Goal: Use online tool/utility

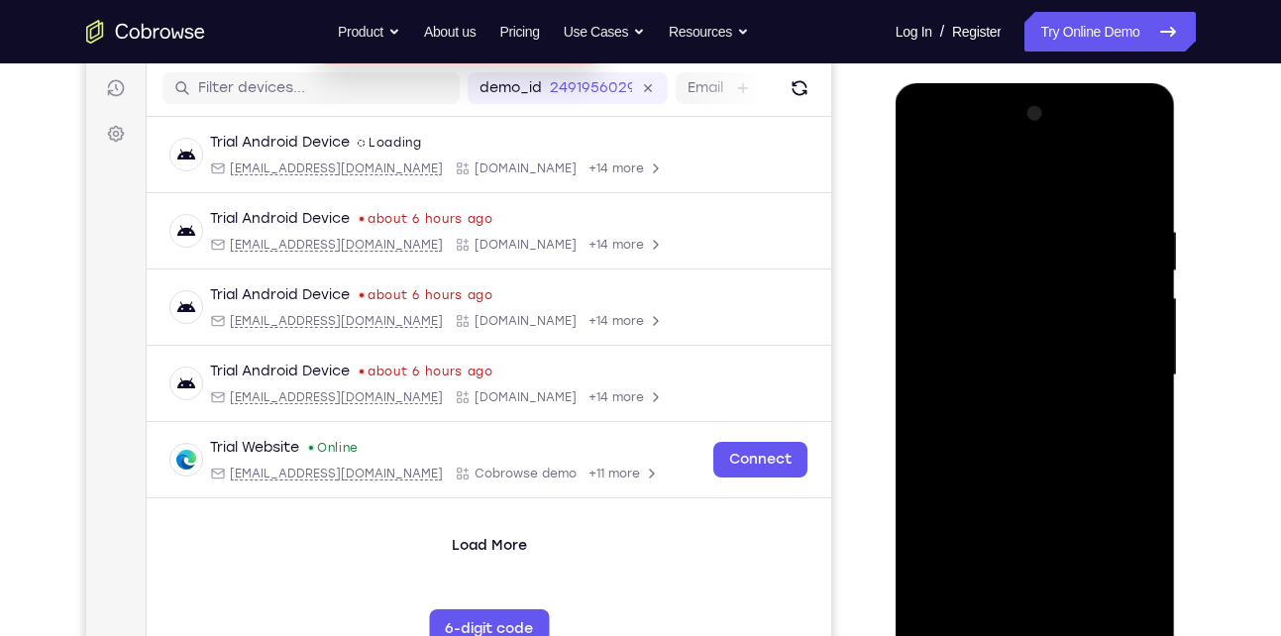
scroll to position [306, 0]
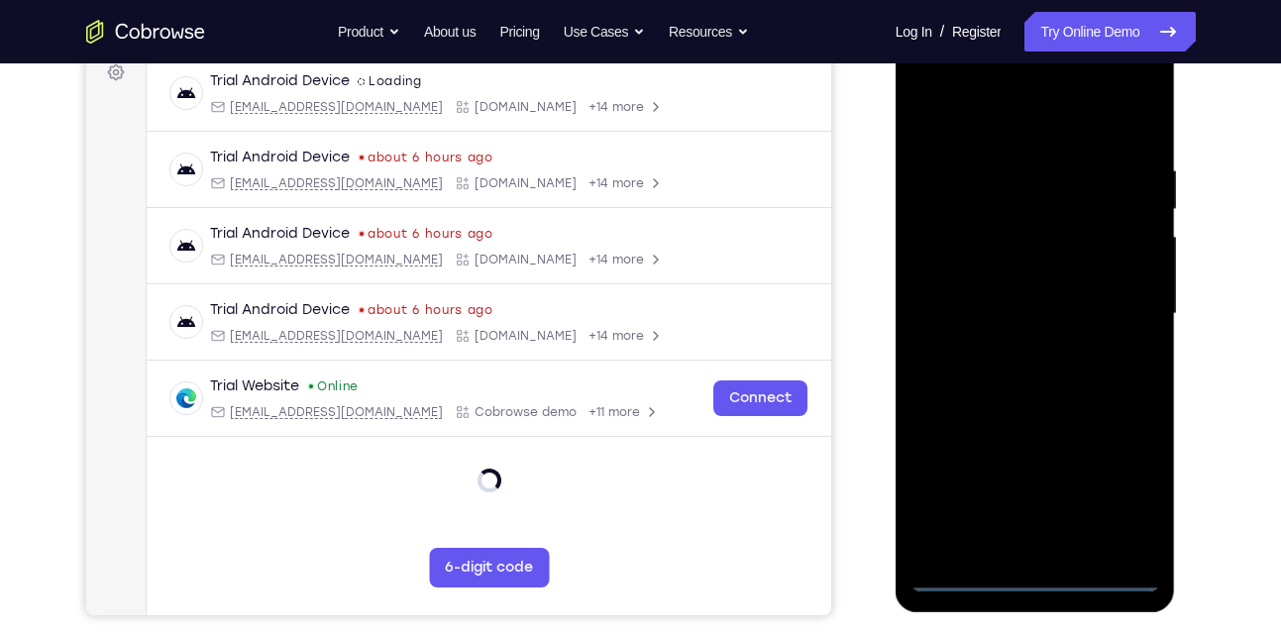
click at [1033, 571] on div at bounding box center [1036, 314] width 250 height 555
click at [1113, 505] on div at bounding box center [1036, 314] width 250 height 555
click at [990, 127] on div at bounding box center [1036, 314] width 250 height 555
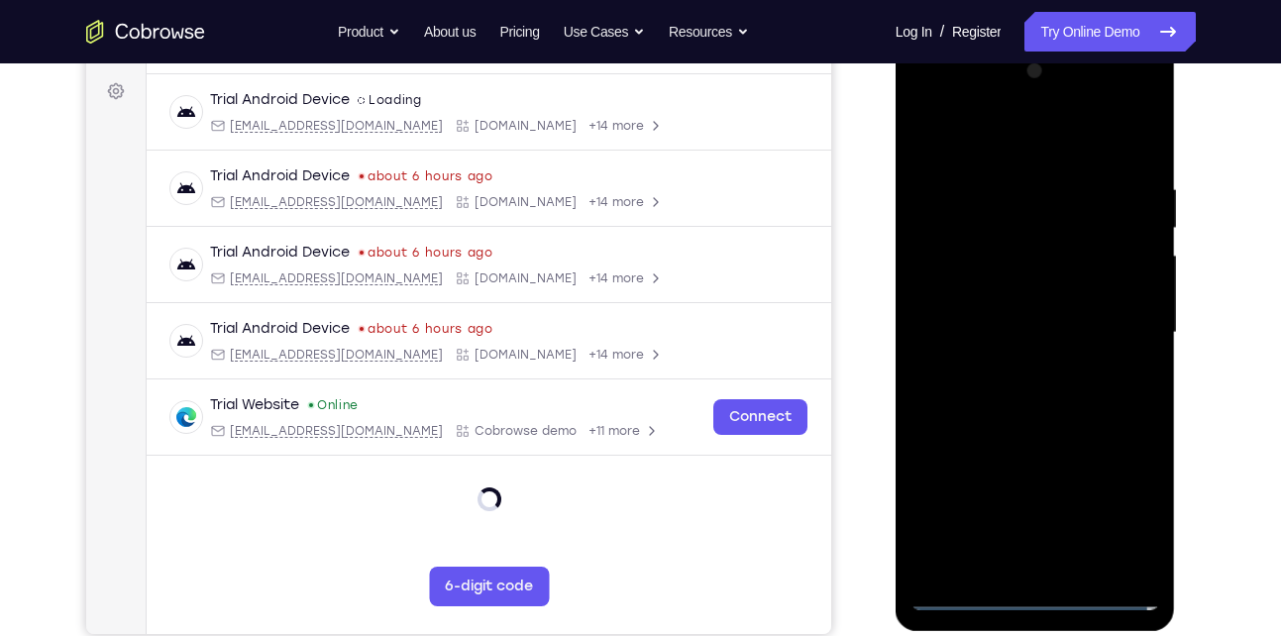
scroll to position [286, 0]
click at [1116, 322] on div at bounding box center [1036, 333] width 250 height 555
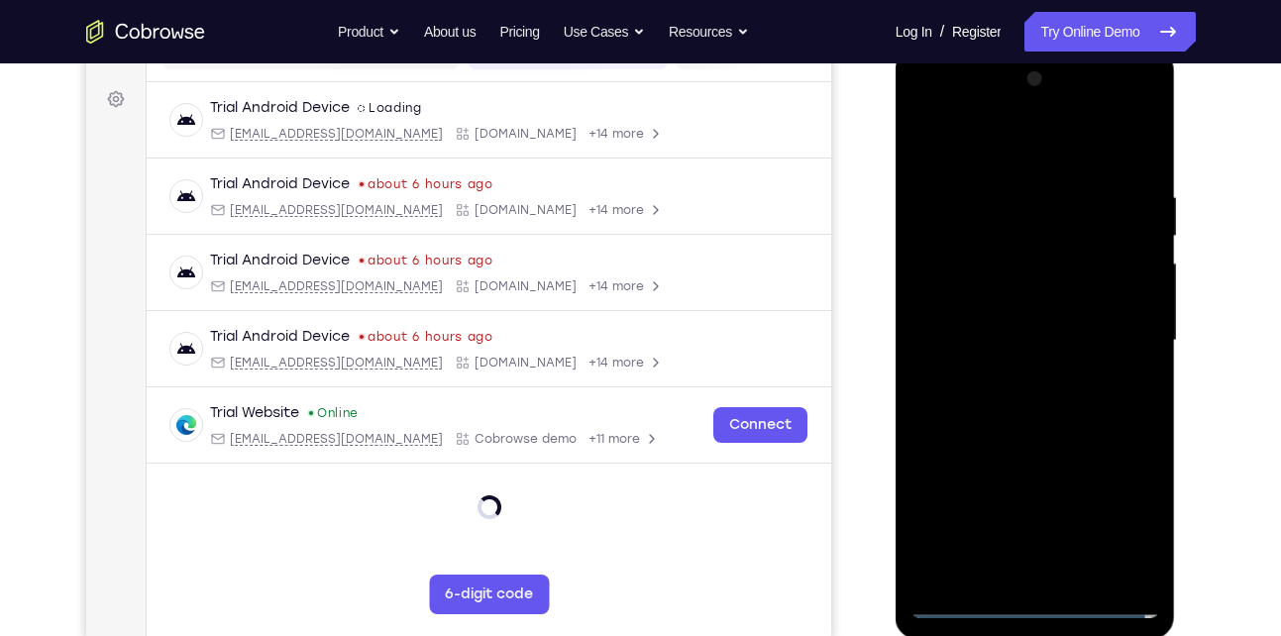
scroll to position [278, 0]
click at [1020, 374] on div at bounding box center [1036, 341] width 250 height 555
click at [1014, 333] on div at bounding box center [1036, 341] width 250 height 555
click at [1010, 333] on div at bounding box center [1036, 341] width 250 height 555
click at [1015, 400] on div at bounding box center [1036, 341] width 250 height 555
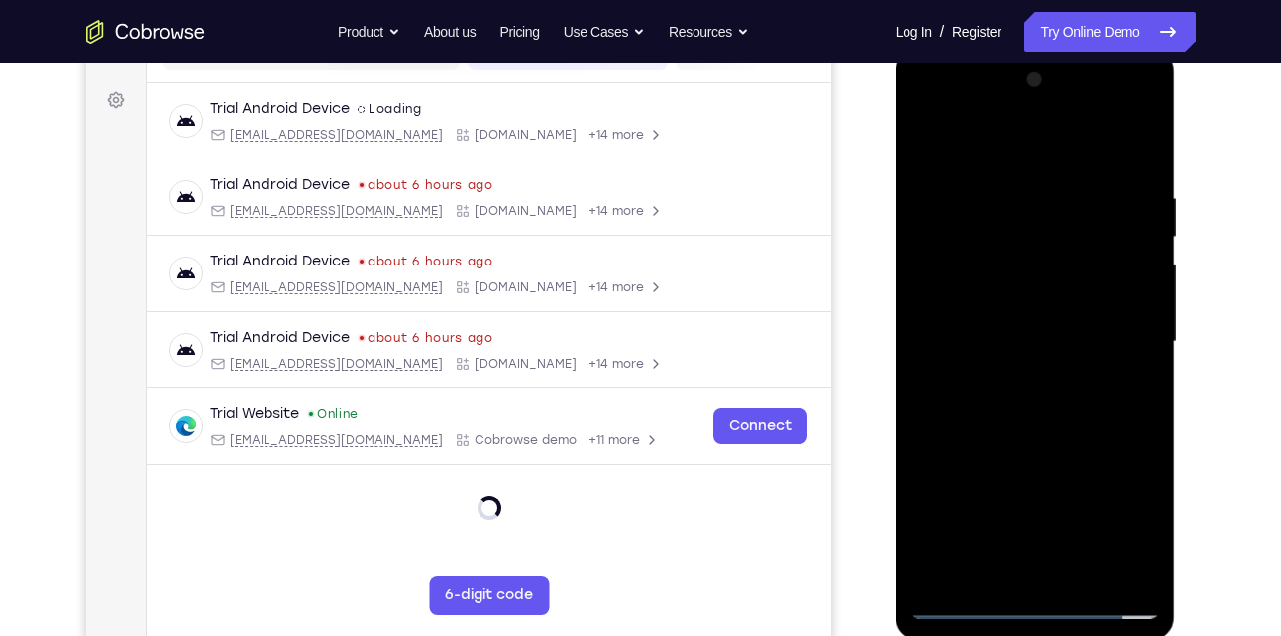
scroll to position [242, 0]
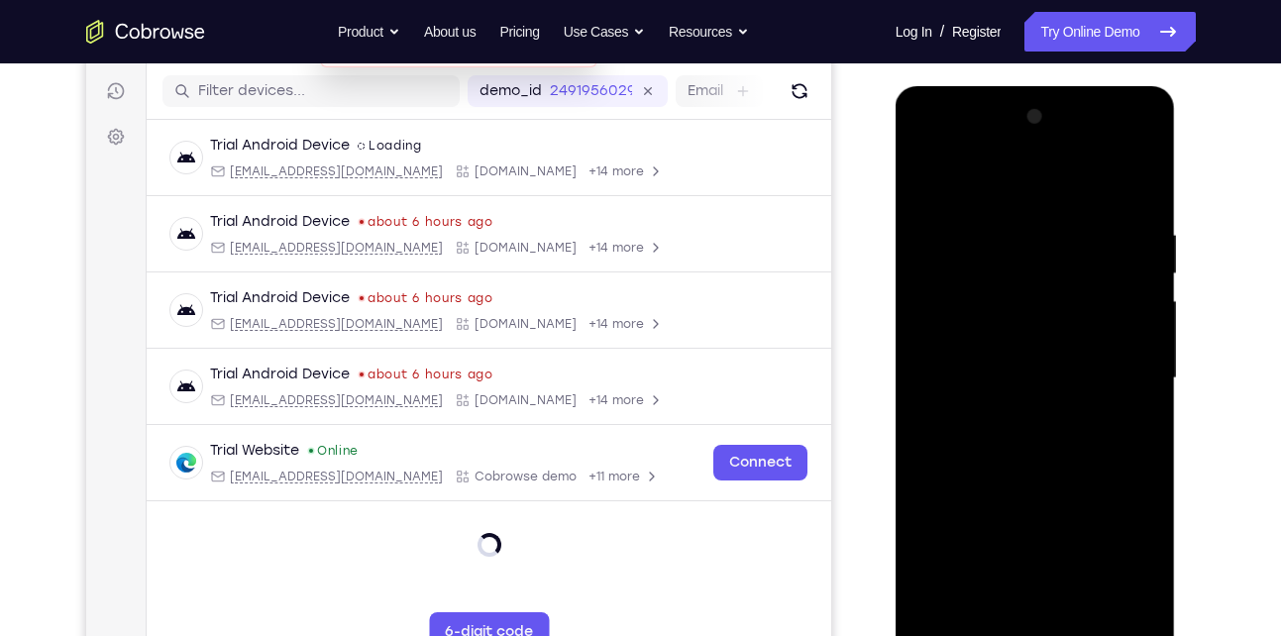
click at [1011, 441] on div at bounding box center [1036, 378] width 250 height 555
click at [1026, 437] on div at bounding box center [1036, 378] width 250 height 555
click at [1033, 471] on div at bounding box center [1036, 378] width 250 height 555
drag, startPoint x: 1072, startPoint y: 459, endPoint x: 1072, endPoint y: 472, distance: 12.9
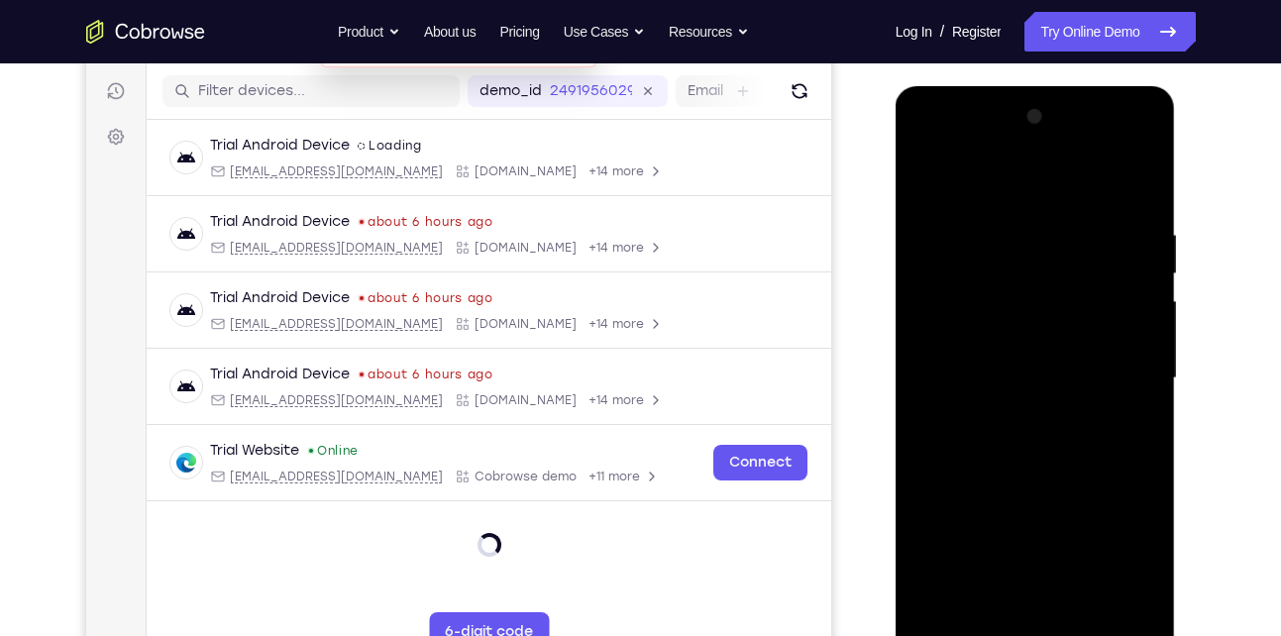
click at [1072, 472] on div at bounding box center [1036, 378] width 250 height 555
click at [1072, 612] on div at bounding box center [1036, 378] width 250 height 555
click at [1043, 479] on div at bounding box center [1036, 378] width 250 height 555
click at [1040, 374] on div at bounding box center [1036, 378] width 250 height 555
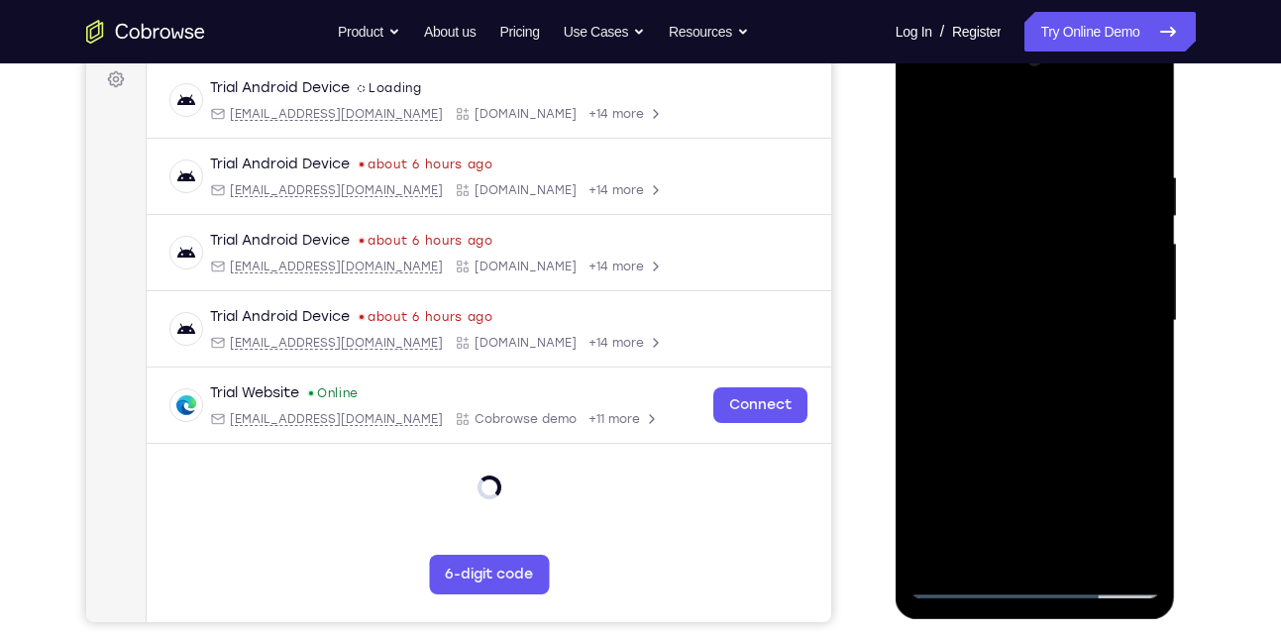
scroll to position [301, 0]
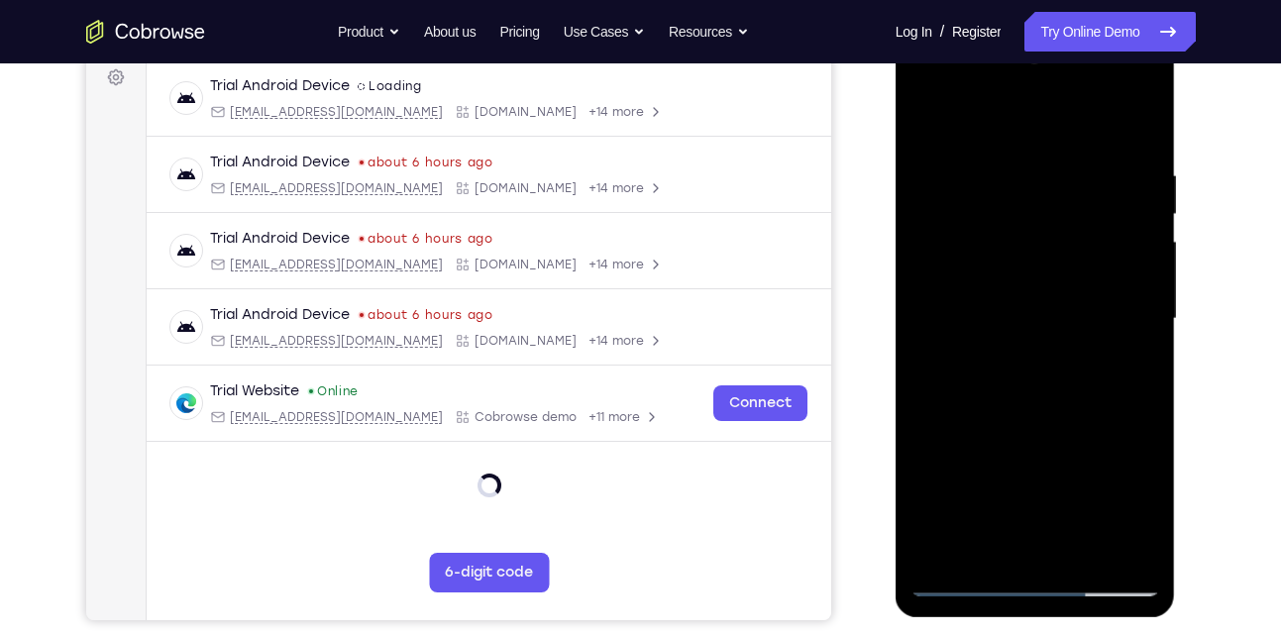
click at [988, 545] on div at bounding box center [1036, 319] width 250 height 555
click at [1085, 432] on div at bounding box center [1036, 319] width 250 height 555
click at [1132, 351] on div at bounding box center [1036, 319] width 250 height 555
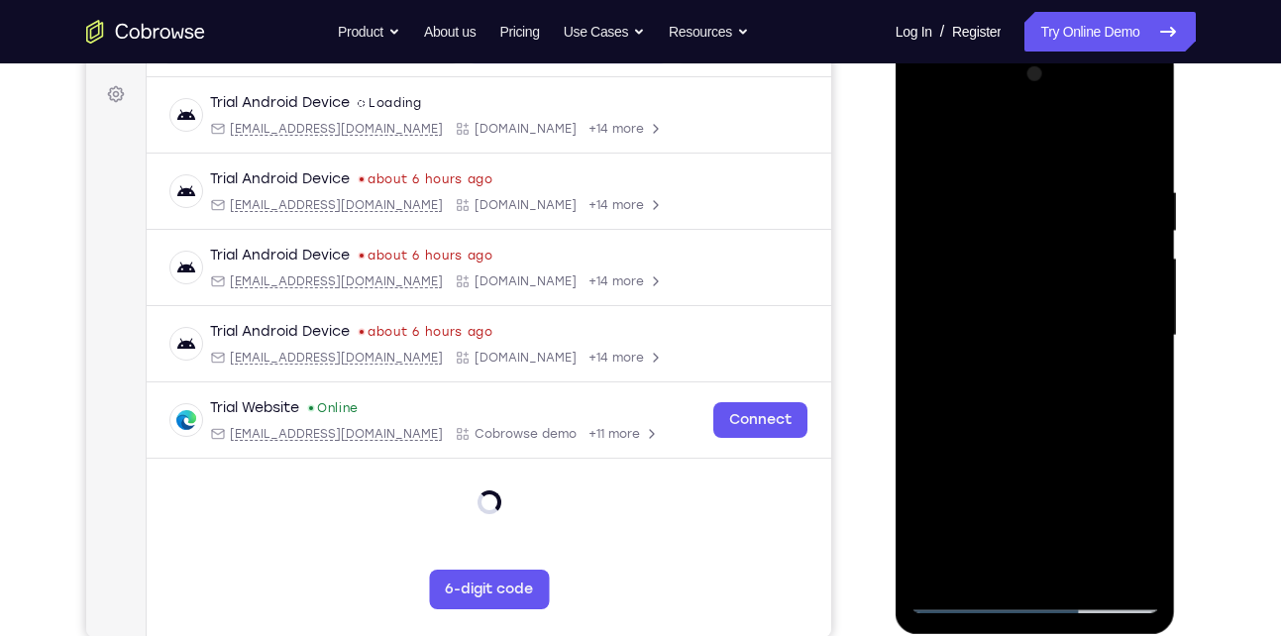
click at [924, 148] on div at bounding box center [1036, 335] width 250 height 555
click at [1011, 418] on div at bounding box center [1036, 335] width 250 height 555
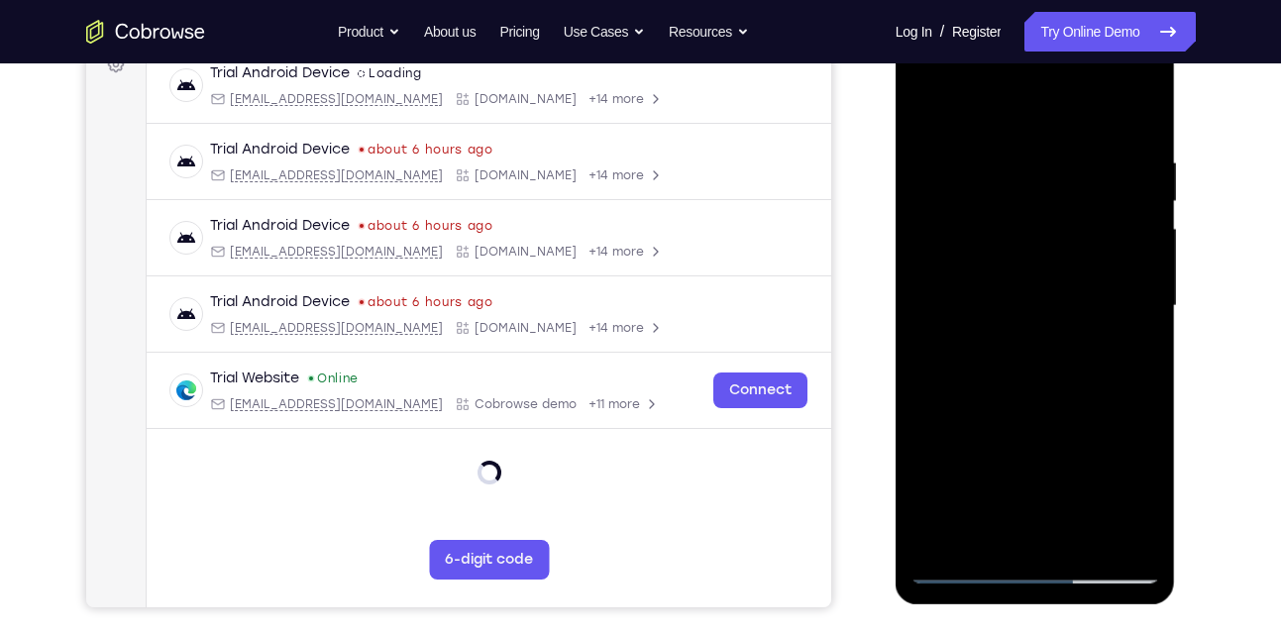
scroll to position [315, 0]
click at [989, 531] on div at bounding box center [1036, 305] width 250 height 555
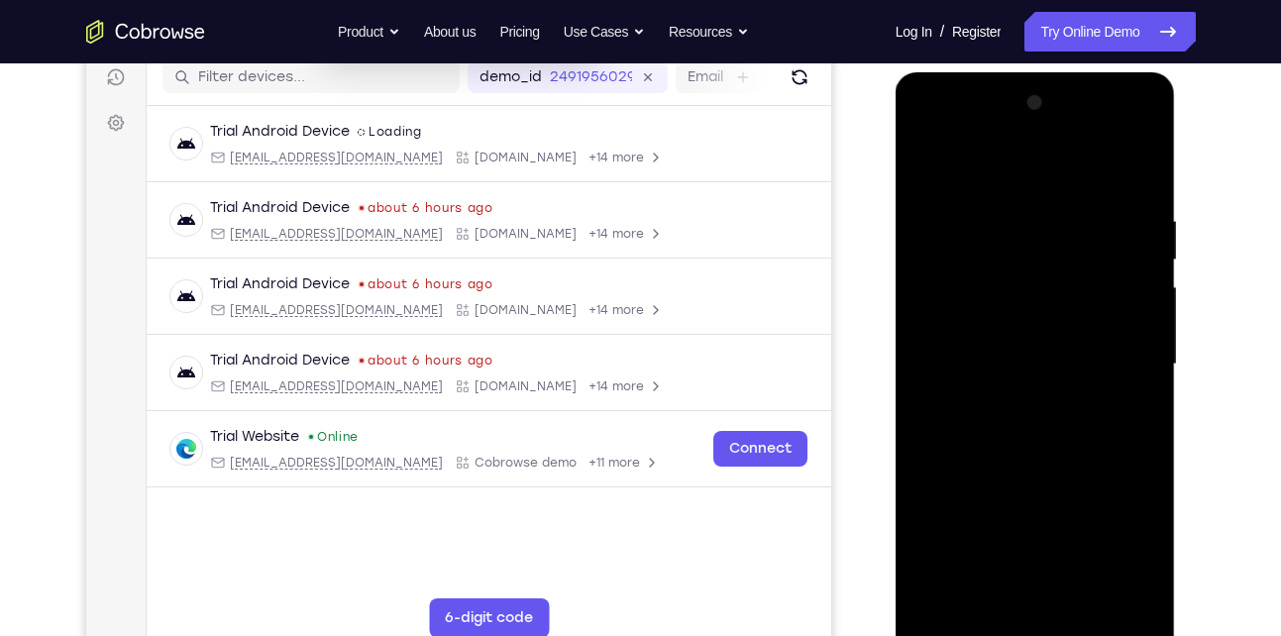
scroll to position [255, 0]
click at [1017, 324] on div at bounding box center [1036, 365] width 250 height 555
click at [926, 170] on div at bounding box center [1036, 365] width 250 height 555
click at [1002, 492] on div at bounding box center [1036, 365] width 250 height 555
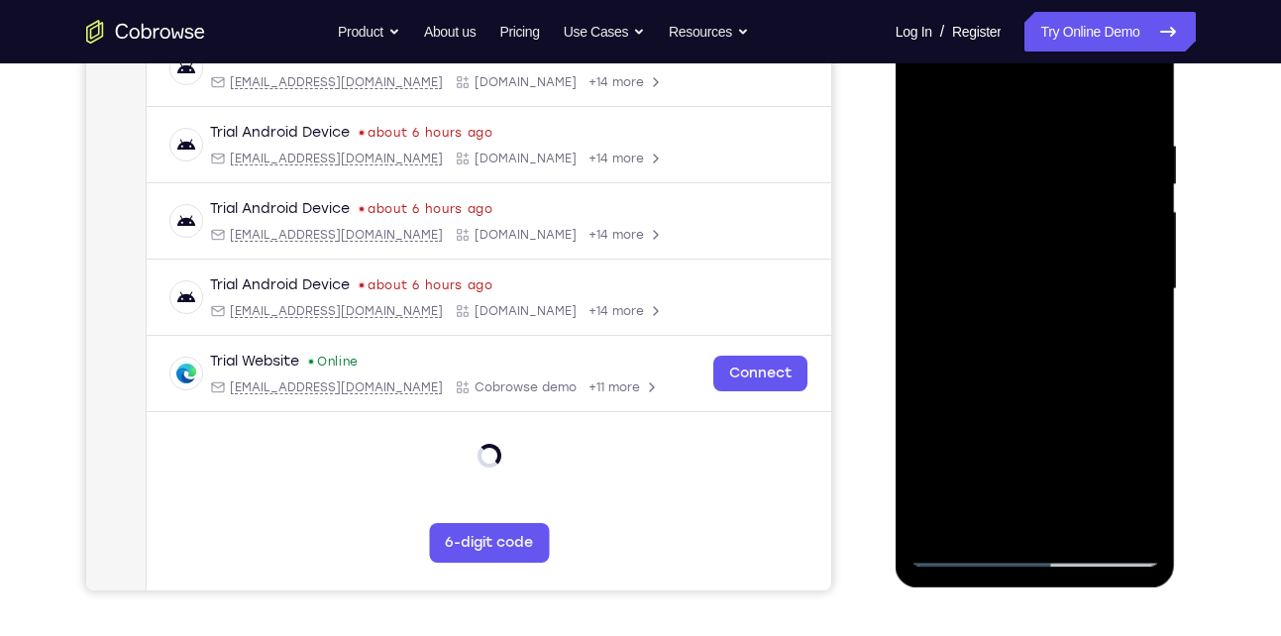
scroll to position [332, 0]
click at [979, 388] on div at bounding box center [1036, 288] width 250 height 555
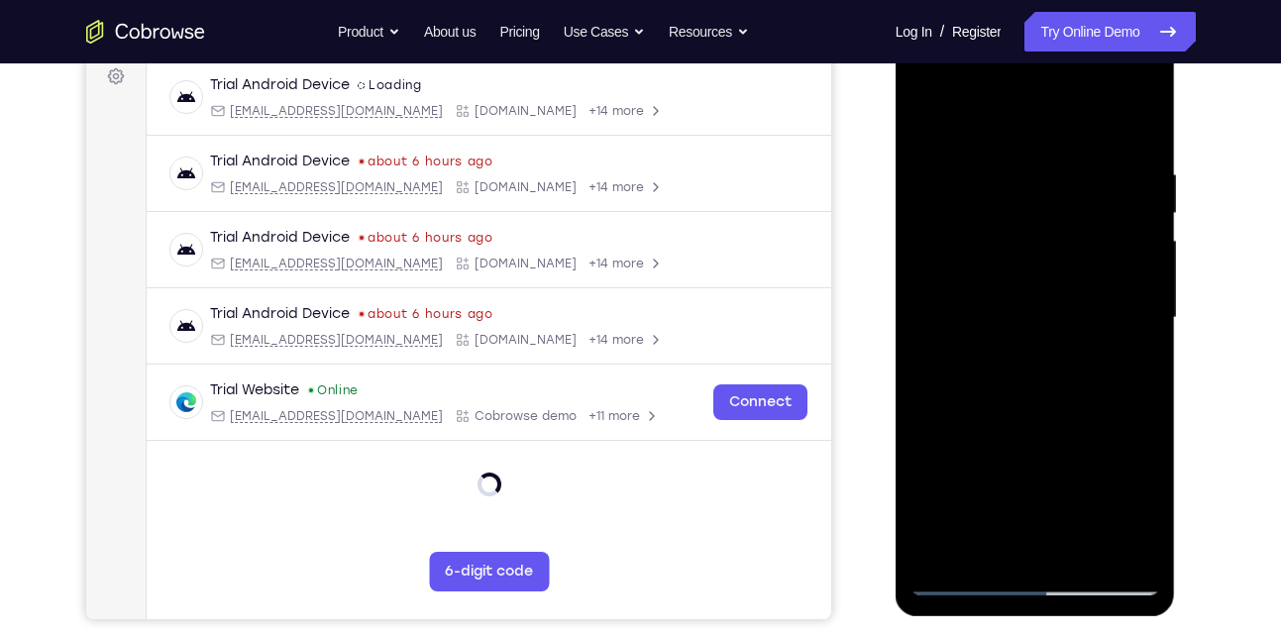
scroll to position [299, 0]
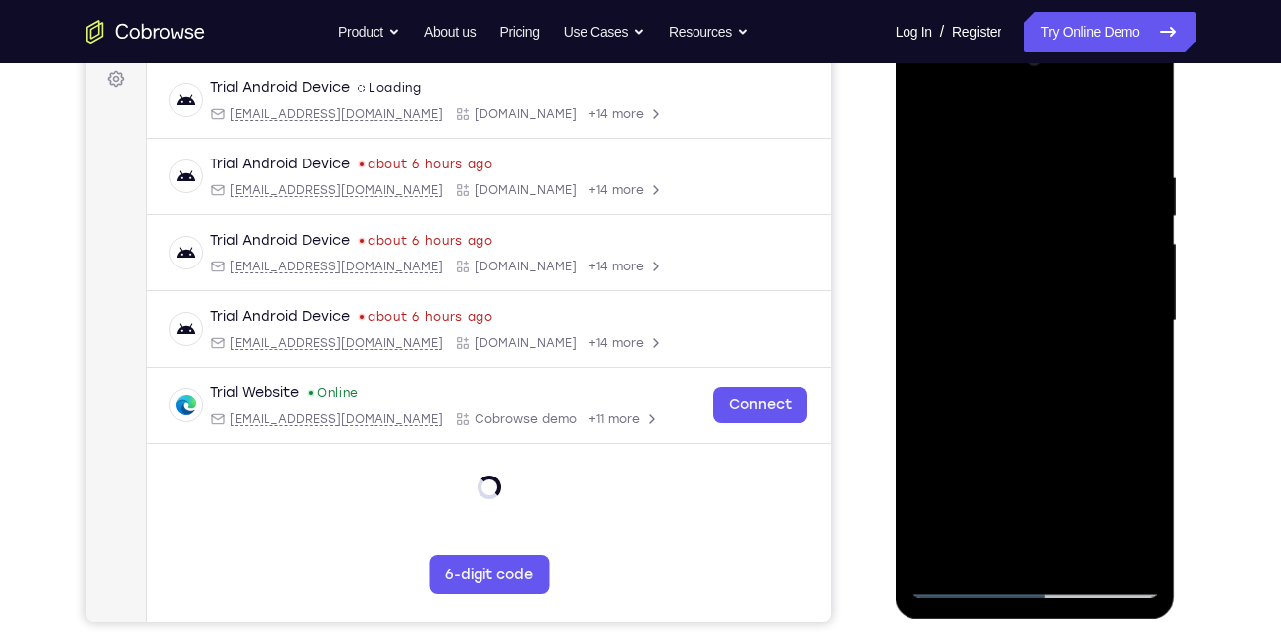
click at [1019, 418] on div at bounding box center [1036, 321] width 250 height 555
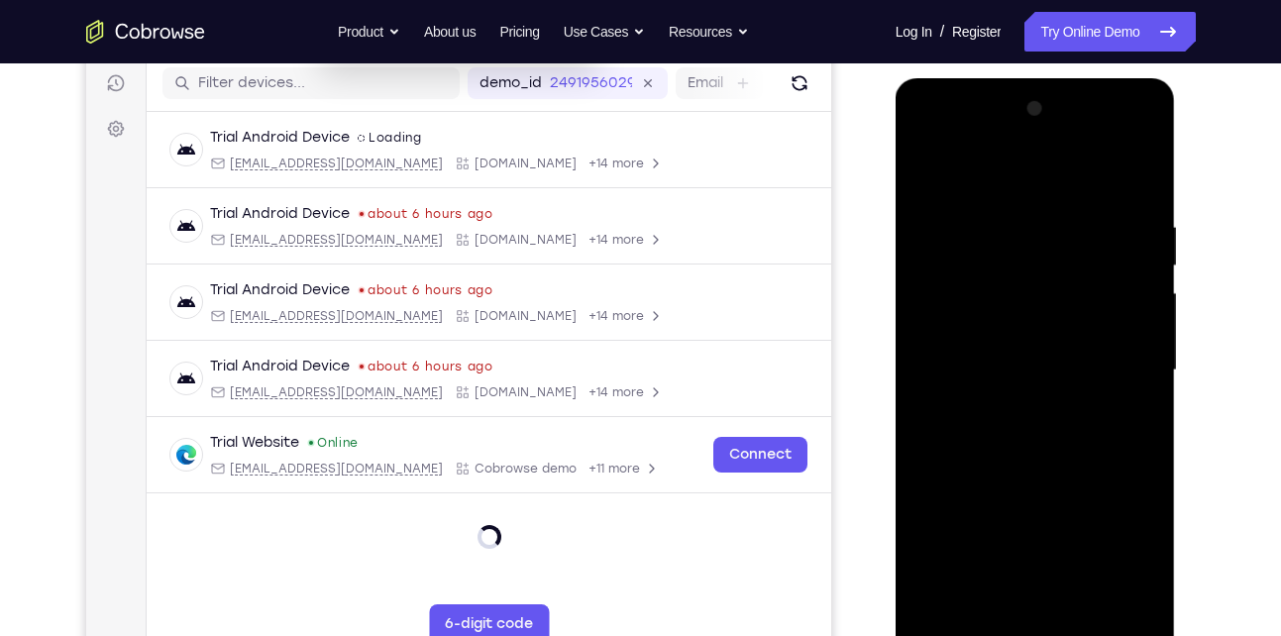
scroll to position [247, 0]
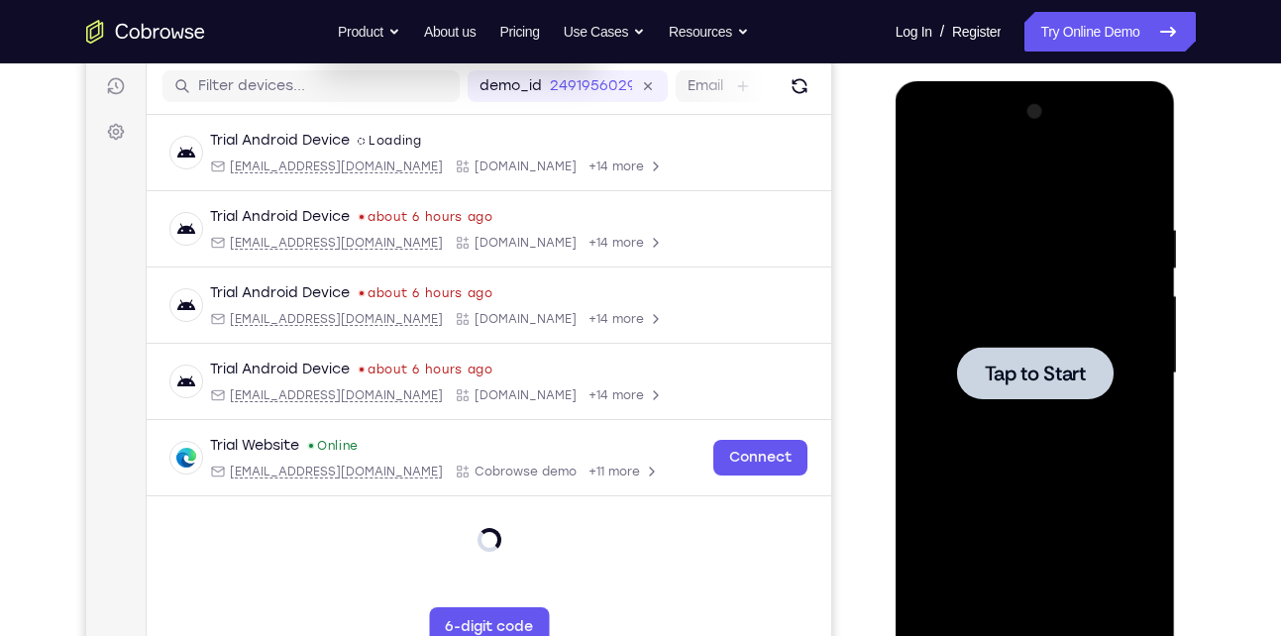
click at [1063, 389] on div at bounding box center [1035, 373] width 157 height 53
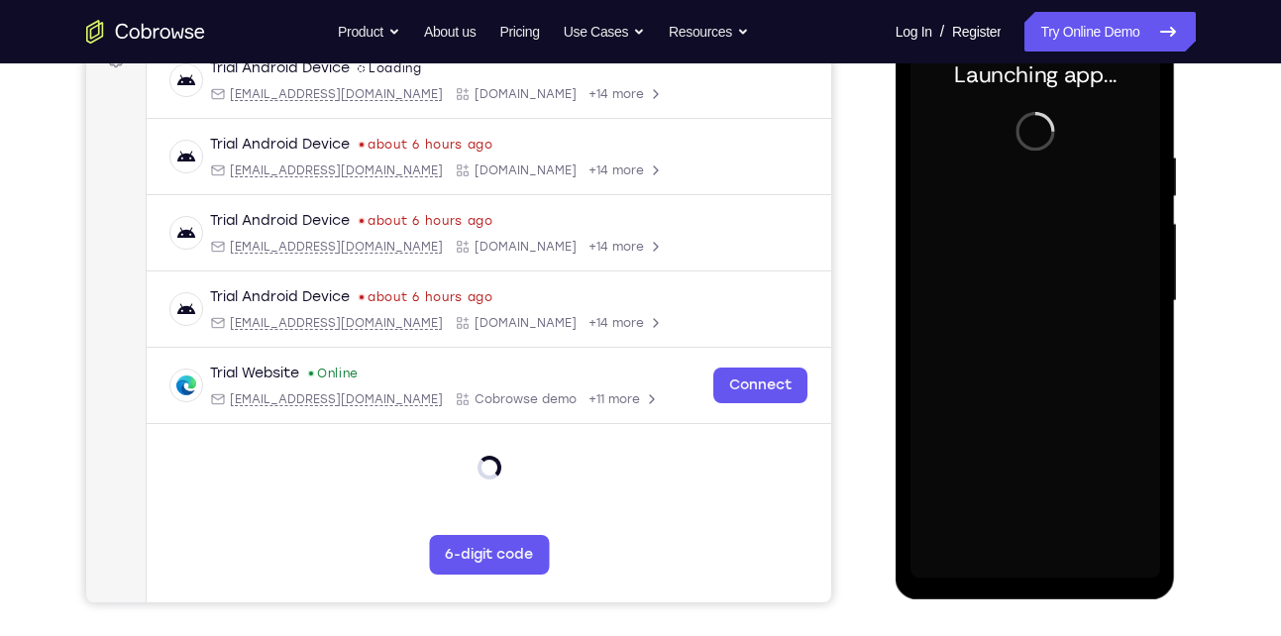
scroll to position [320, 0]
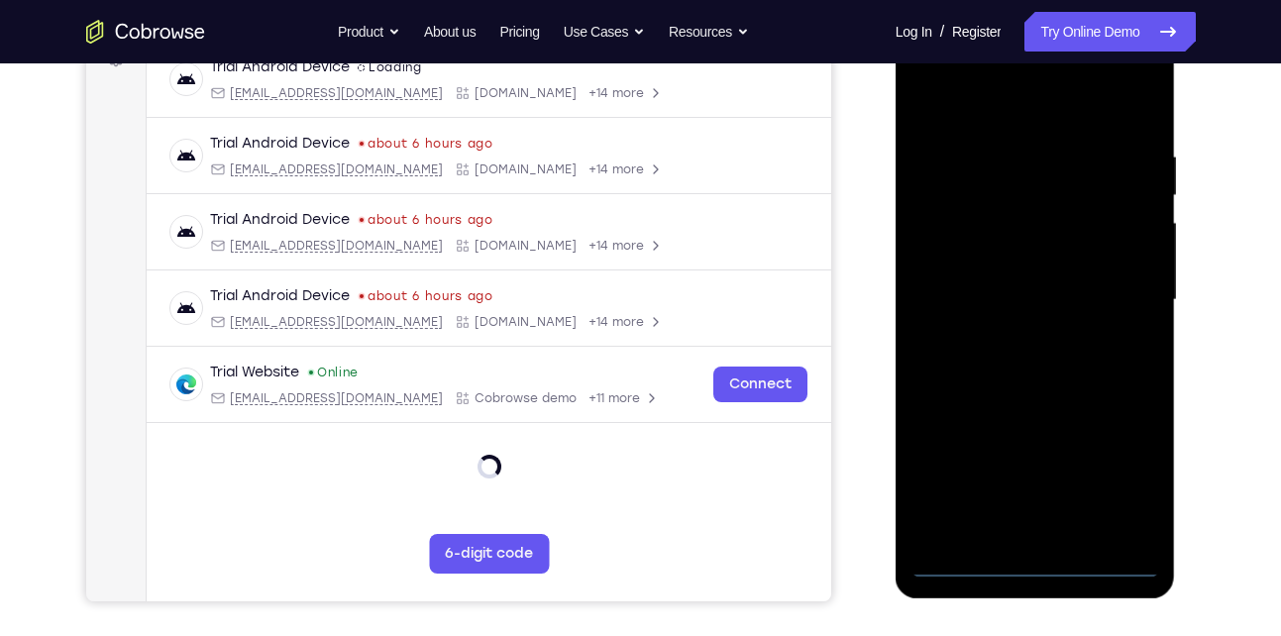
click at [1035, 562] on div at bounding box center [1036, 300] width 250 height 555
click at [1121, 474] on div at bounding box center [1036, 300] width 250 height 555
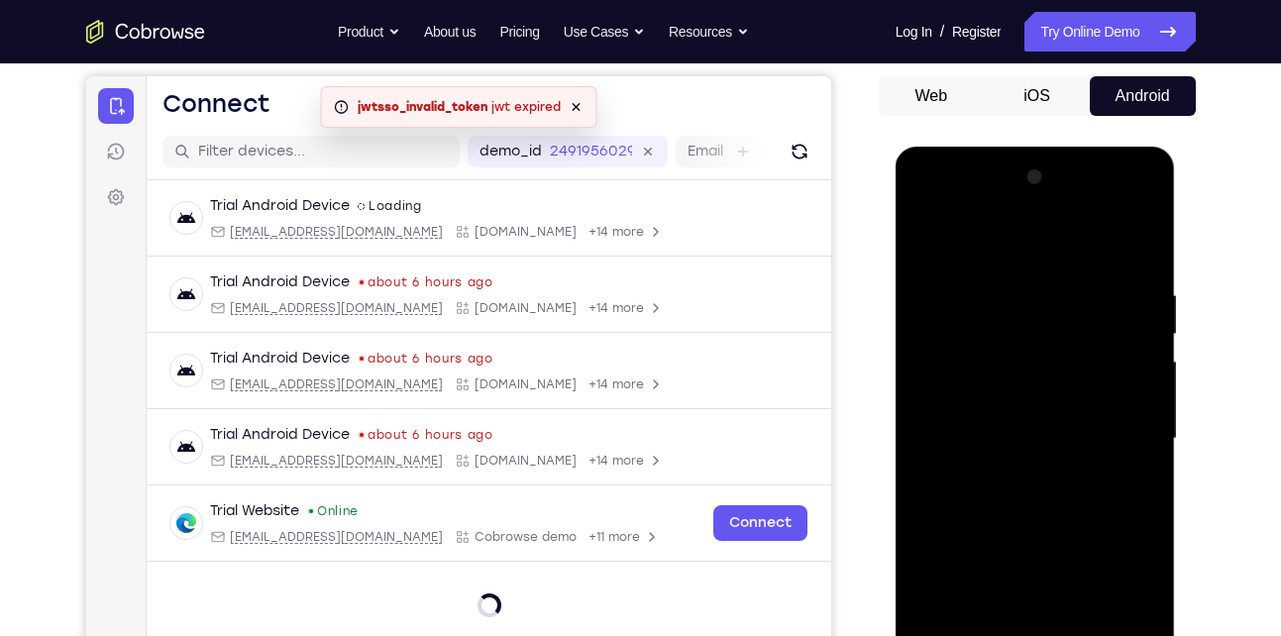
click at [1065, 247] on div at bounding box center [1036, 439] width 250 height 555
click at [1115, 428] on div at bounding box center [1036, 439] width 250 height 555
click at [1006, 475] on div at bounding box center [1036, 439] width 250 height 555
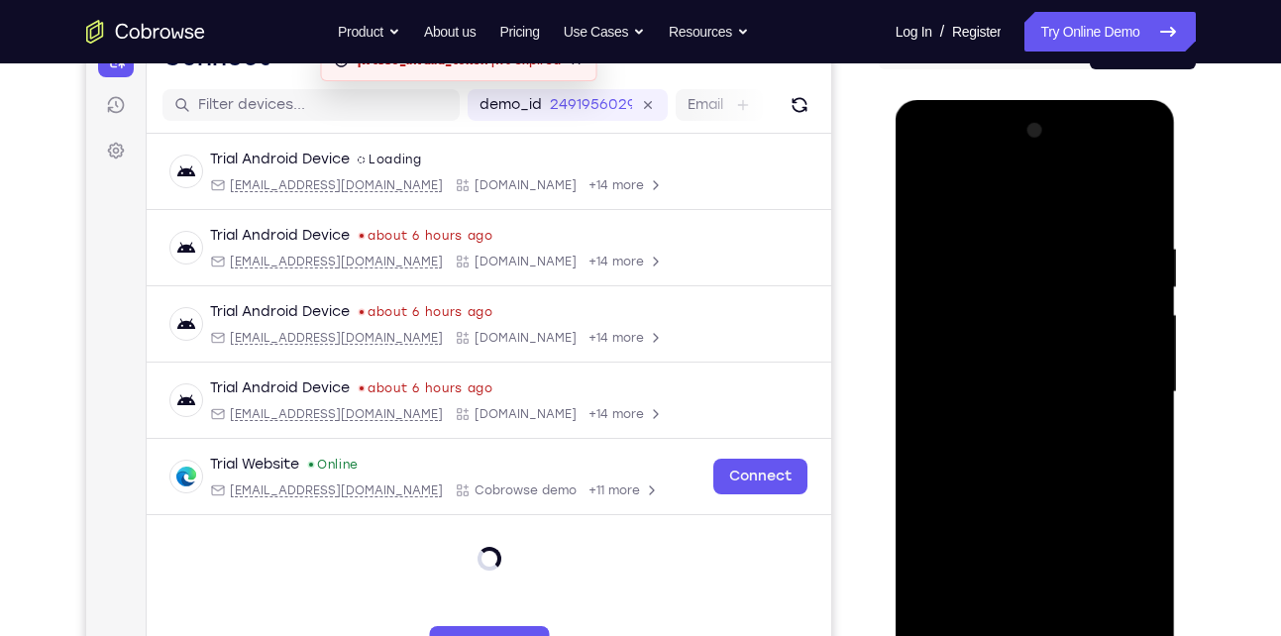
scroll to position [229, 0]
click at [1023, 370] on div at bounding box center [1036, 391] width 250 height 555
click at [1031, 391] on div at bounding box center [1036, 391] width 250 height 555
click at [984, 393] on div at bounding box center [1036, 391] width 250 height 555
click at [986, 395] on div at bounding box center [1036, 391] width 250 height 555
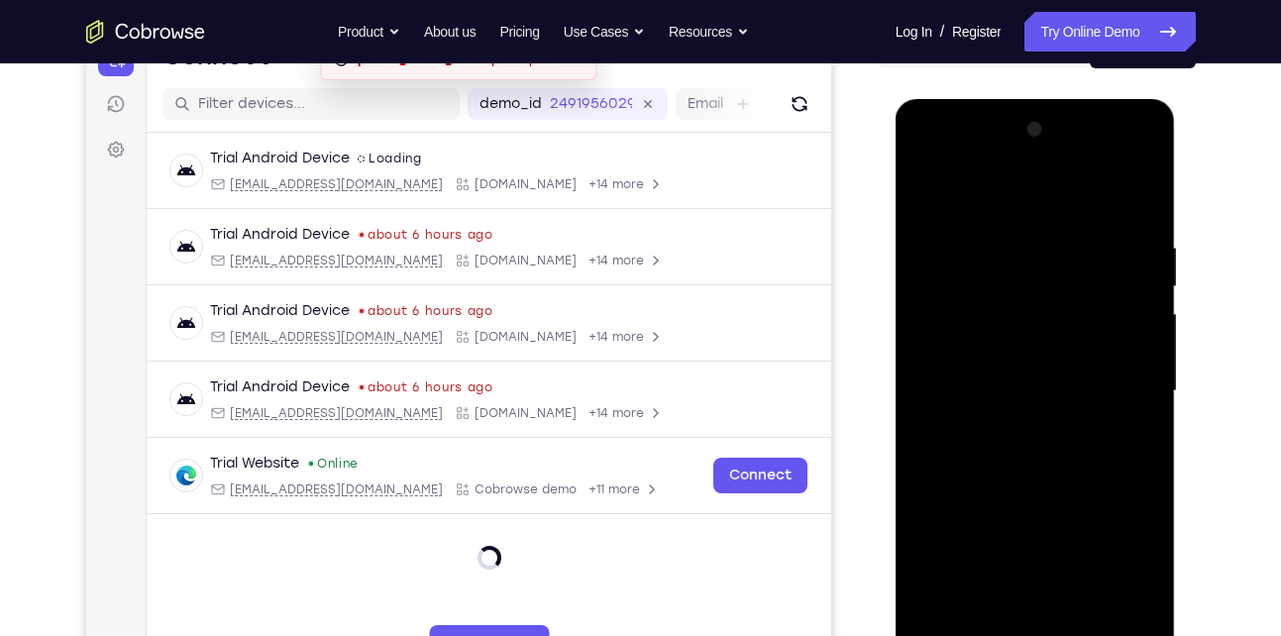
click at [1005, 437] on div at bounding box center [1036, 391] width 250 height 555
click at [1011, 453] on div at bounding box center [1036, 391] width 250 height 555
click at [1061, 481] on div at bounding box center [1036, 391] width 250 height 555
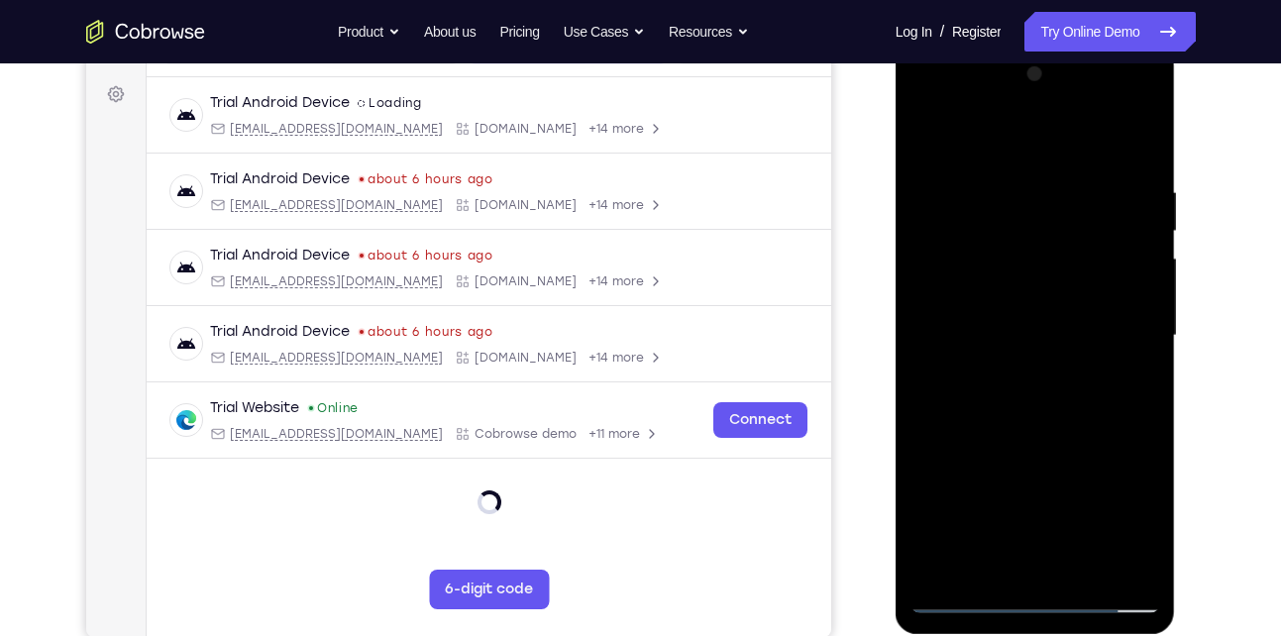
scroll to position [288, 0]
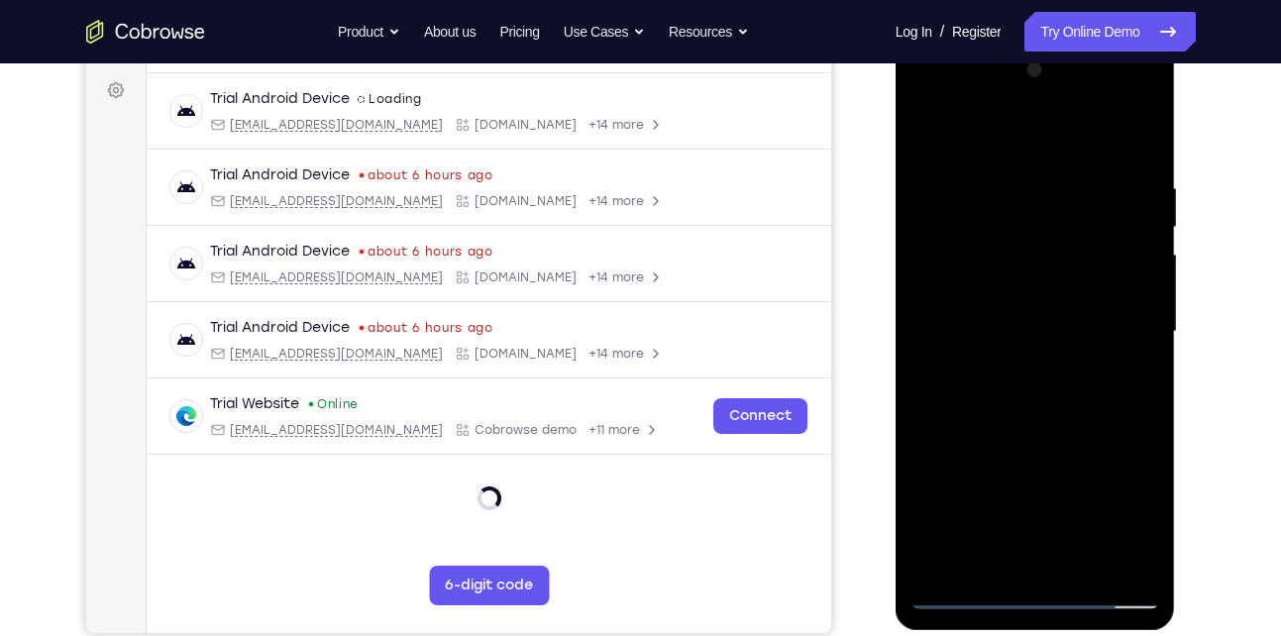
click at [1084, 566] on div at bounding box center [1036, 331] width 250 height 555
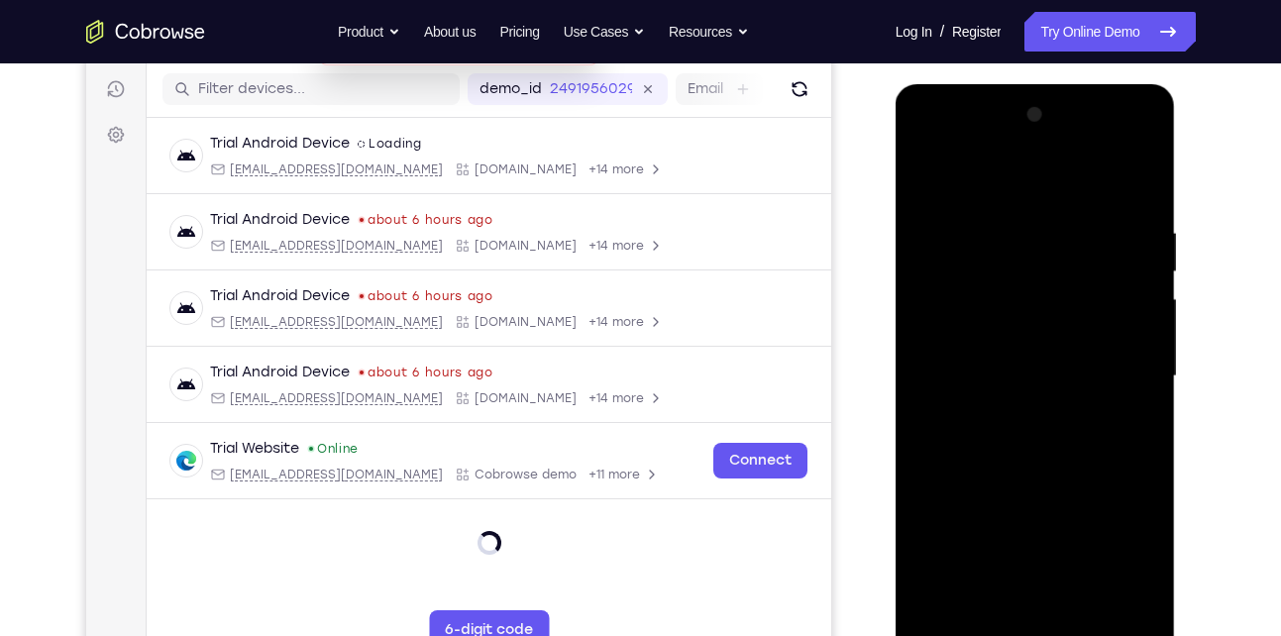
scroll to position [243, 0]
click at [1051, 483] on div at bounding box center [1036, 377] width 250 height 555
click at [1093, 379] on div at bounding box center [1036, 377] width 250 height 555
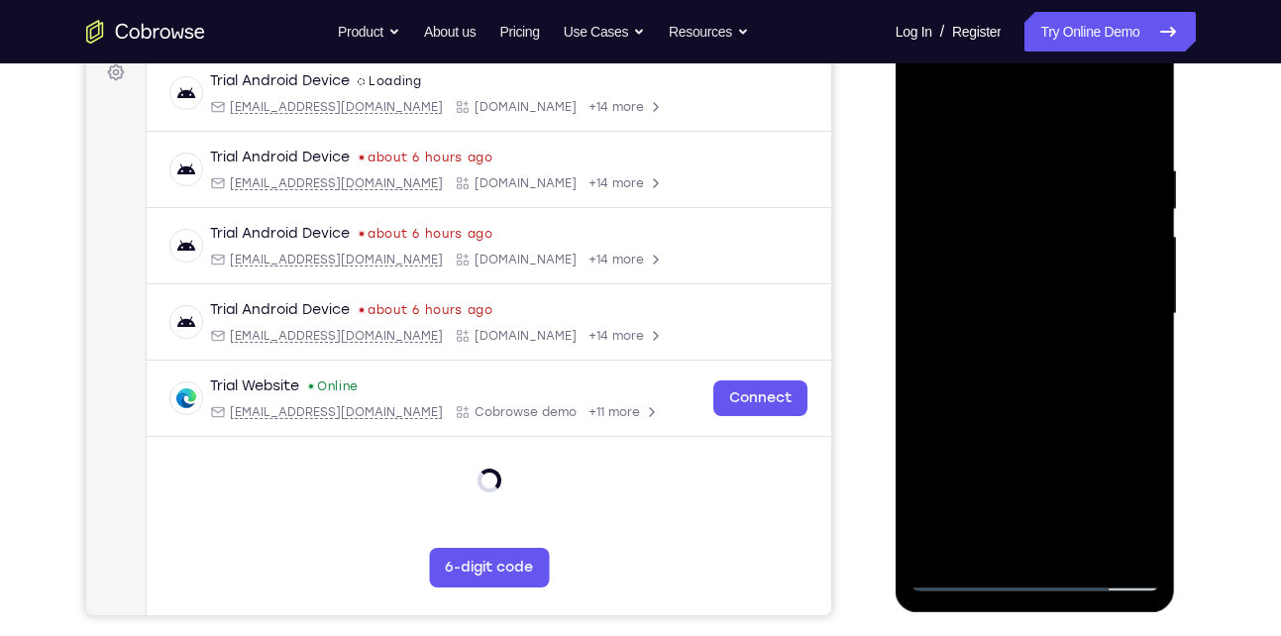
scroll to position [307, 0]
click at [1000, 538] on div at bounding box center [1036, 313] width 250 height 555
click at [978, 536] on div at bounding box center [1036, 313] width 250 height 555
click at [1080, 424] on div at bounding box center [1036, 313] width 250 height 555
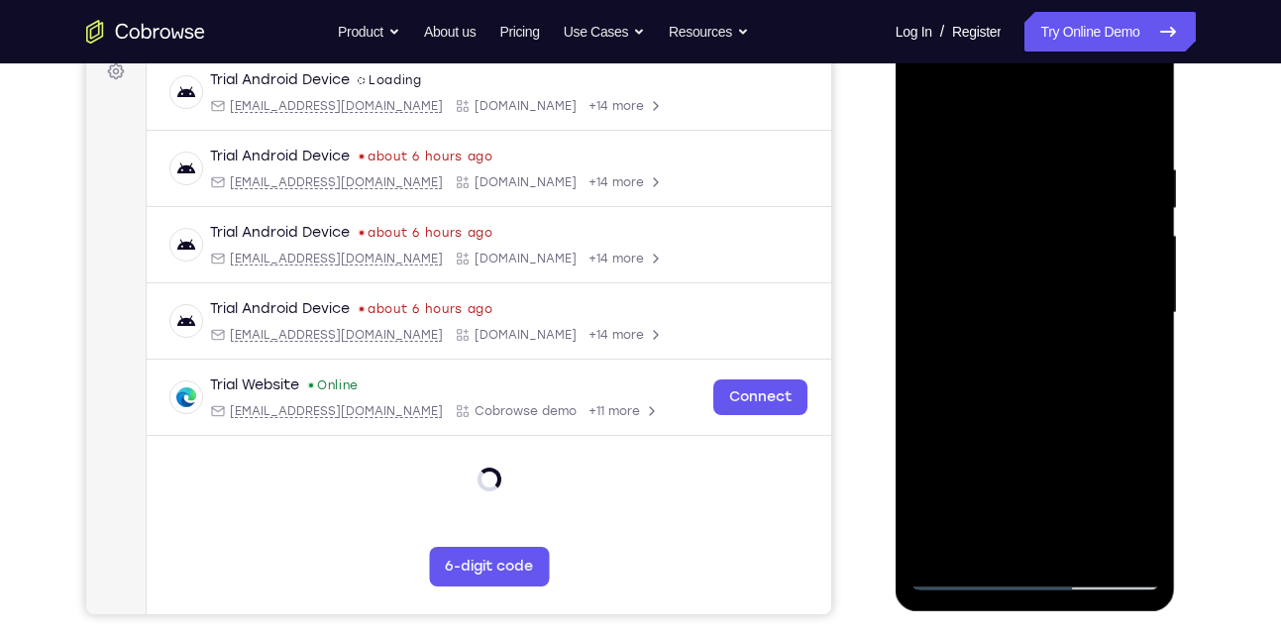
scroll to position [190, 0]
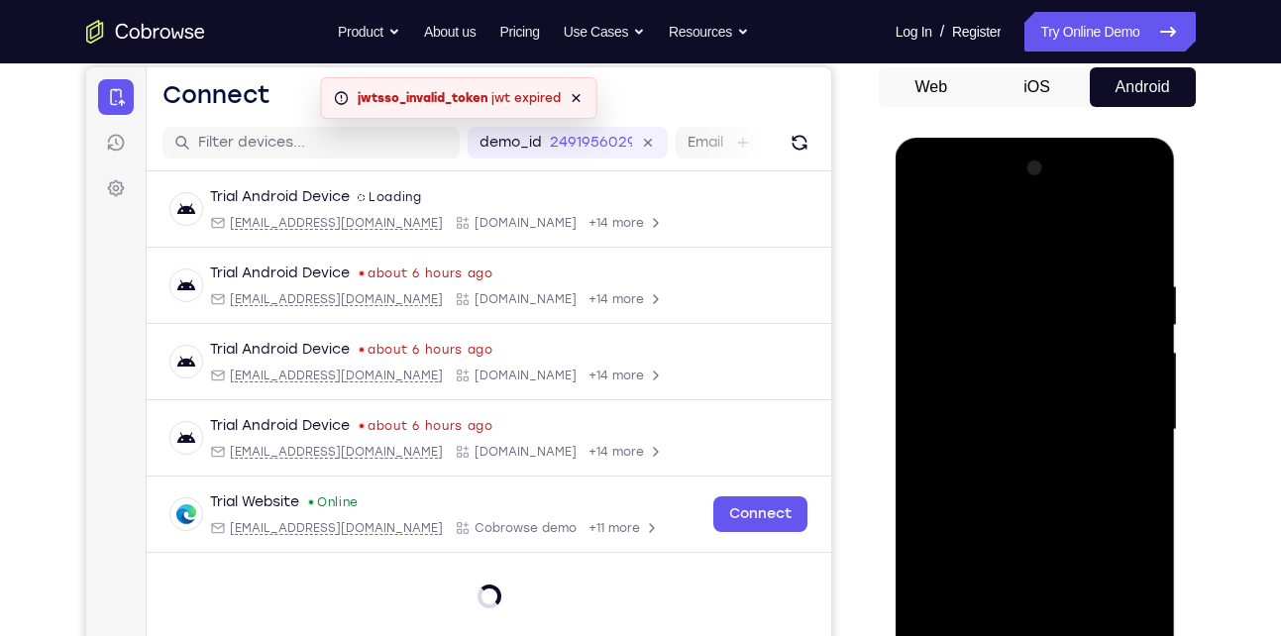
click at [924, 230] on div at bounding box center [1036, 430] width 250 height 555
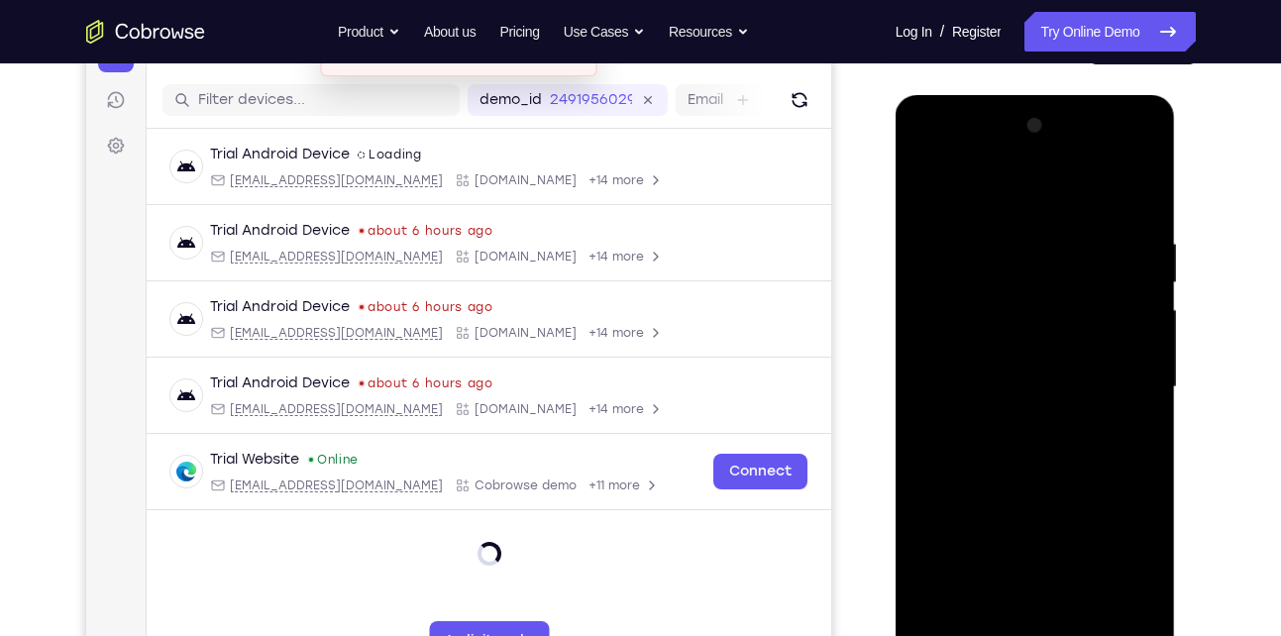
scroll to position [315, 0]
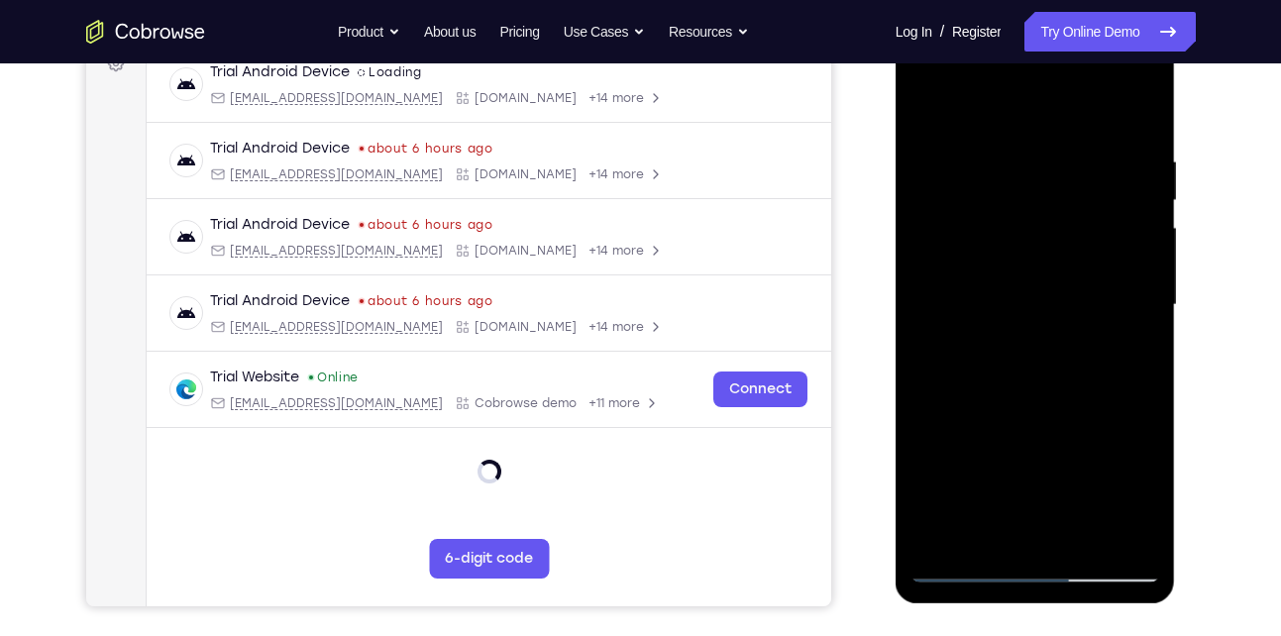
click at [1004, 424] on div at bounding box center [1036, 305] width 250 height 555
click at [1003, 536] on div at bounding box center [1036, 305] width 250 height 555
click at [990, 536] on div at bounding box center [1036, 305] width 250 height 555
click at [925, 417] on div at bounding box center [1036, 305] width 250 height 555
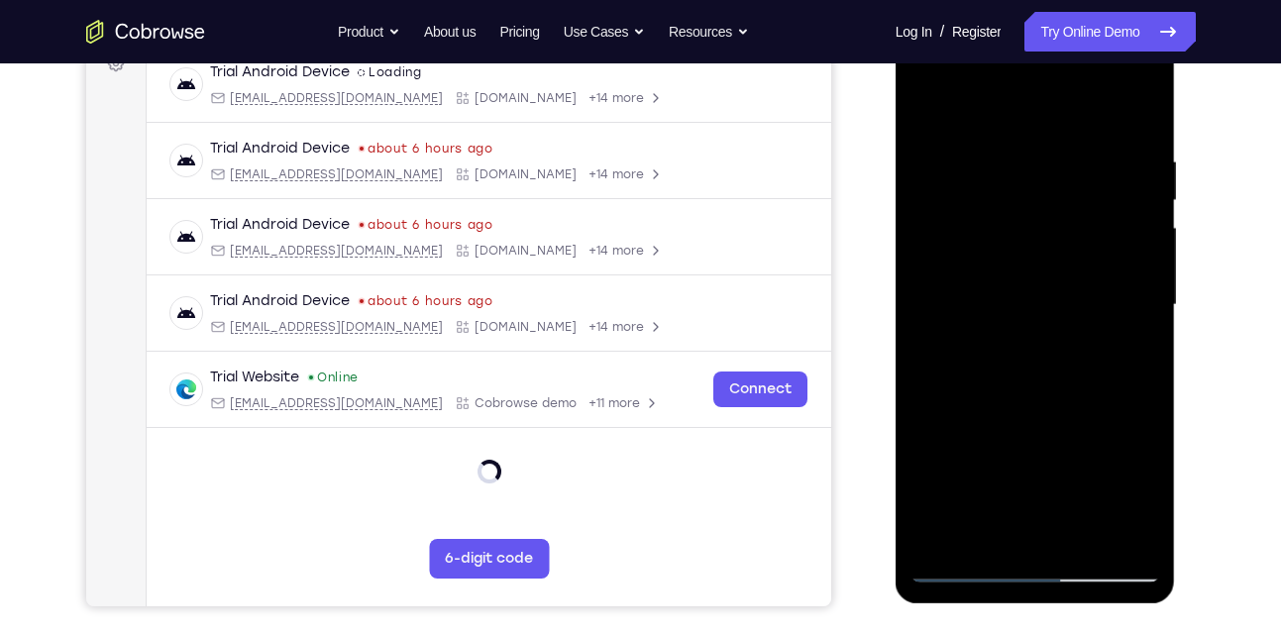
click at [1089, 486] on div at bounding box center [1036, 305] width 250 height 555
click at [1129, 338] on div at bounding box center [1036, 305] width 250 height 555
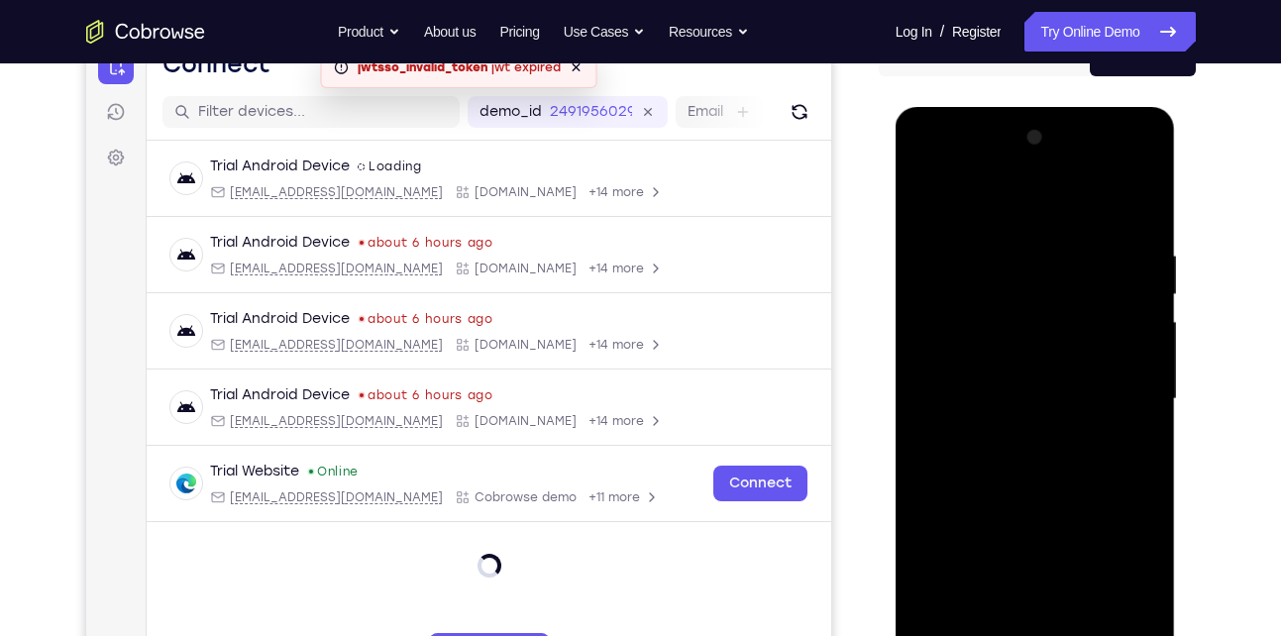
scroll to position [220, 0]
click at [925, 207] on div at bounding box center [1036, 400] width 250 height 555
click at [1027, 243] on div at bounding box center [1036, 400] width 250 height 555
click at [1099, 332] on div at bounding box center [1036, 400] width 250 height 555
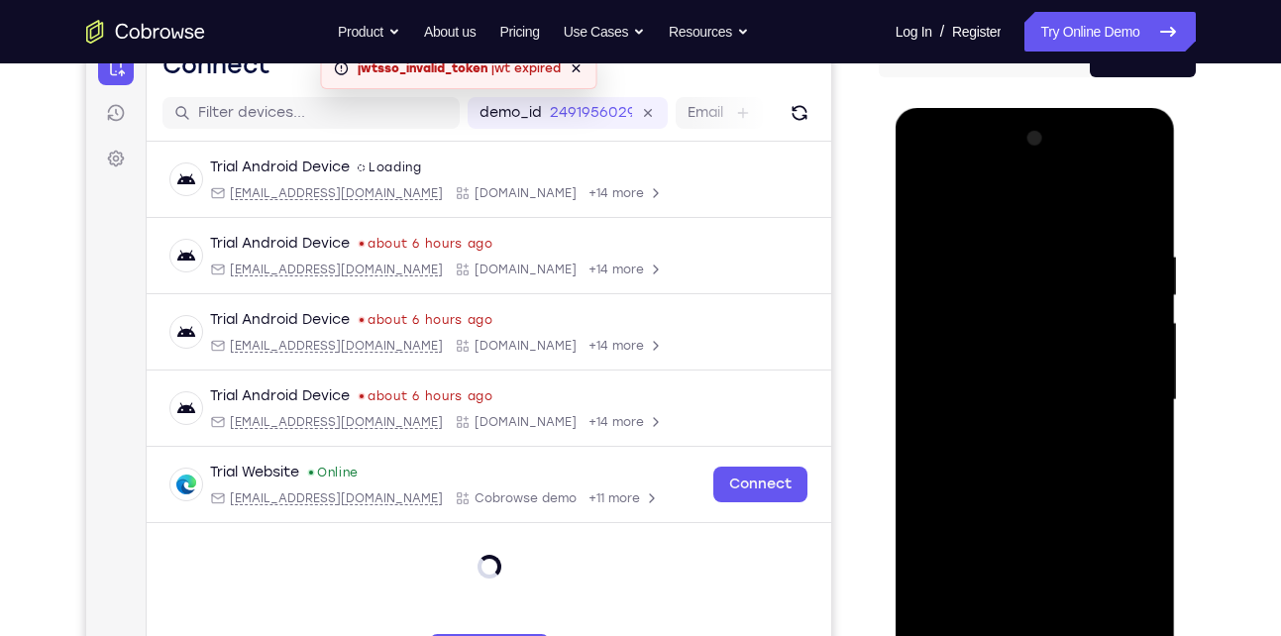
click at [1121, 368] on div at bounding box center [1036, 400] width 250 height 555
click at [1124, 306] on div at bounding box center [1036, 400] width 250 height 555
click at [1142, 214] on div at bounding box center [1036, 400] width 250 height 555
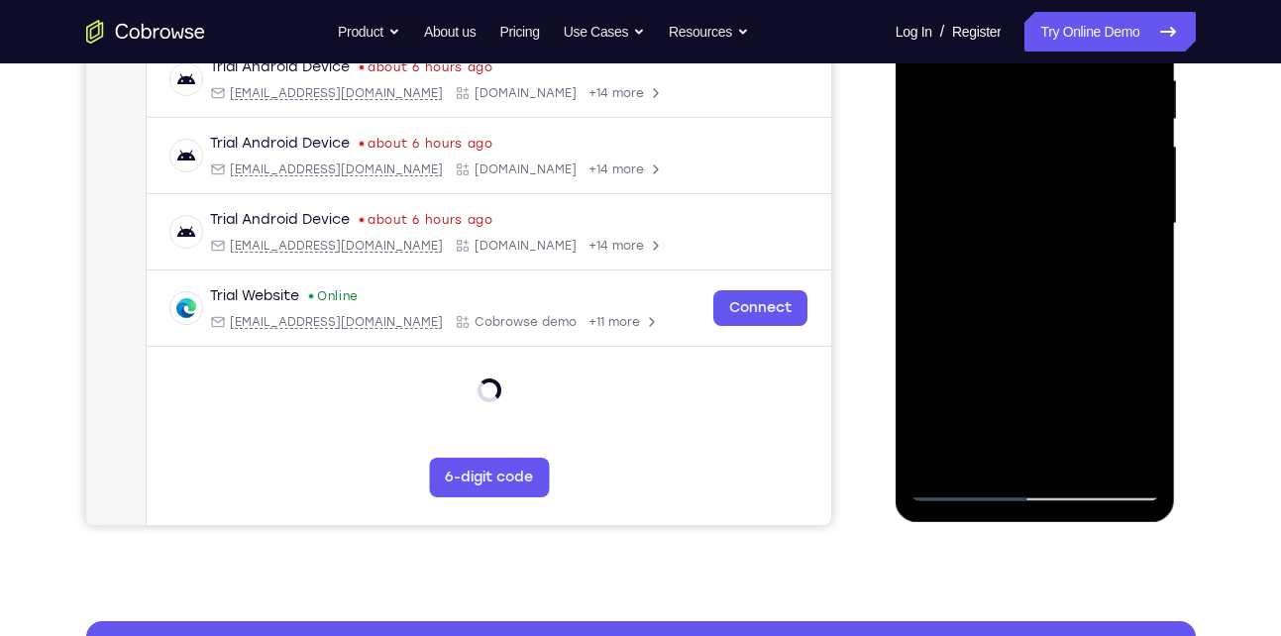
scroll to position [408, 0]
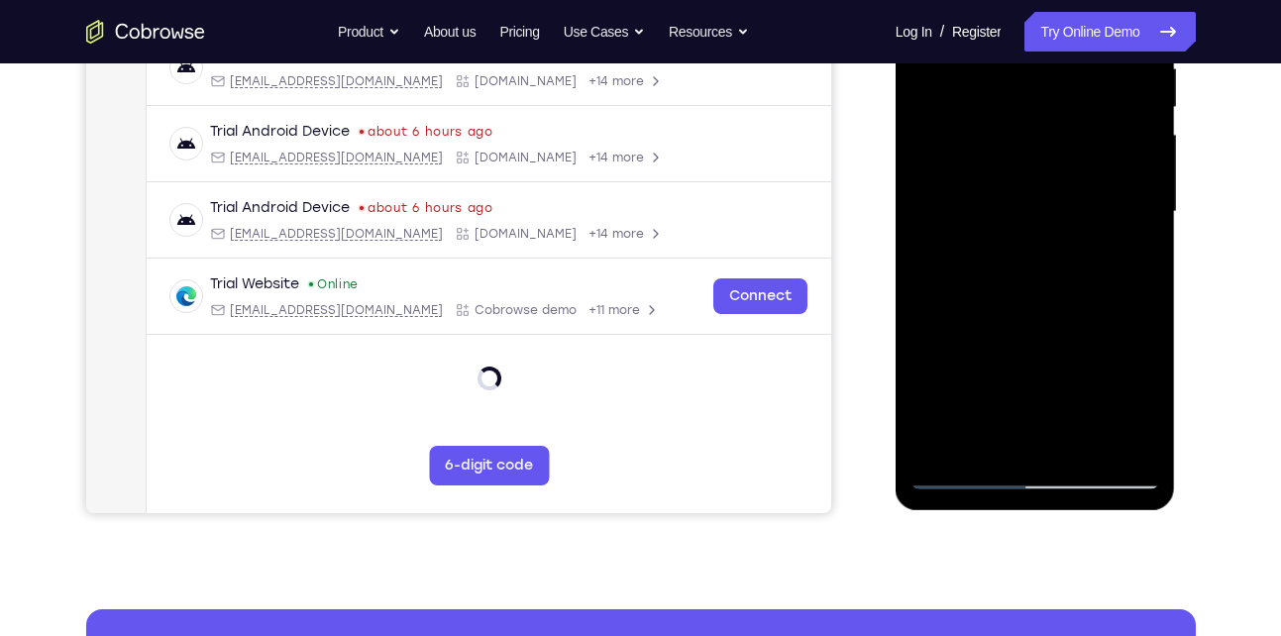
click at [1091, 444] on div at bounding box center [1036, 212] width 250 height 555
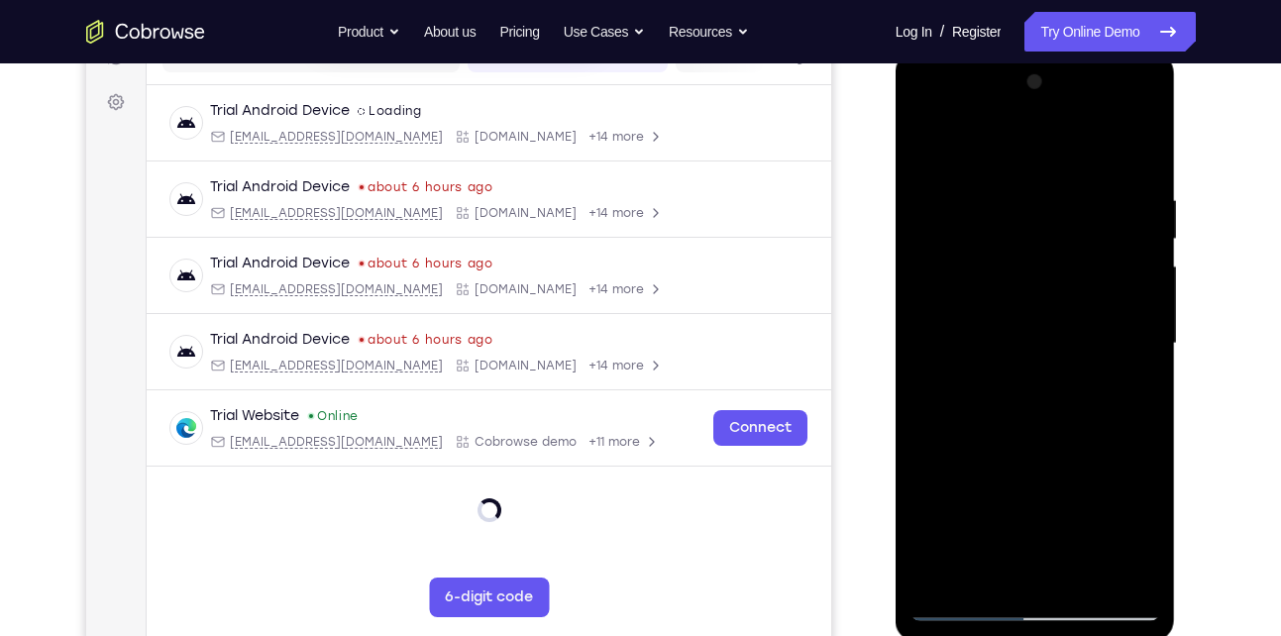
scroll to position [273, 0]
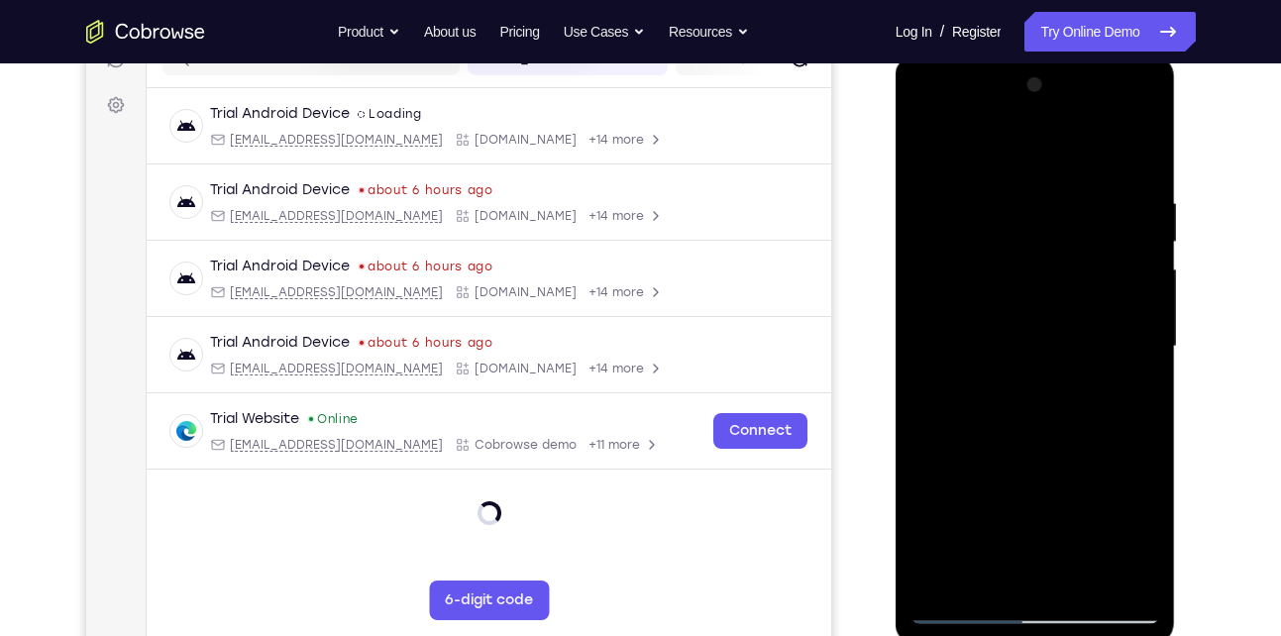
click at [1021, 341] on div at bounding box center [1036, 346] width 250 height 555
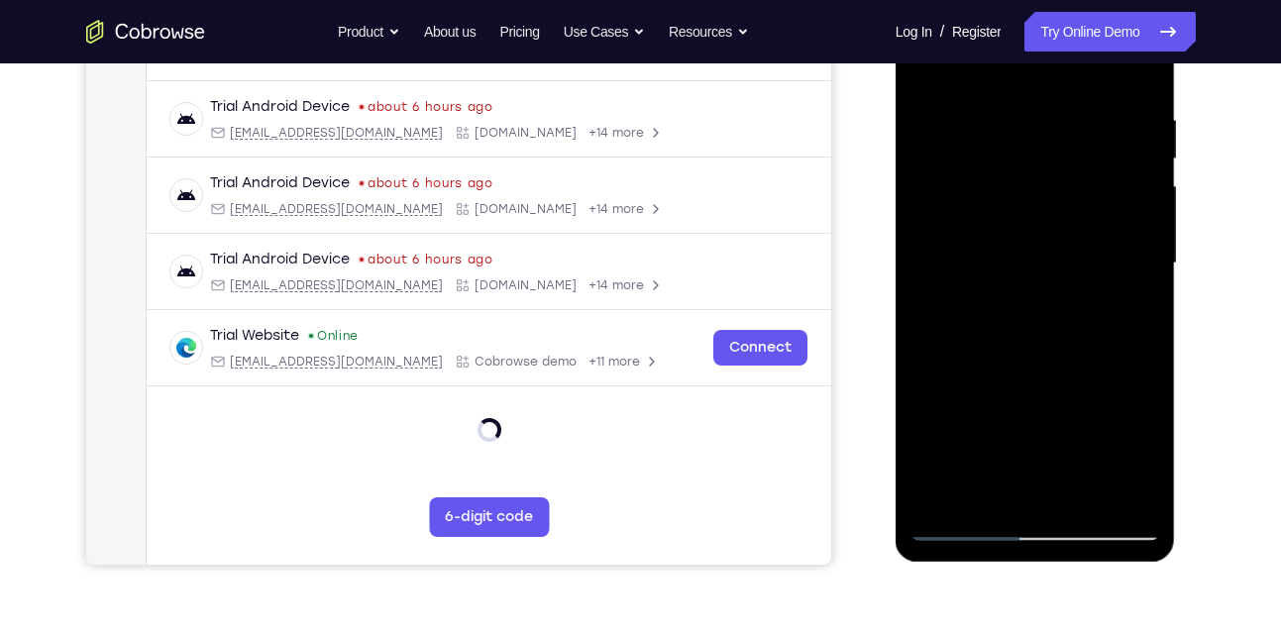
scroll to position [356, 0]
click at [993, 488] on div at bounding box center [1036, 264] width 250 height 555
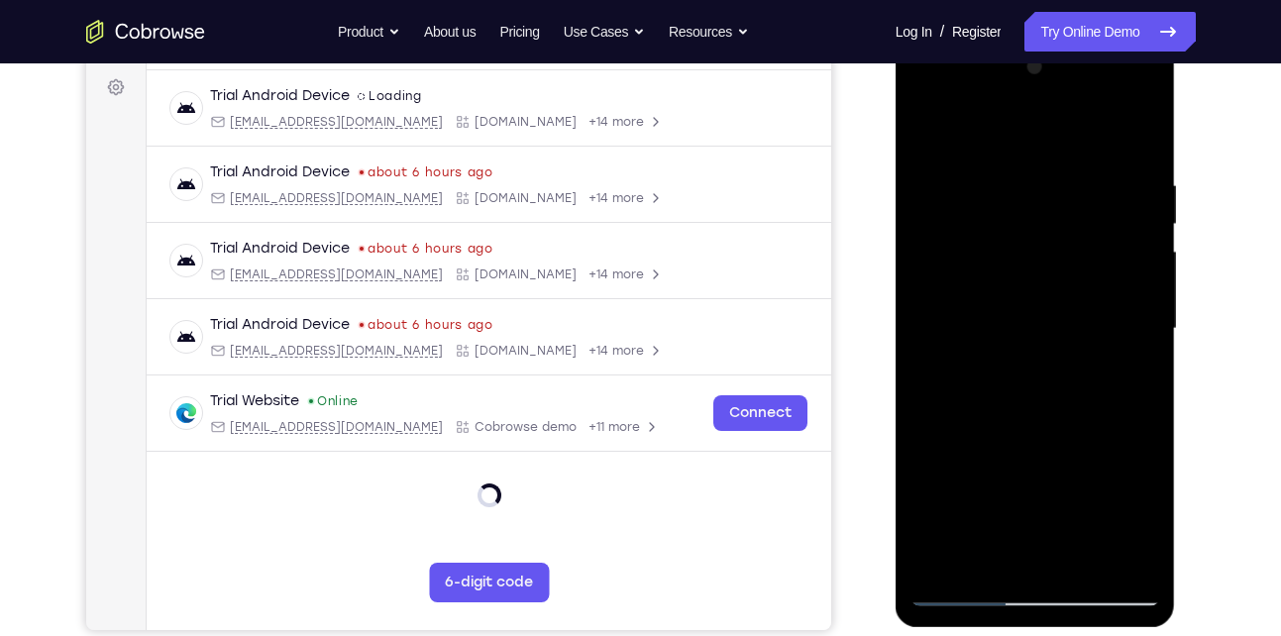
scroll to position [187, 0]
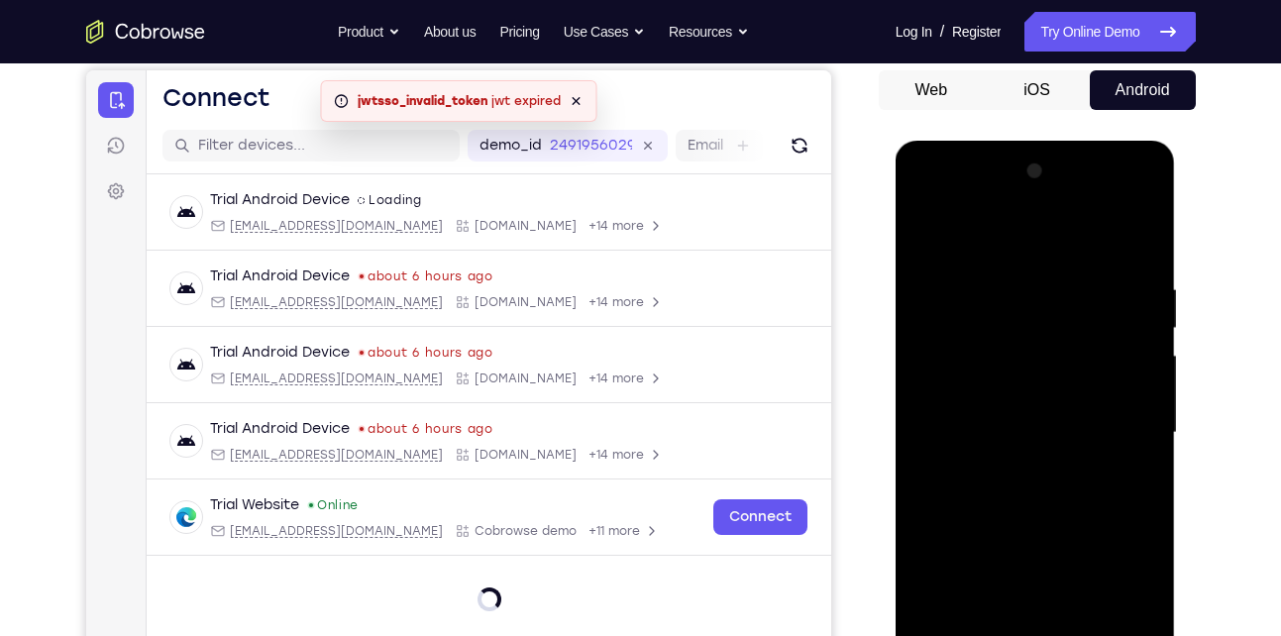
click at [930, 236] on div at bounding box center [1036, 433] width 250 height 555
click at [928, 237] on div at bounding box center [1036, 433] width 250 height 555
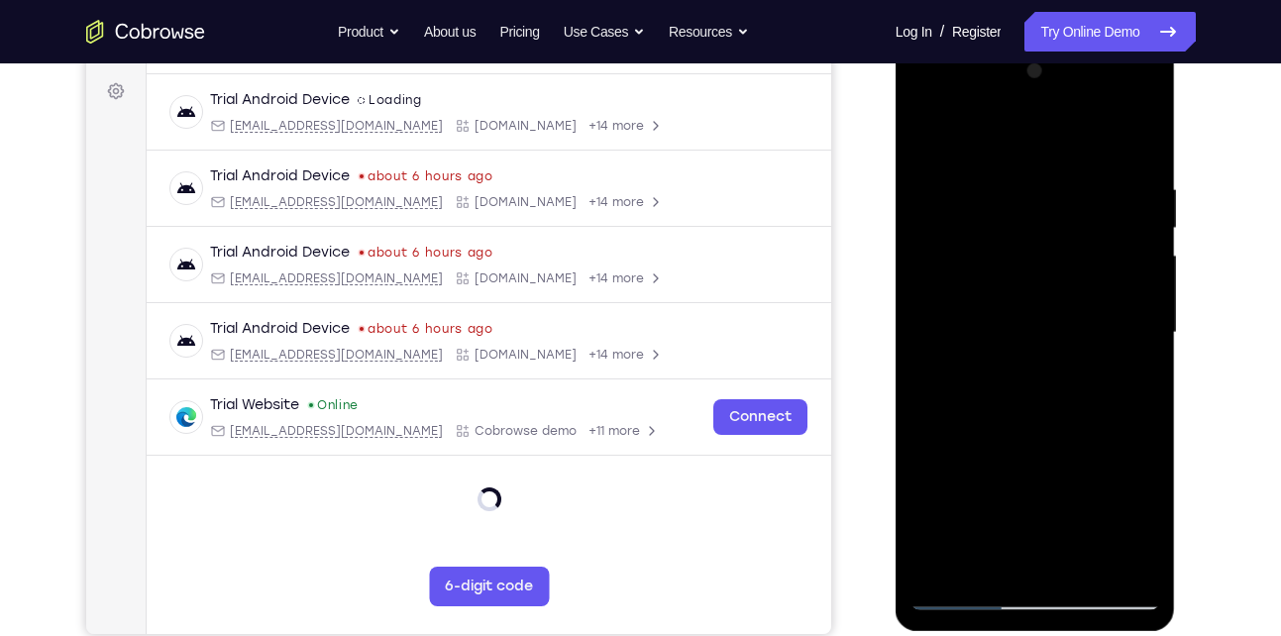
scroll to position [313, 0]
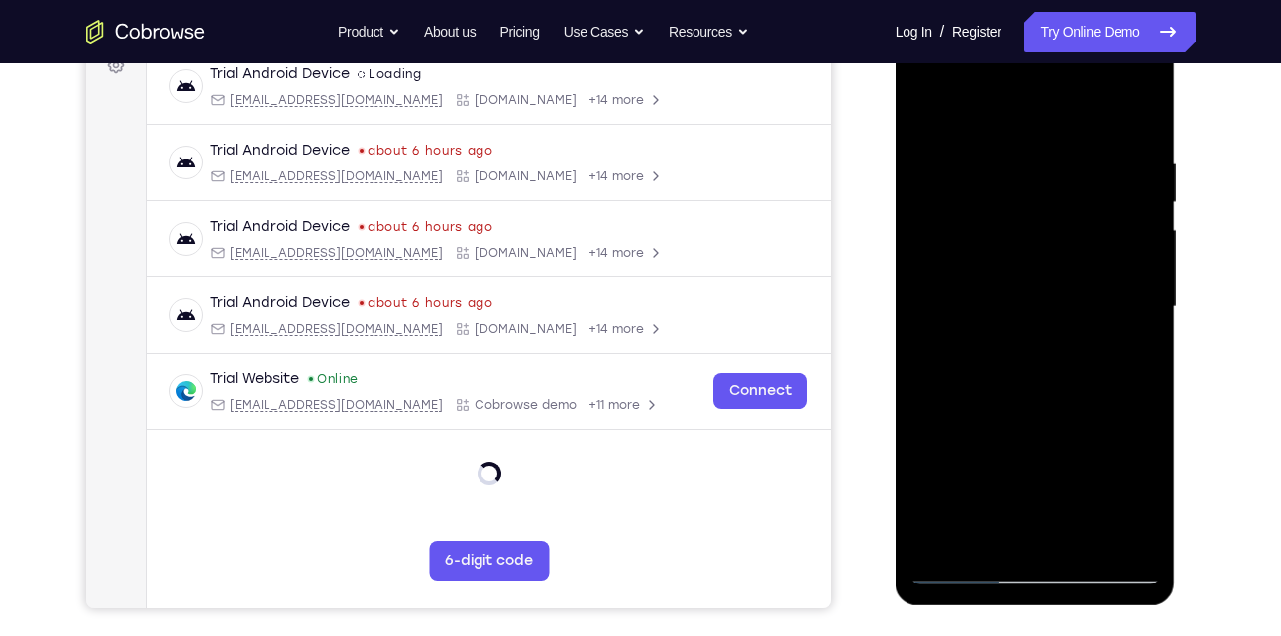
click at [962, 568] on div at bounding box center [1036, 307] width 250 height 555
click at [1039, 340] on div at bounding box center [1036, 307] width 250 height 555
click at [965, 567] on div at bounding box center [1036, 307] width 250 height 555
click at [1118, 534] on div at bounding box center [1036, 307] width 250 height 555
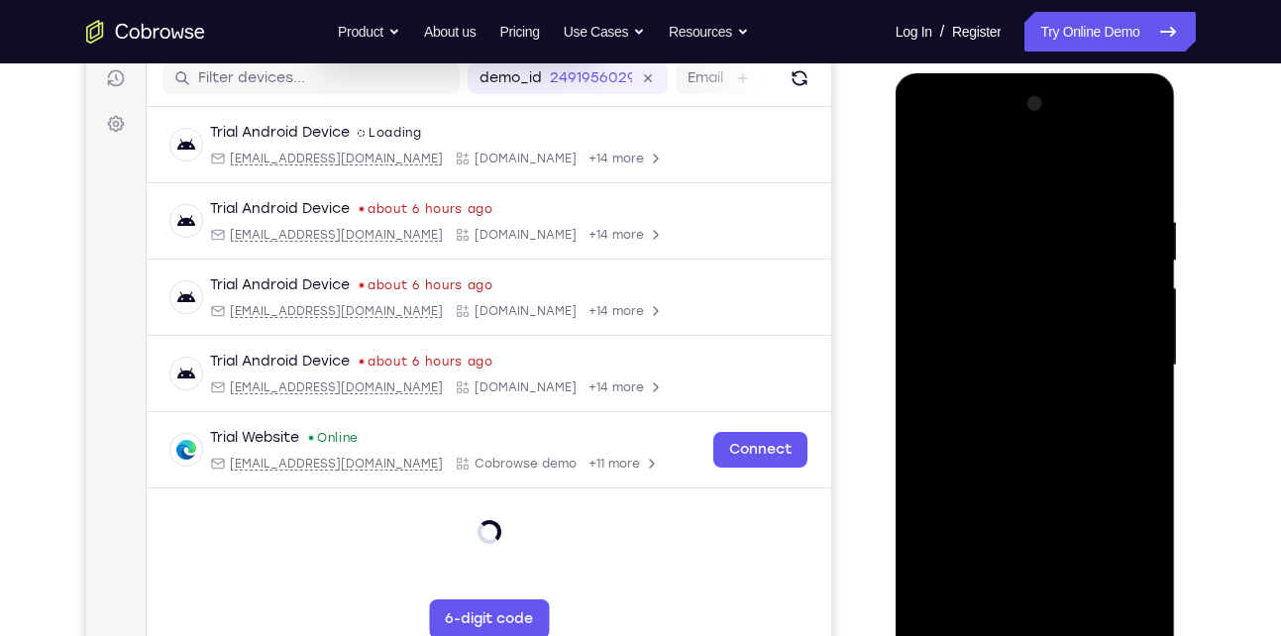
scroll to position [253, 0]
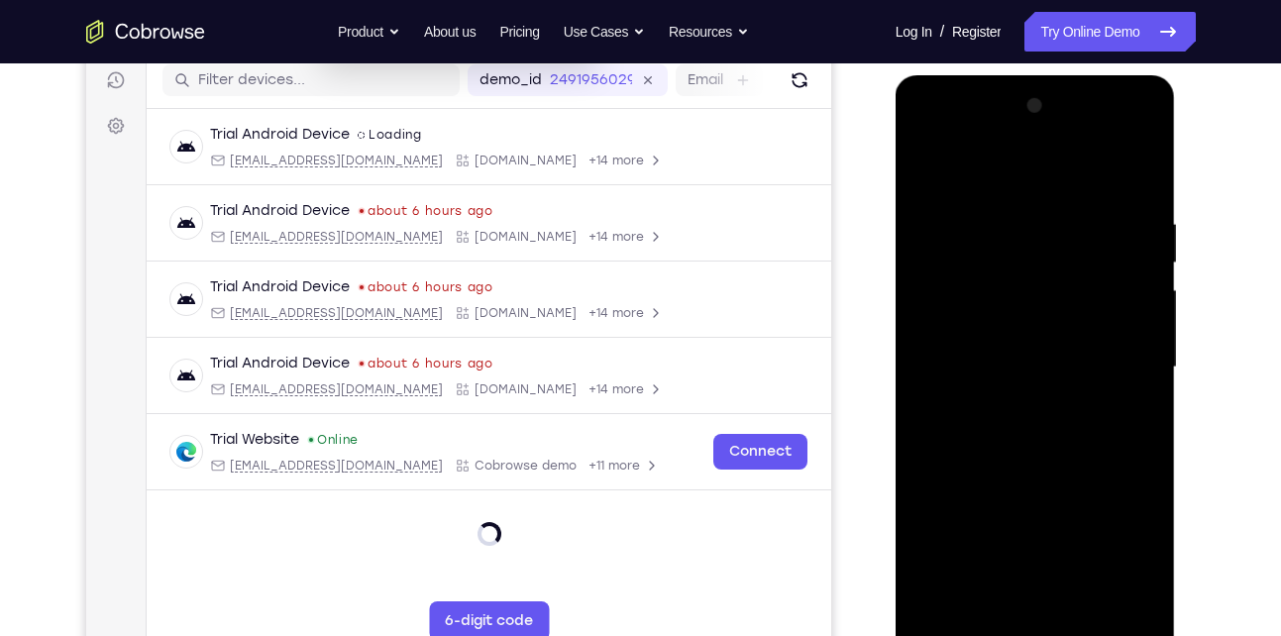
drag, startPoint x: 1035, startPoint y: 271, endPoint x: 1040, endPoint y: 463, distance: 192.3
click at [1040, 463] on div at bounding box center [1036, 367] width 250 height 555
click at [1035, 383] on div at bounding box center [1036, 367] width 250 height 555
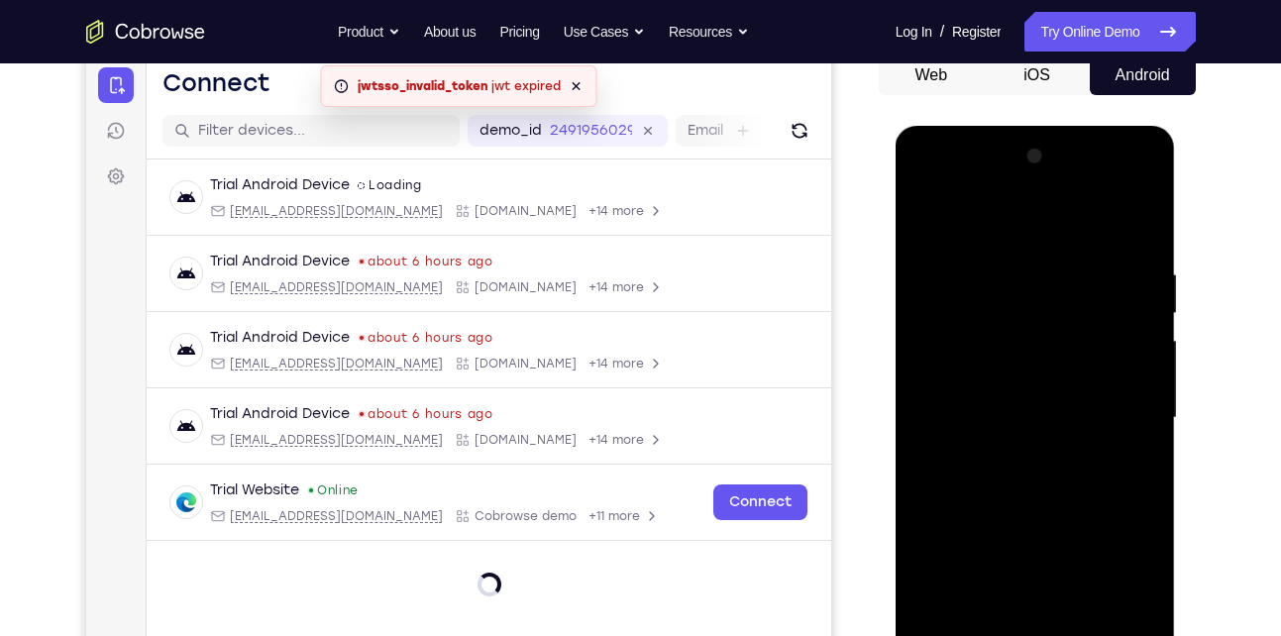
scroll to position [201, 0]
click at [1003, 253] on div at bounding box center [1036, 419] width 250 height 555
click at [948, 447] on div at bounding box center [1036, 419] width 250 height 555
click at [1147, 219] on div at bounding box center [1036, 419] width 250 height 555
click at [988, 263] on div at bounding box center [1036, 419] width 250 height 555
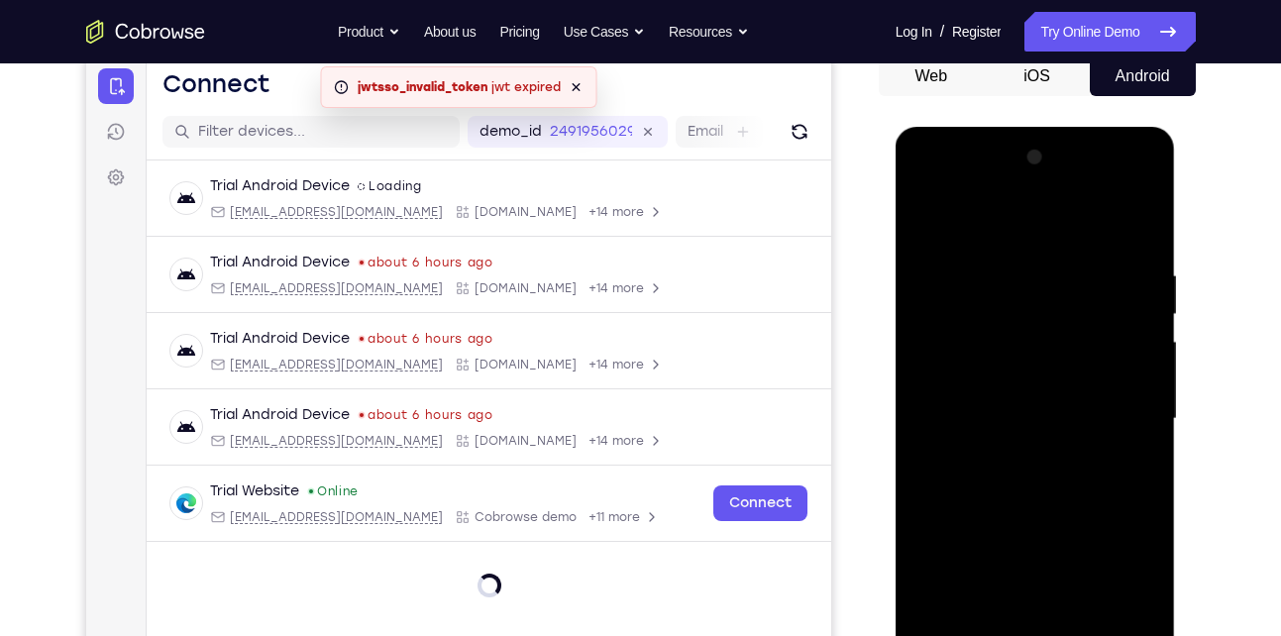
drag, startPoint x: 1009, startPoint y: 506, endPoint x: 990, endPoint y: 298, distance: 208.9
click at [990, 298] on div at bounding box center [1036, 419] width 250 height 555
drag, startPoint x: 991, startPoint y: 514, endPoint x: 1001, endPoint y: 299, distance: 215.2
click at [1001, 299] on div at bounding box center [1036, 419] width 250 height 555
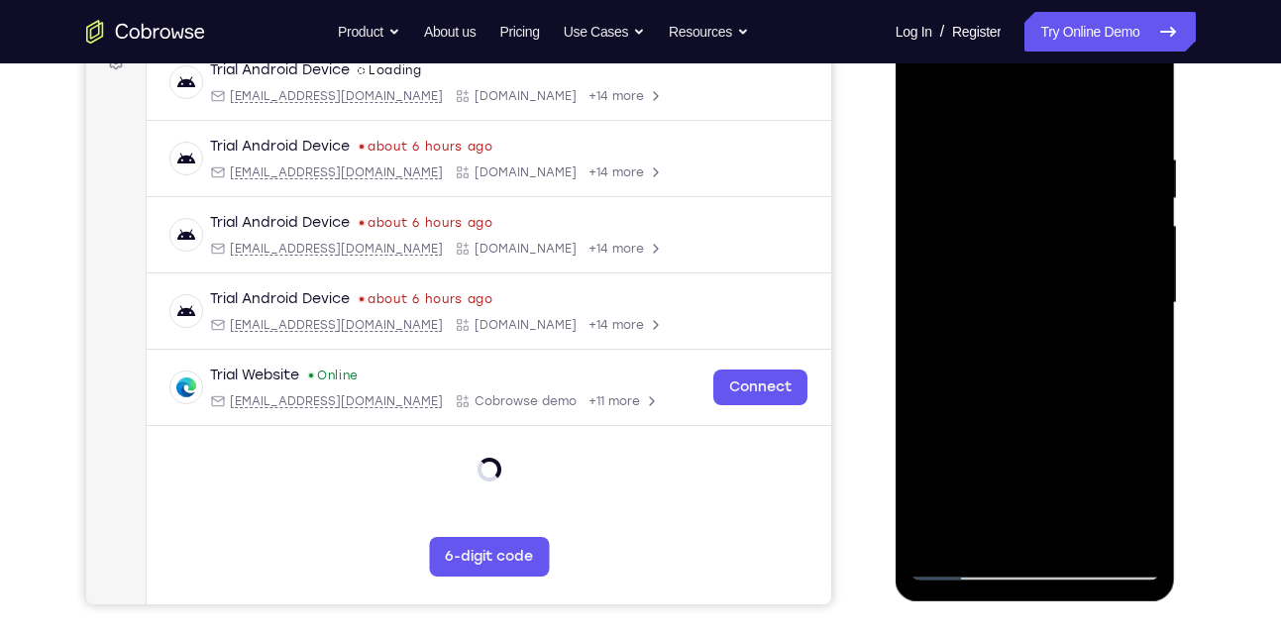
scroll to position [318, 0]
click at [942, 534] on div at bounding box center [1036, 302] width 250 height 555
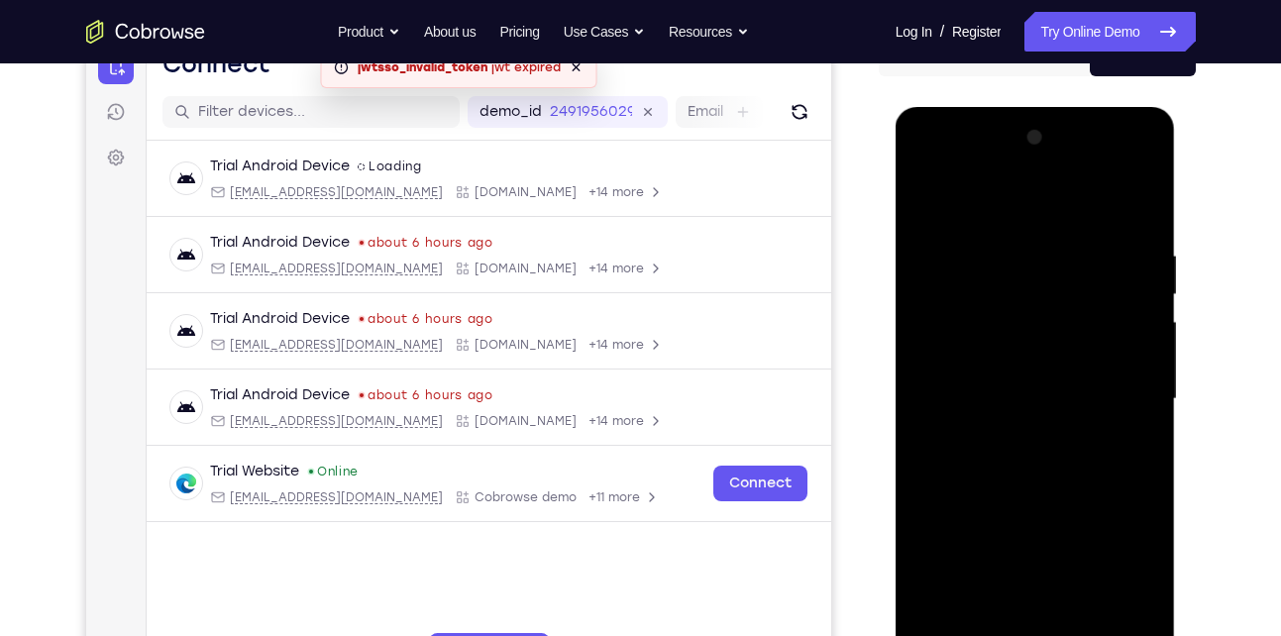
scroll to position [220, 0]
drag, startPoint x: 1037, startPoint y: 251, endPoint x: 1069, endPoint y: 539, distance: 290.1
click at [1069, 539] on div at bounding box center [1036, 400] width 250 height 555
drag, startPoint x: 1062, startPoint y: 257, endPoint x: 1092, endPoint y: 484, distance: 228.8
click at [1092, 484] on div at bounding box center [1036, 400] width 250 height 555
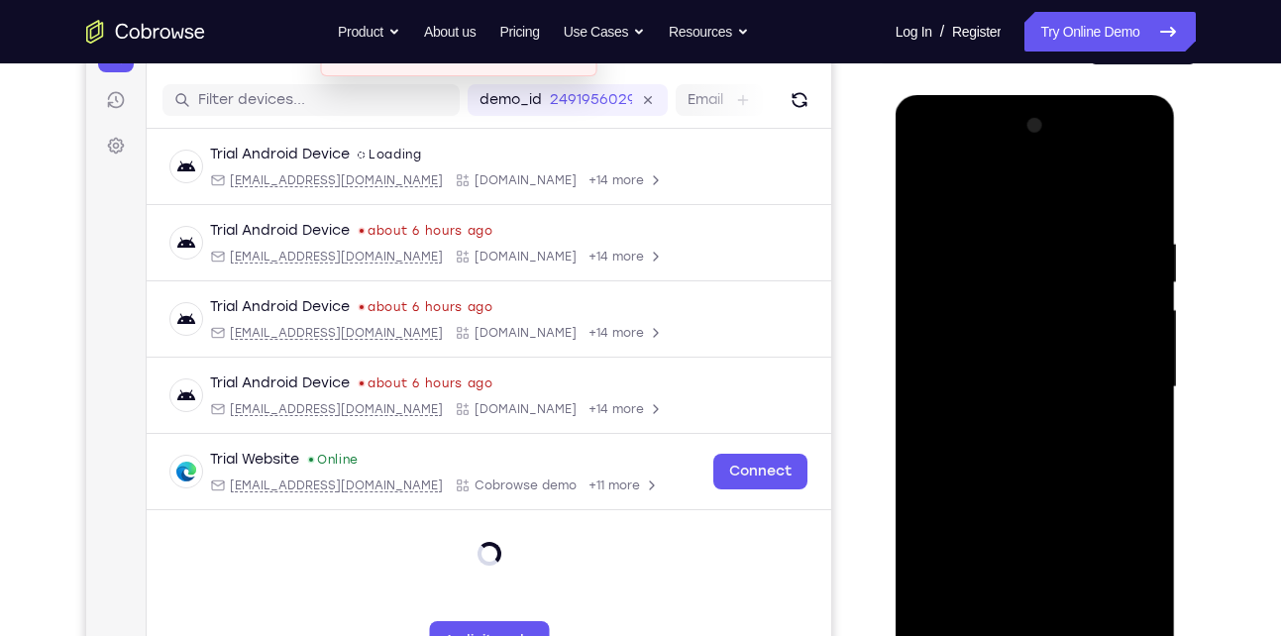
scroll to position [230, 0]
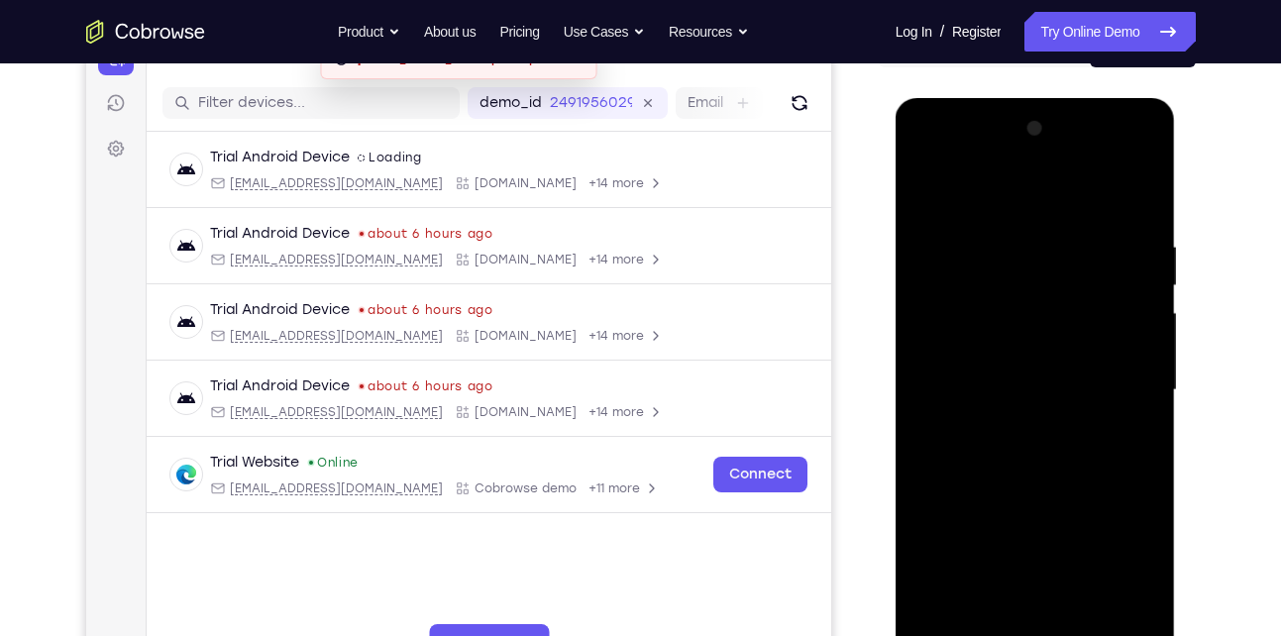
click at [1004, 243] on div at bounding box center [1036, 390] width 250 height 555
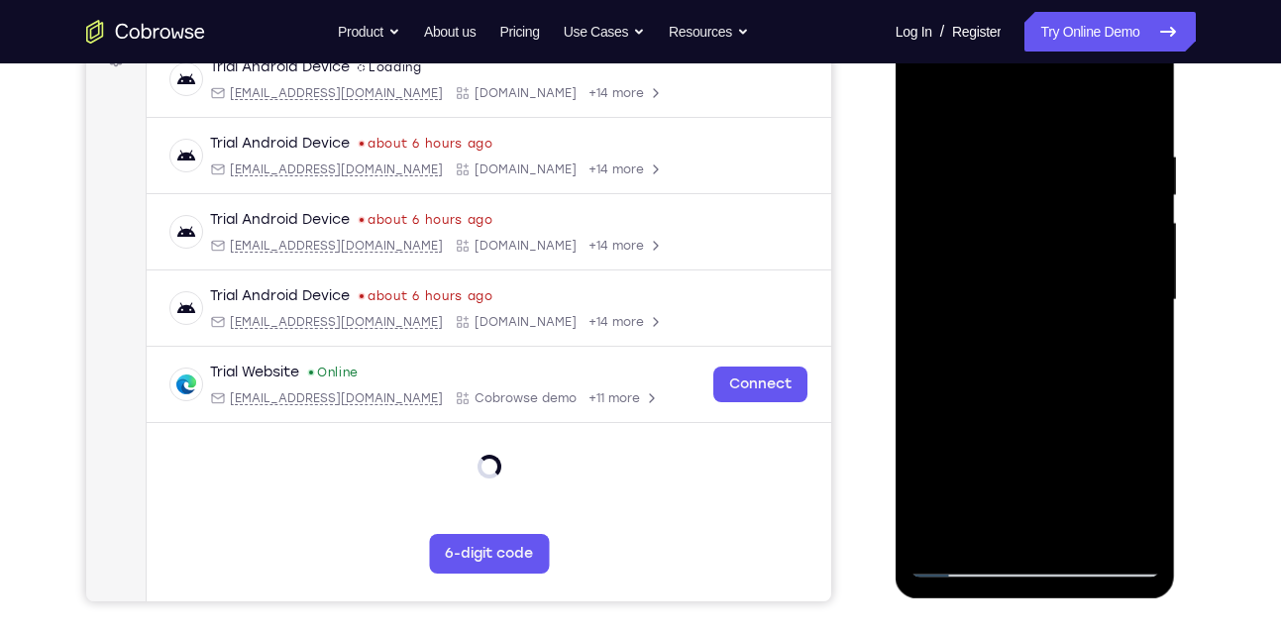
scroll to position [321, 0]
click at [943, 414] on div at bounding box center [1036, 299] width 250 height 555
click at [937, 421] on div at bounding box center [1036, 299] width 250 height 555
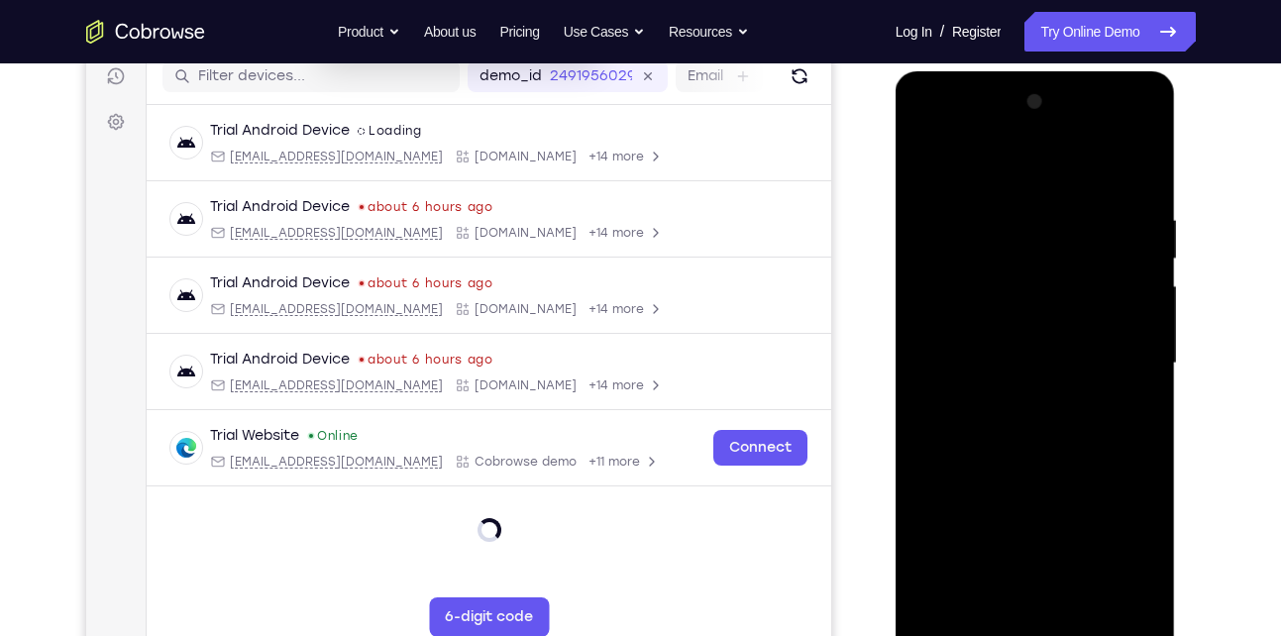
scroll to position [255, 0]
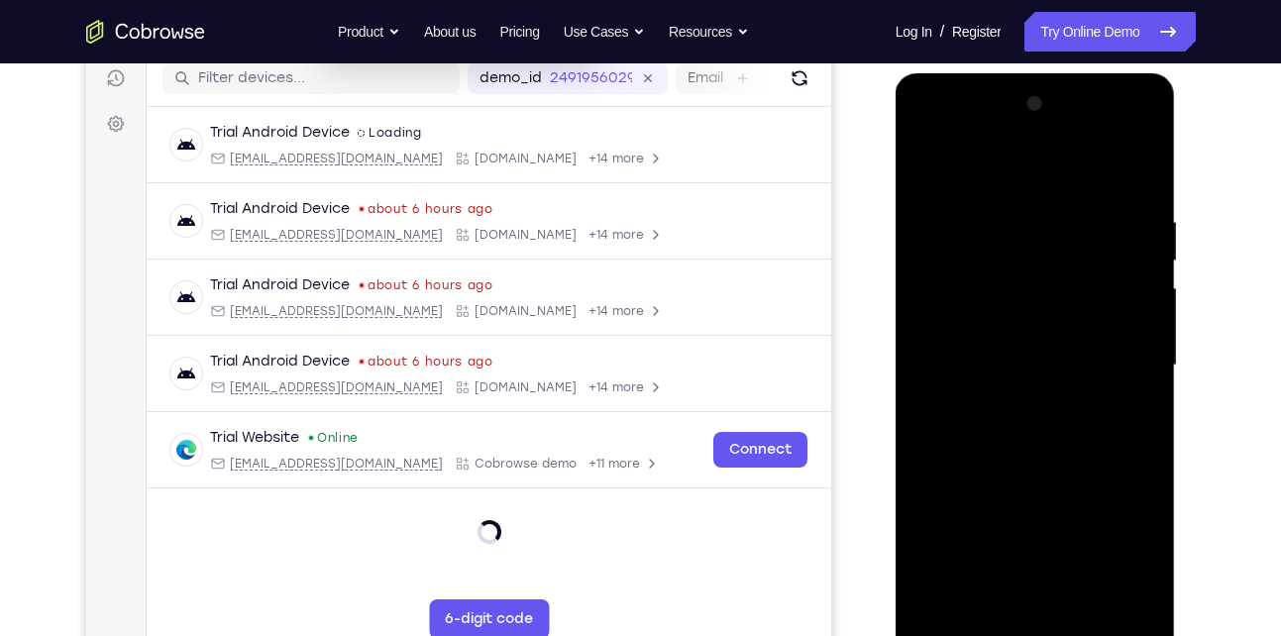
click at [1028, 588] on div at bounding box center [1036, 365] width 250 height 555
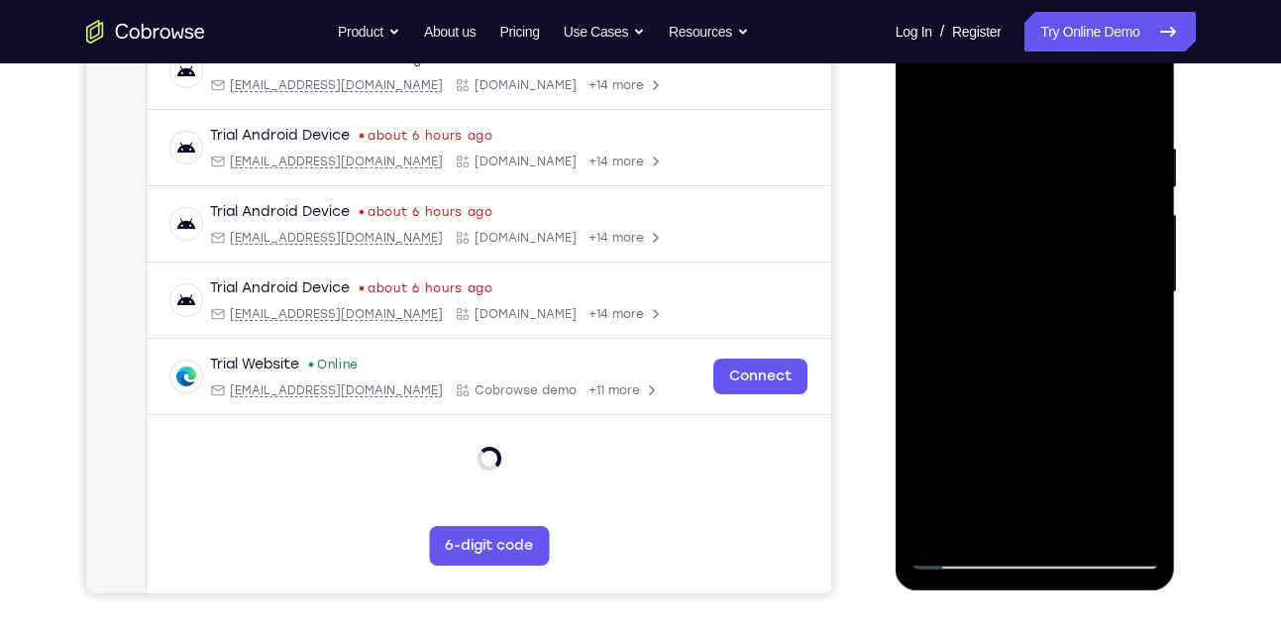
scroll to position [329, 0]
click at [959, 553] on div at bounding box center [1036, 291] width 250 height 555
click at [1133, 513] on div at bounding box center [1036, 291] width 250 height 555
click at [1102, 519] on div at bounding box center [1036, 291] width 250 height 555
click at [942, 428] on div at bounding box center [1036, 291] width 250 height 555
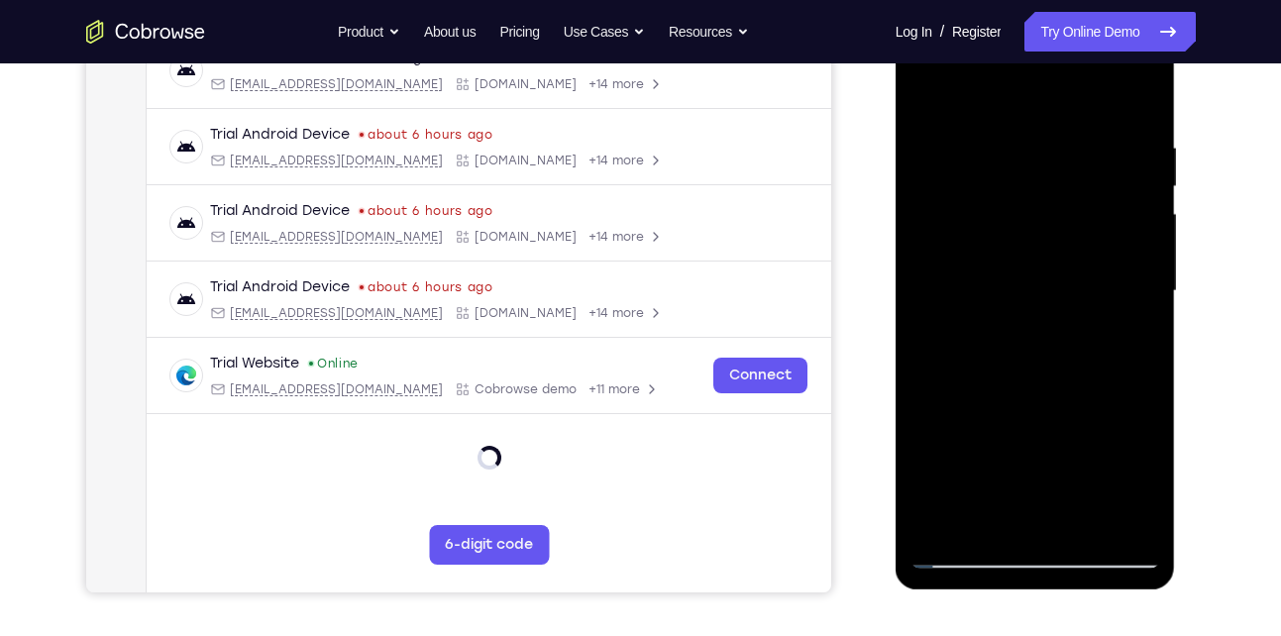
click at [1109, 515] on div at bounding box center [1036, 291] width 250 height 555
click at [1114, 349] on div at bounding box center [1036, 291] width 250 height 555
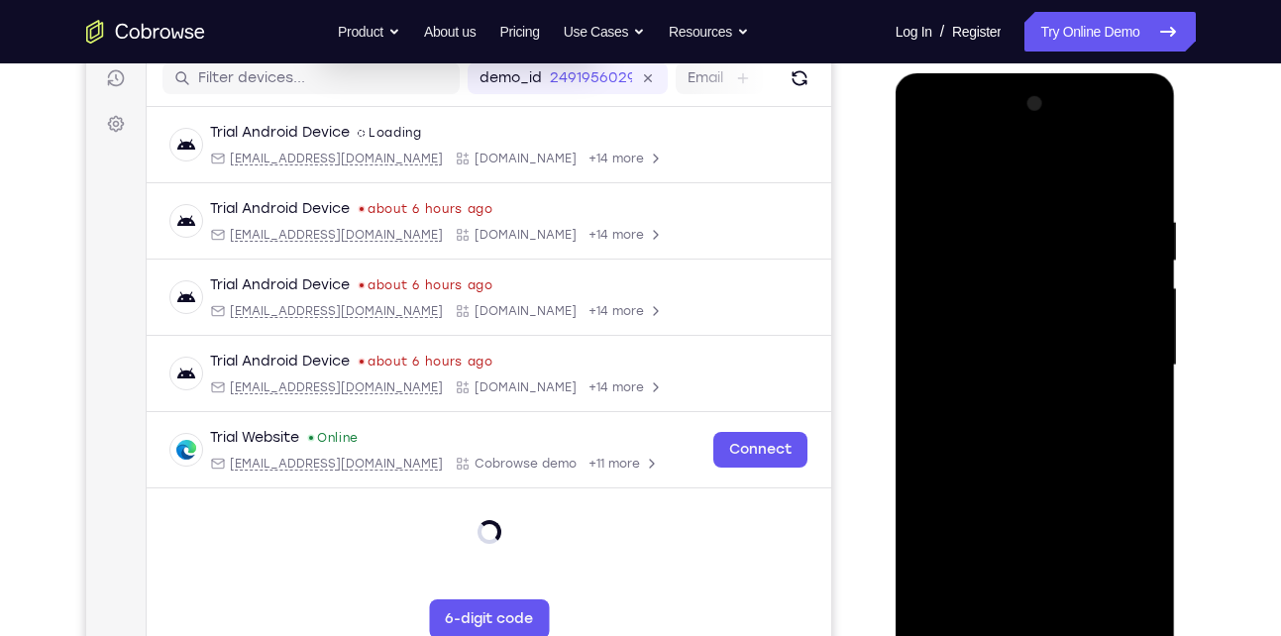
scroll to position [253, 0]
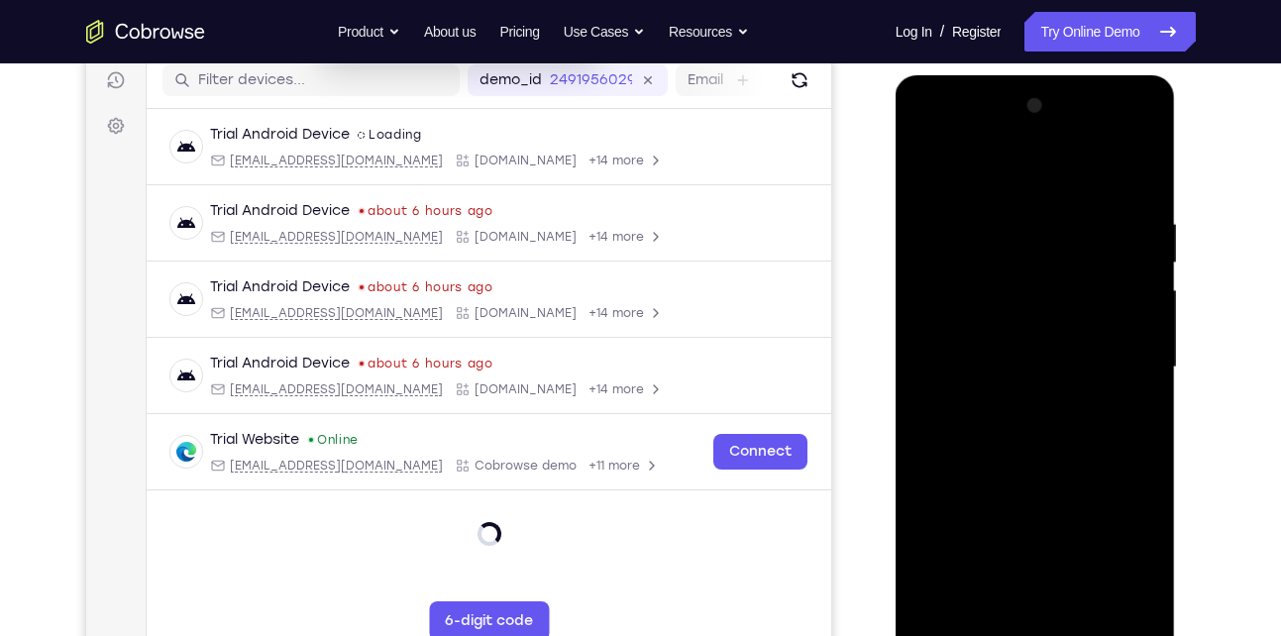
click at [1114, 349] on div at bounding box center [1036, 367] width 250 height 555
click at [1140, 181] on div at bounding box center [1036, 367] width 250 height 555
drag, startPoint x: 1032, startPoint y: 264, endPoint x: 1032, endPoint y: 539, distance: 275.5
click at [1032, 539] on div at bounding box center [1036, 367] width 250 height 555
drag, startPoint x: 1033, startPoint y: 280, endPoint x: 1033, endPoint y: 480, distance: 199.2
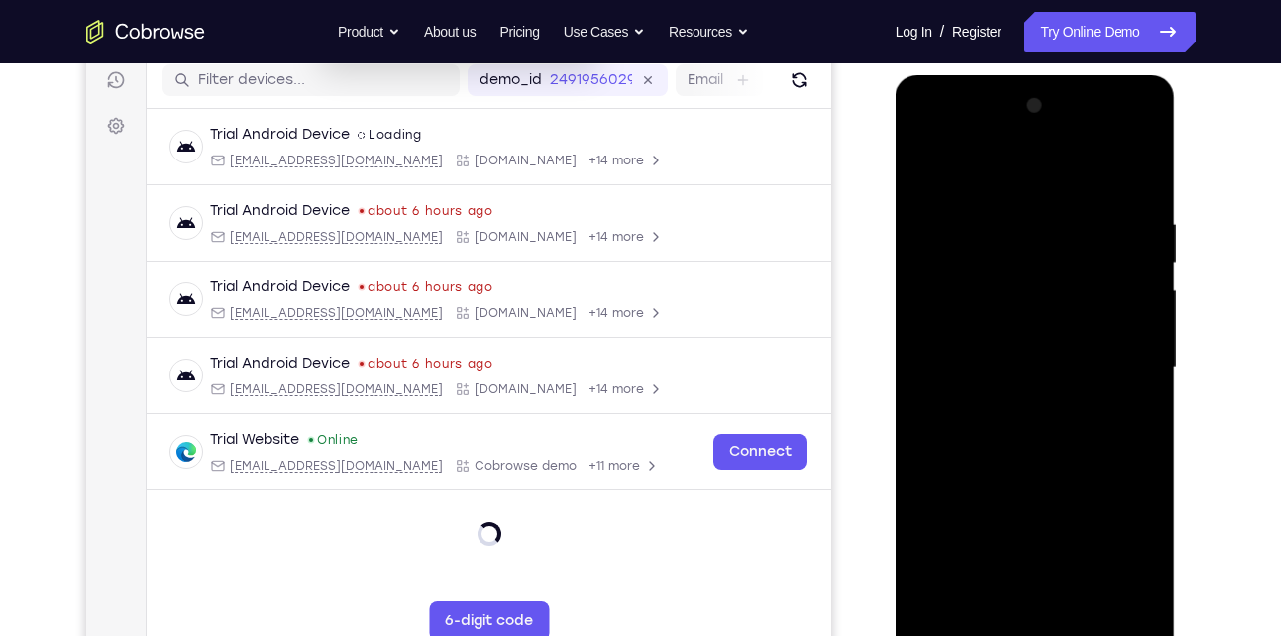
click at [1033, 480] on div at bounding box center [1036, 367] width 250 height 555
click at [1059, 204] on div at bounding box center [1036, 368] width 250 height 555
click at [1133, 178] on div at bounding box center [1036, 368] width 250 height 555
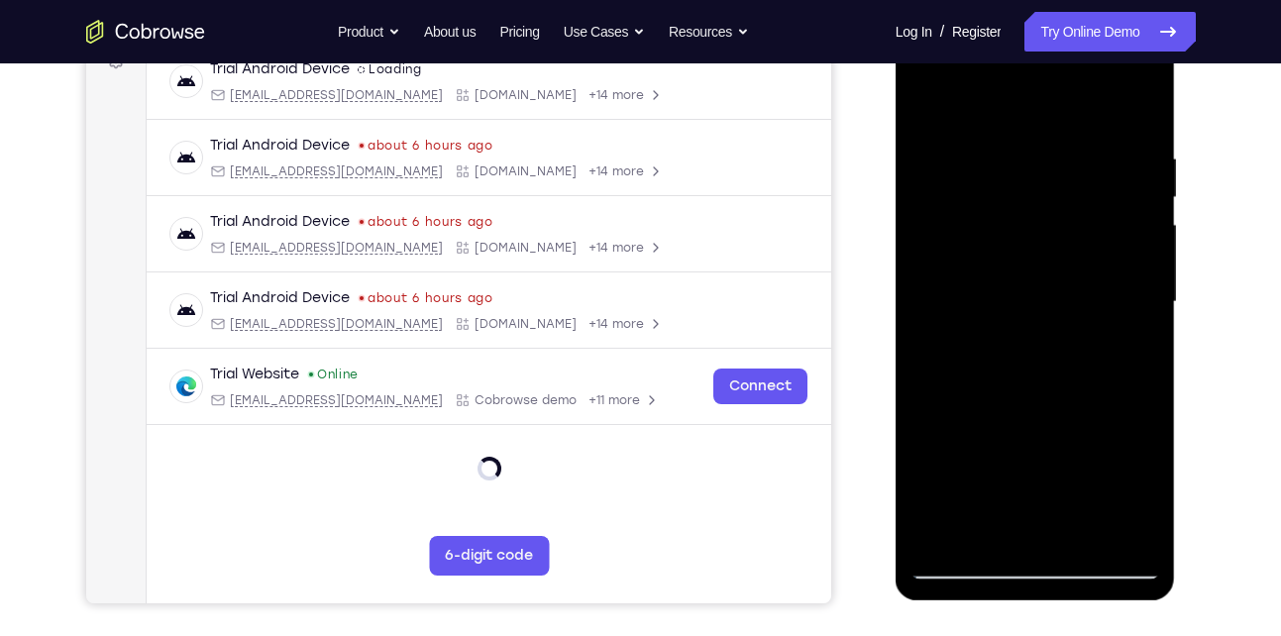
click at [1080, 535] on div at bounding box center [1036, 302] width 250 height 555
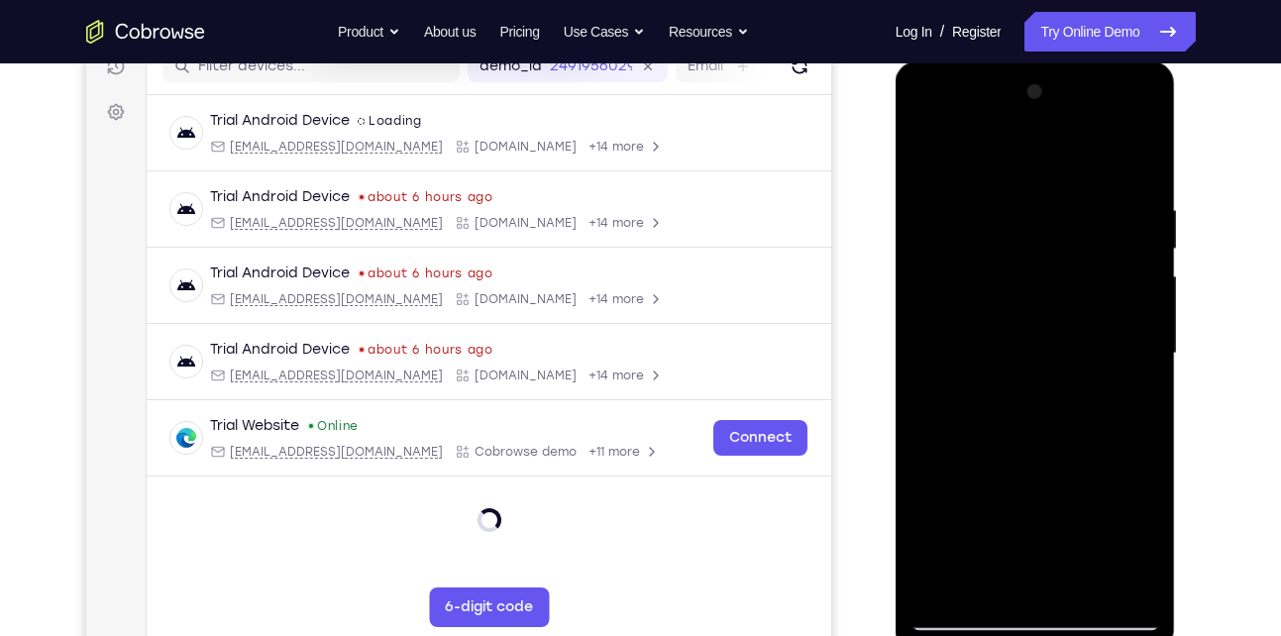
scroll to position [264, 0]
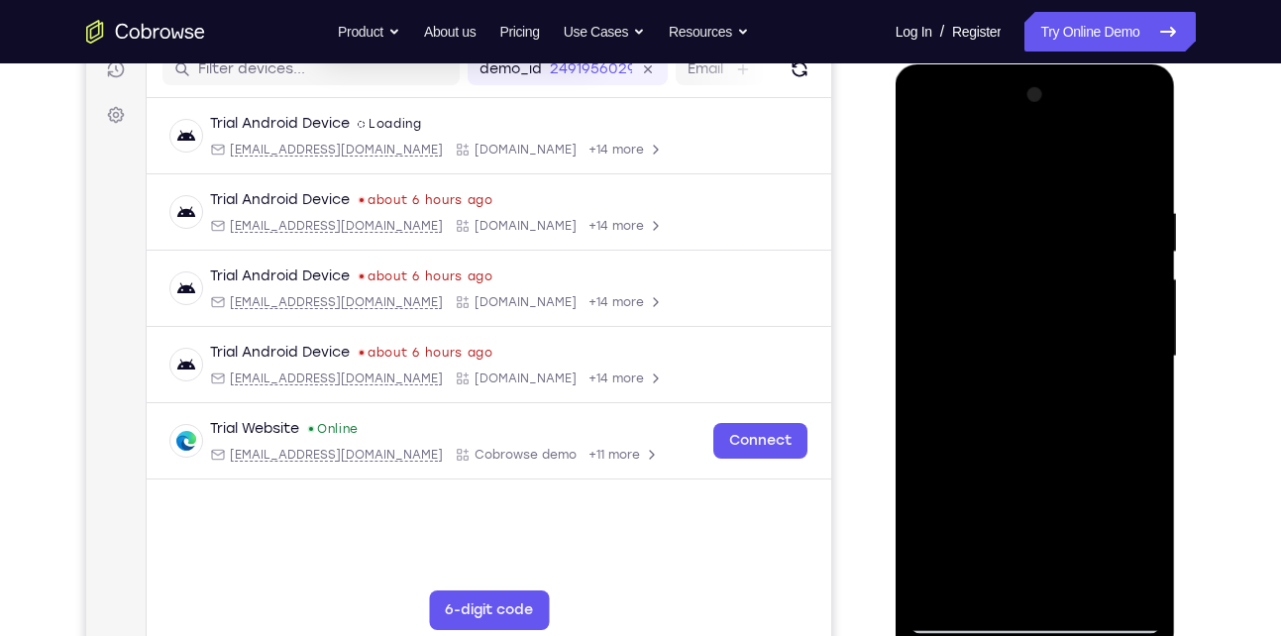
click at [996, 394] on div at bounding box center [1036, 356] width 250 height 555
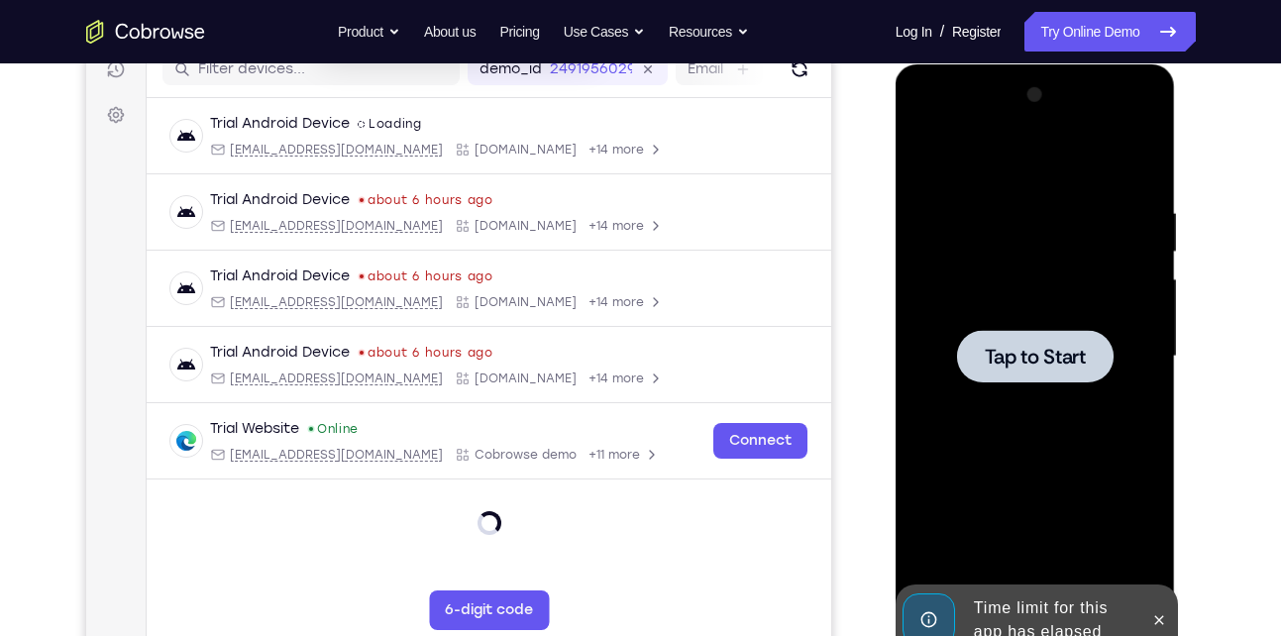
click at [979, 406] on div at bounding box center [1036, 356] width 250 height 555
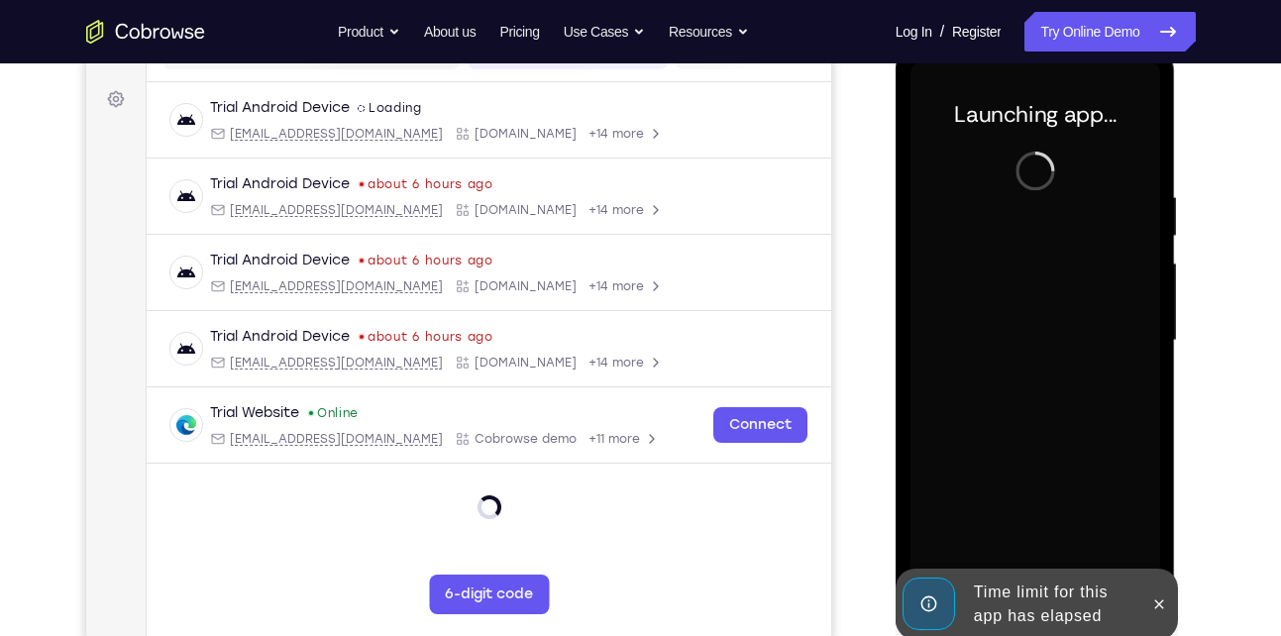
scroll to position [280, 0]
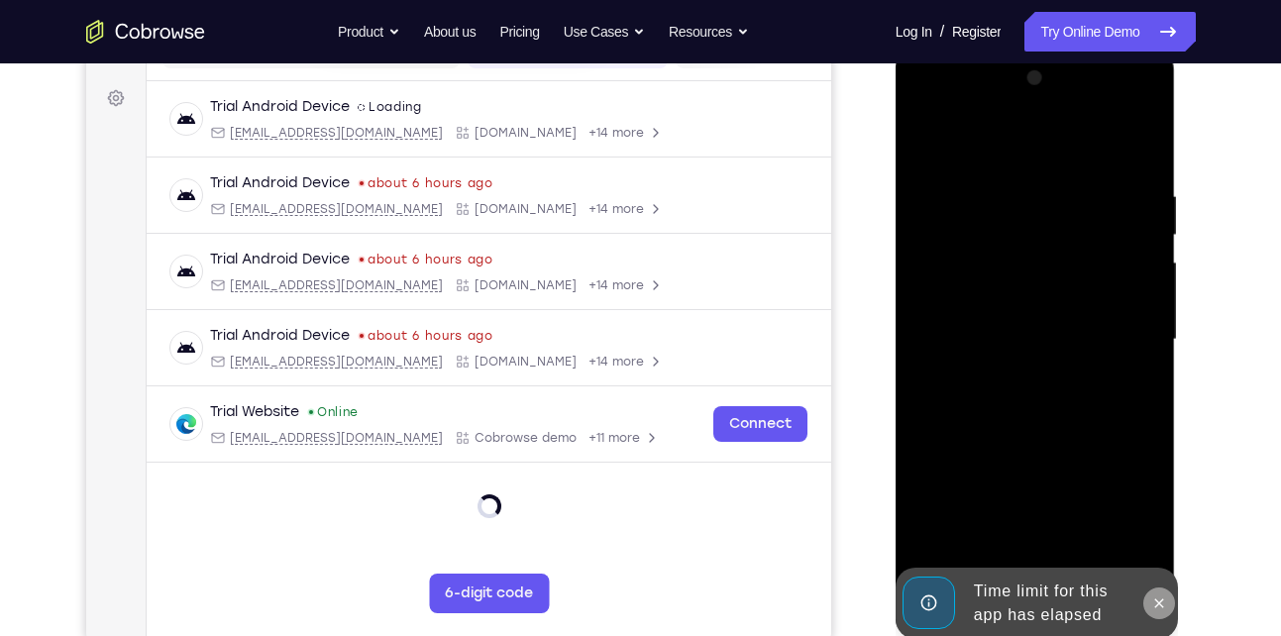
click at [1153, 607] on icon at bounding box center [1159, 604] width 16 height 16
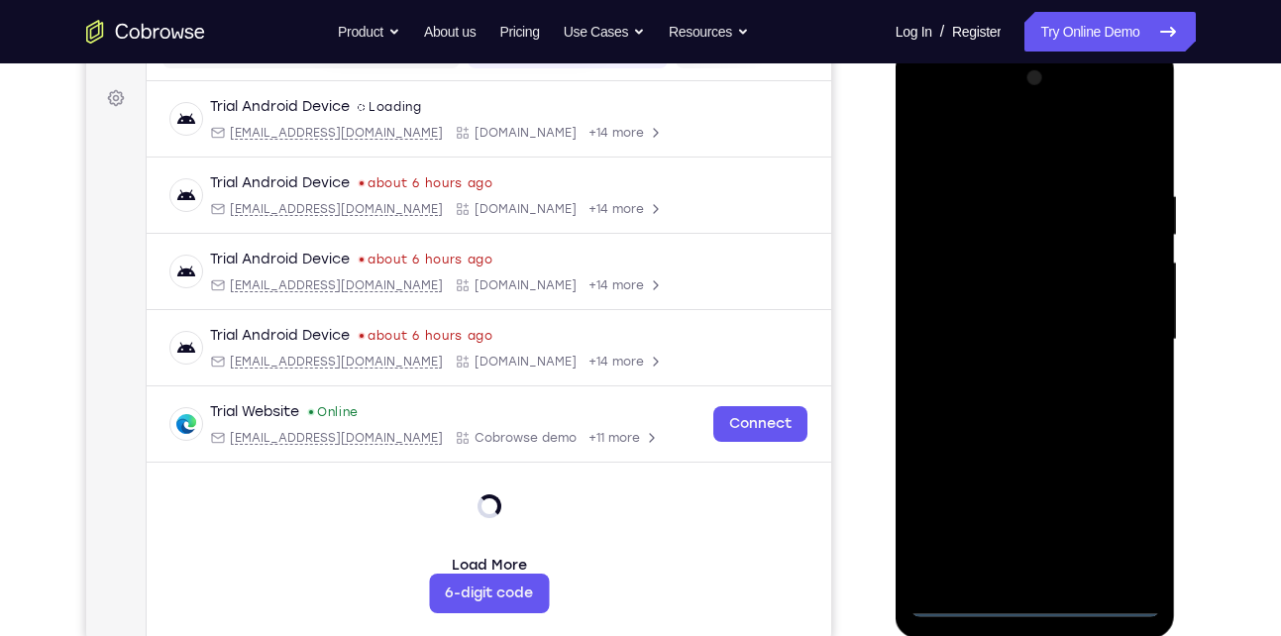
click at [1038, 599] on div at bounding box center [1036, 339] width 250 height 555
click at [1126, 524] on div at bounding box center [1036, 339] width 250 height 555
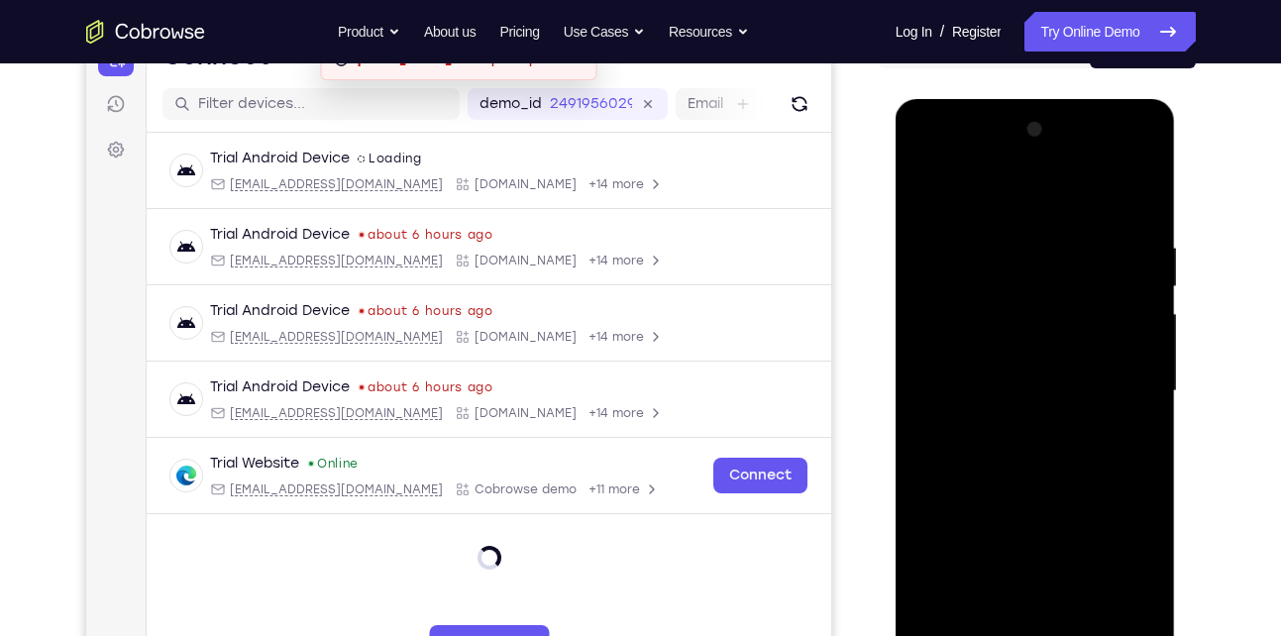
scroll to position [195, 0]
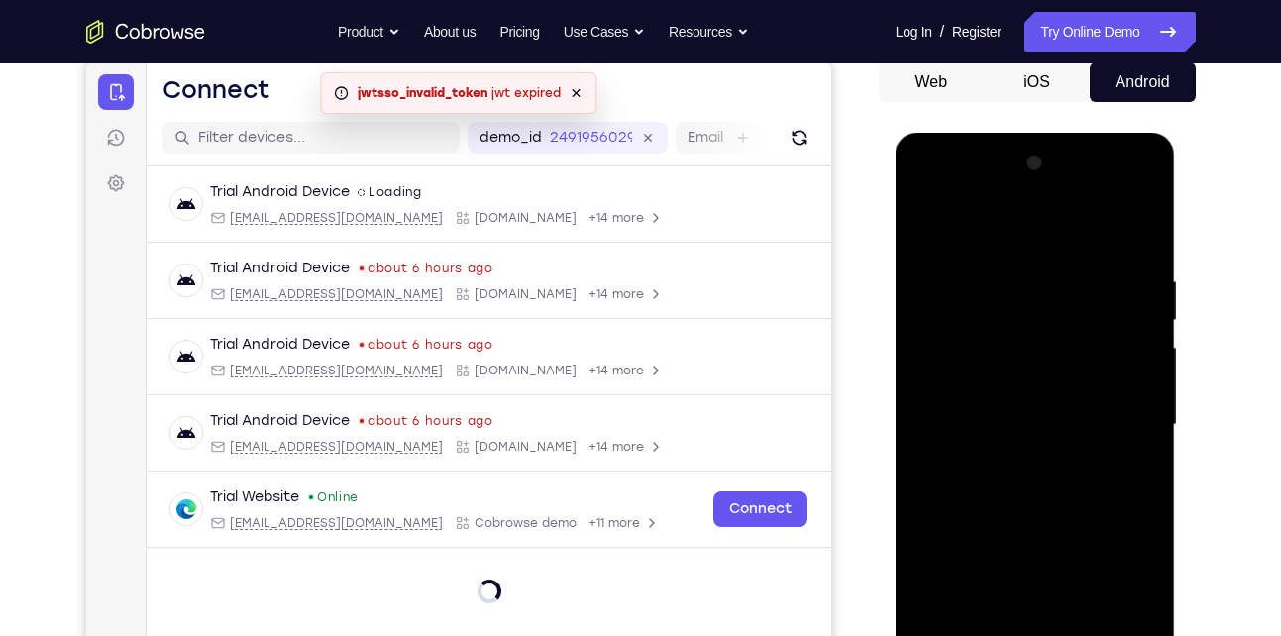
click at [1008, 226] on div at bounding box center [1036, 425] width 250 height 555
click at [1116, 419] on div at bounding box center [1036, 425] width 250 height 555
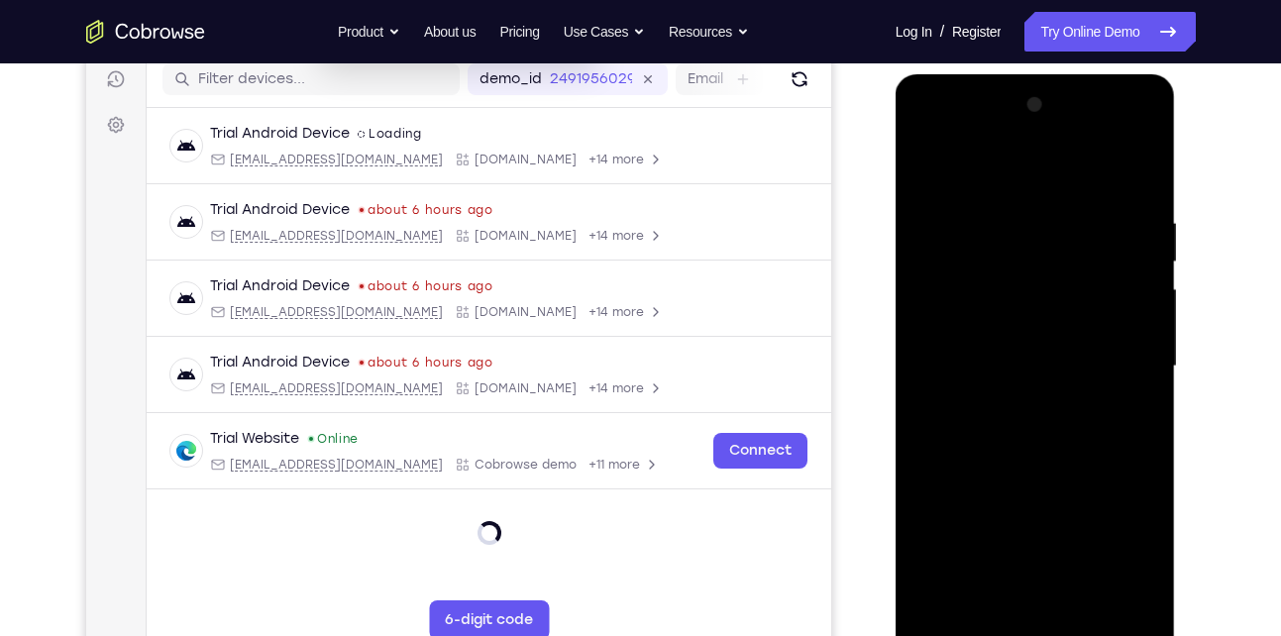
scroll to position [261, 0]
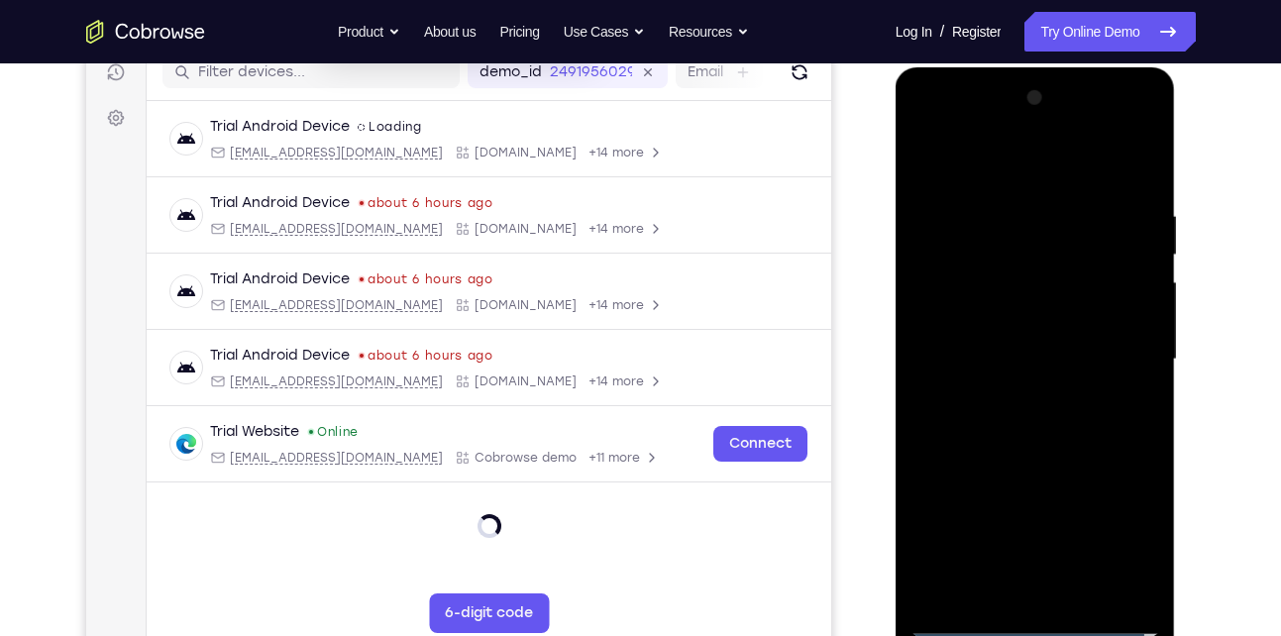
click at [1015, 399] on div at bounding box center [1036, 359] width 250 height 555
click at [986, 317] on div at bounding box center [1036, 359] width 250 height 555
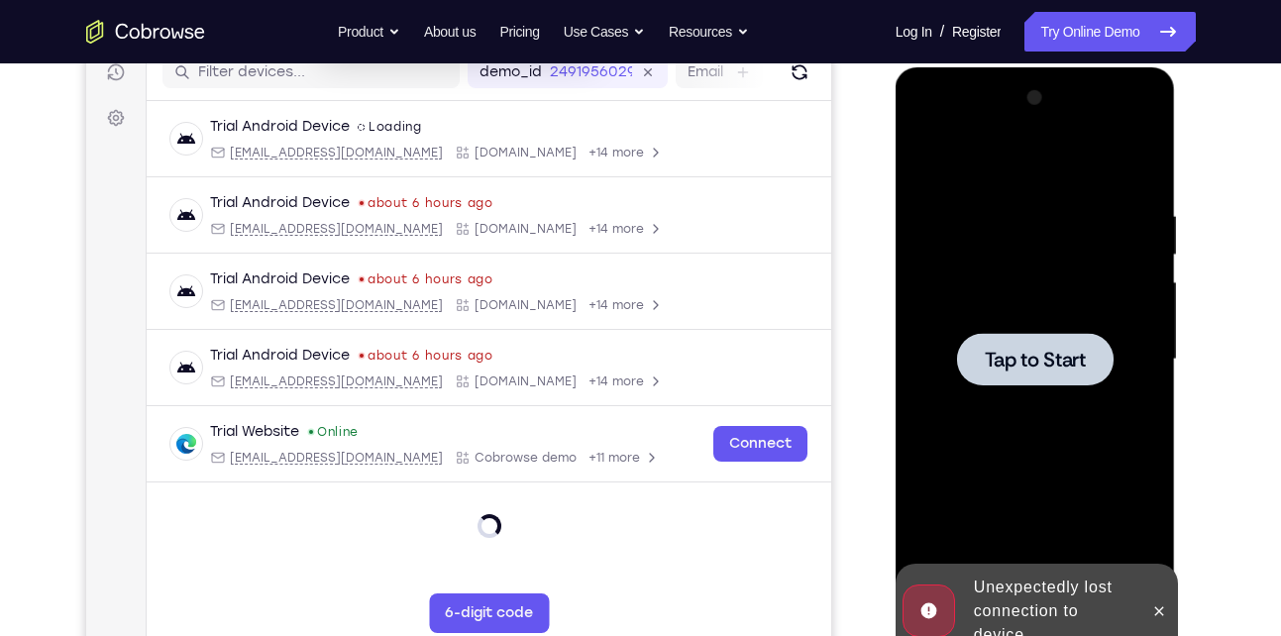
click at [982, 340] on div at bounding box center [1035, 359] width 157 height 53
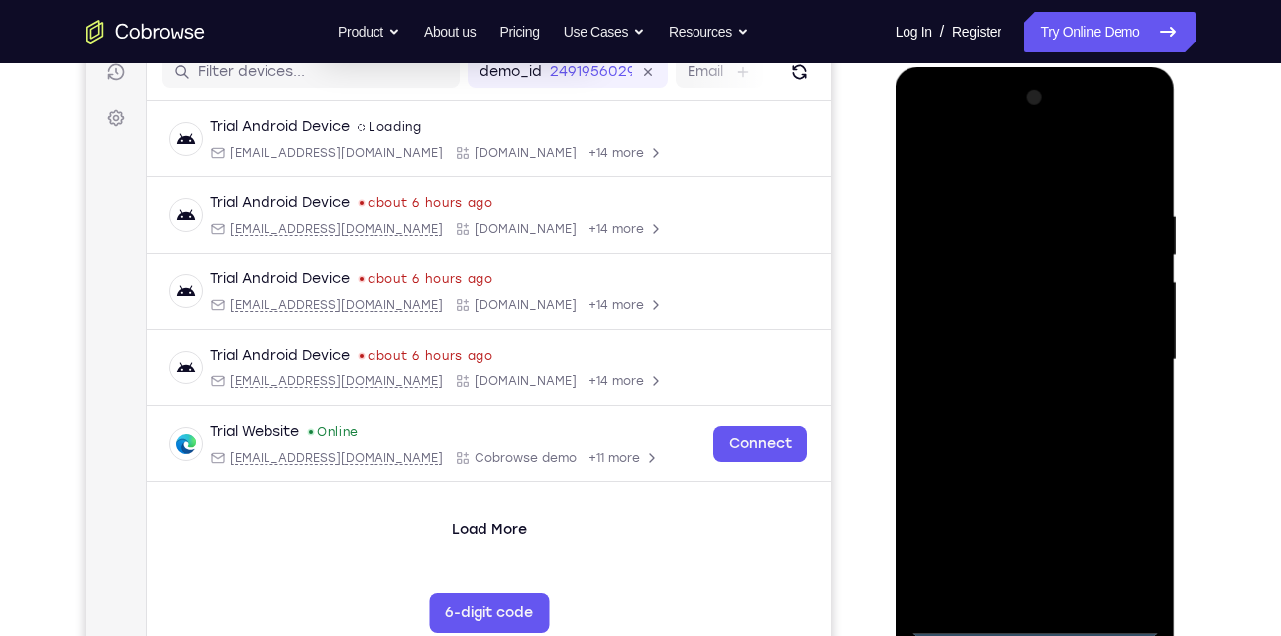
click at [1030, 617] on div at bounding box center [1036, 359] width 250 height 555
click at [1105, 536] on div at bounding box center [1036, 359] width 250 height 555
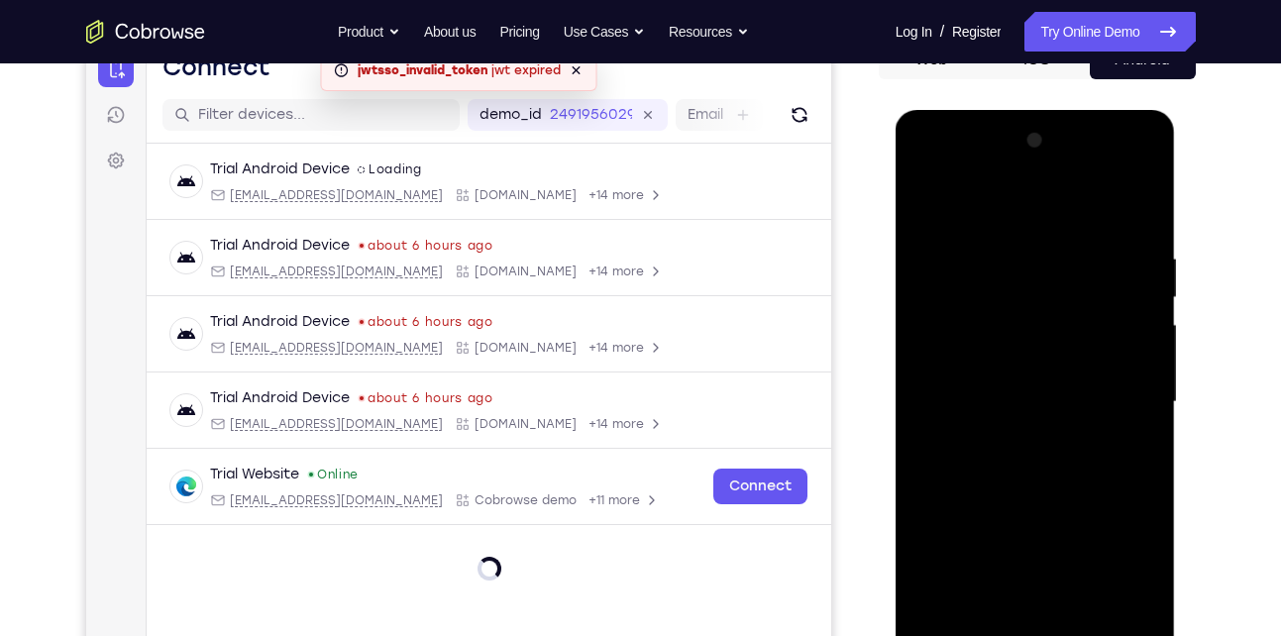
scroll to position [216, 0]
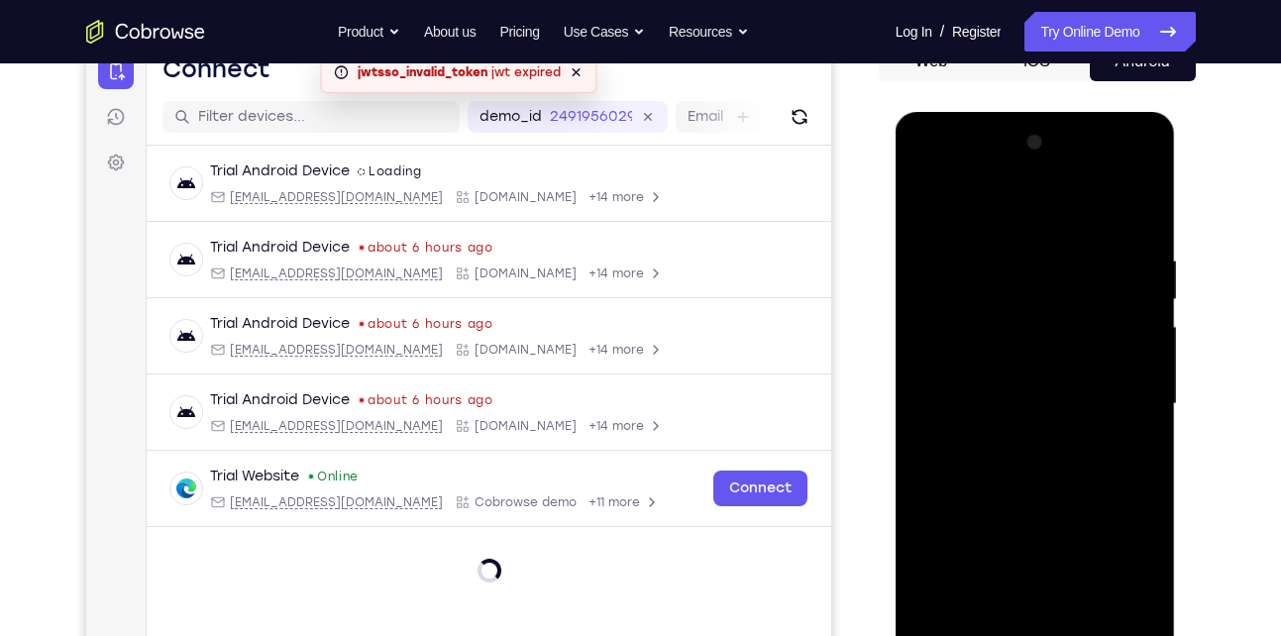
click at [1022, 211] on div at bounding box center [1036, 404] width 250 height 555
click at [1118, 390] on div at bounding box center [1036, 404] width 250 height 555
click at [1009, 442] on div at bounding box center [1036, 404] width 250 height 555
click at [1024, 379] on div at bounding box center [1036, 404] width 250 height 555
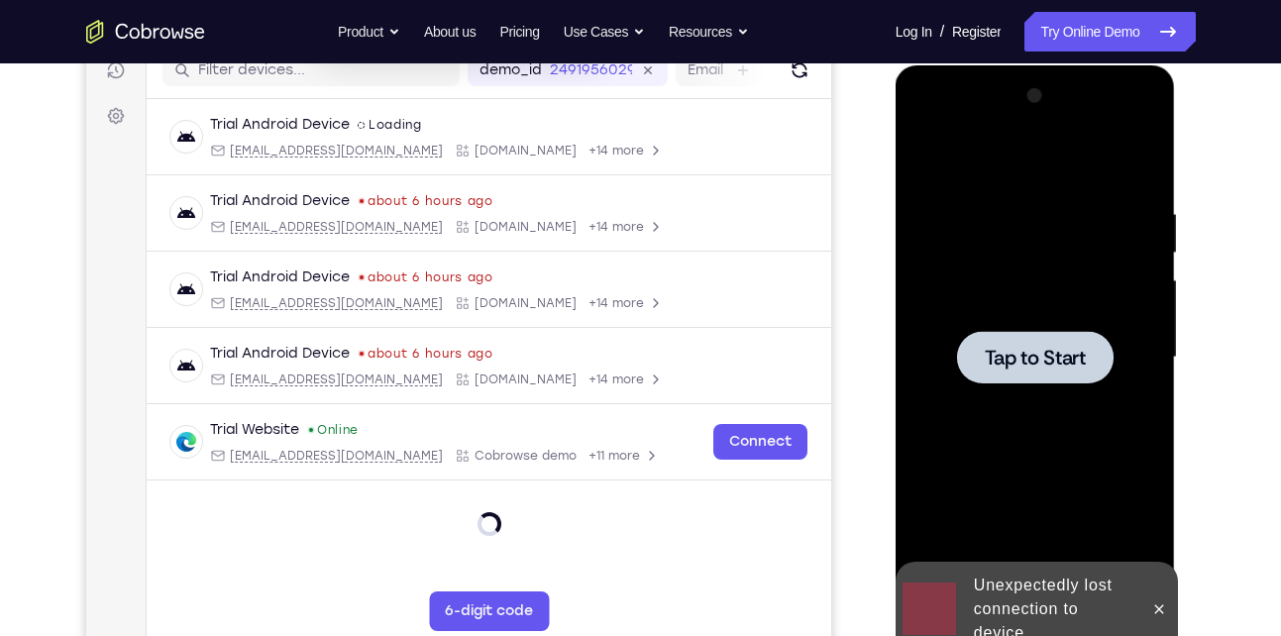
scroll to position [262, 0]
click at [1025, 369] on span "Tap to Start" at bounding box center [1035, 359] width 101 height 20
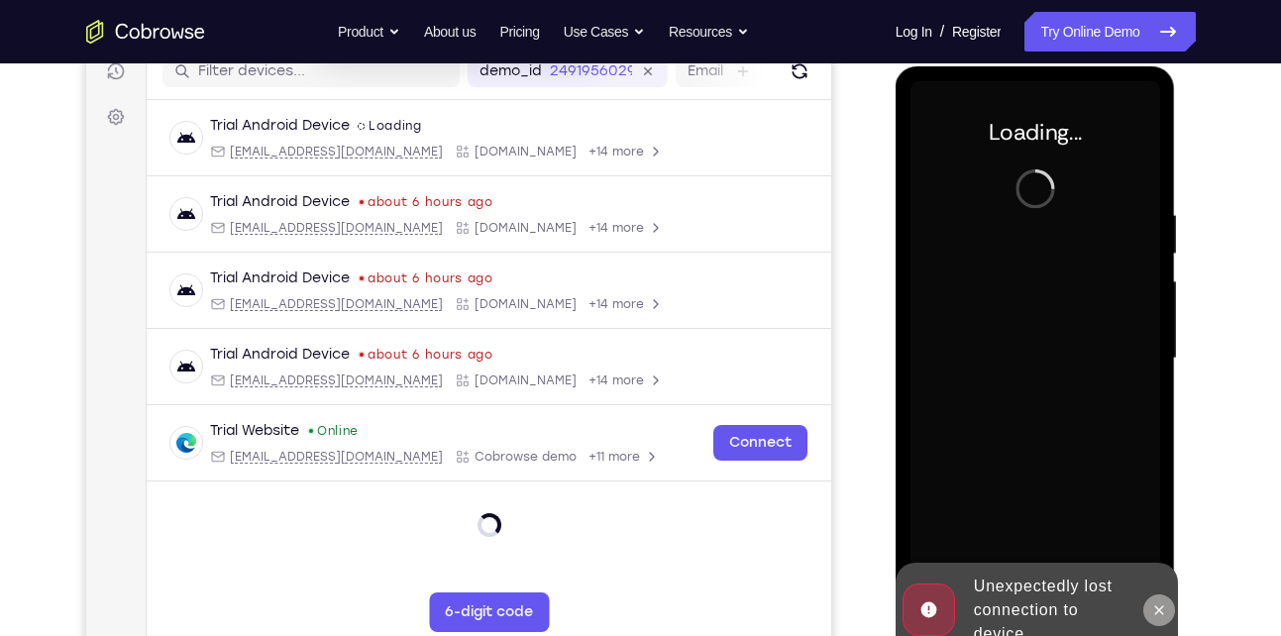
click at [1160, 604] on icon at bounding box center [1159, 610] width 16 height 16
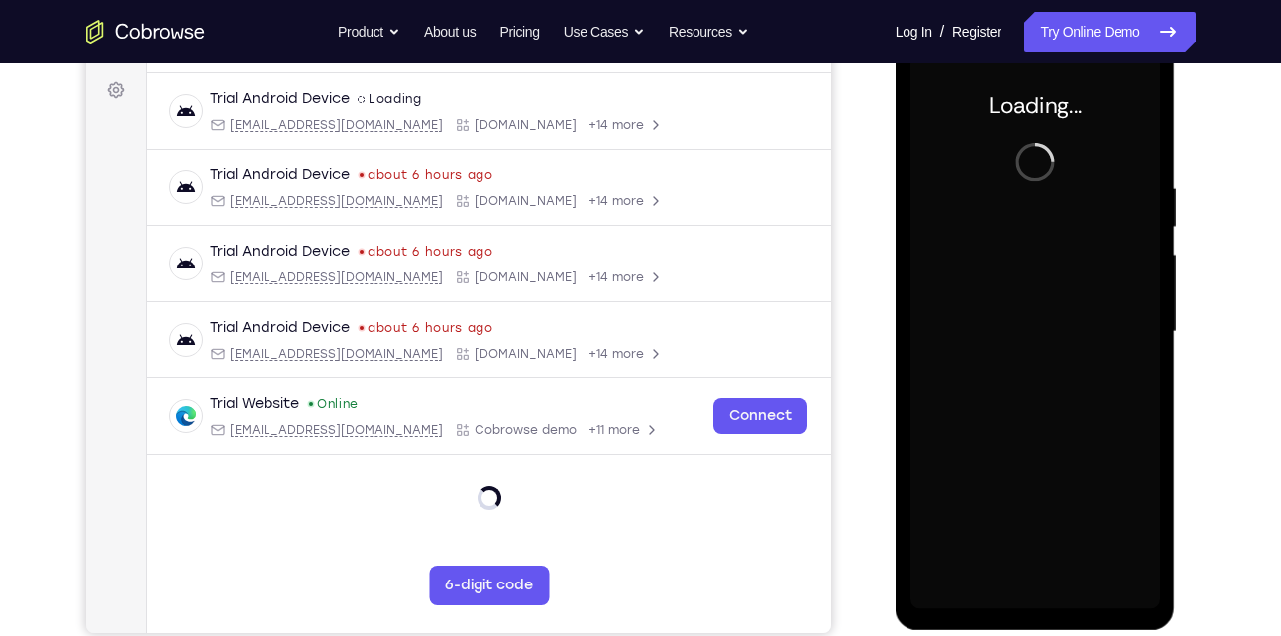
scroll to position [289, 0]
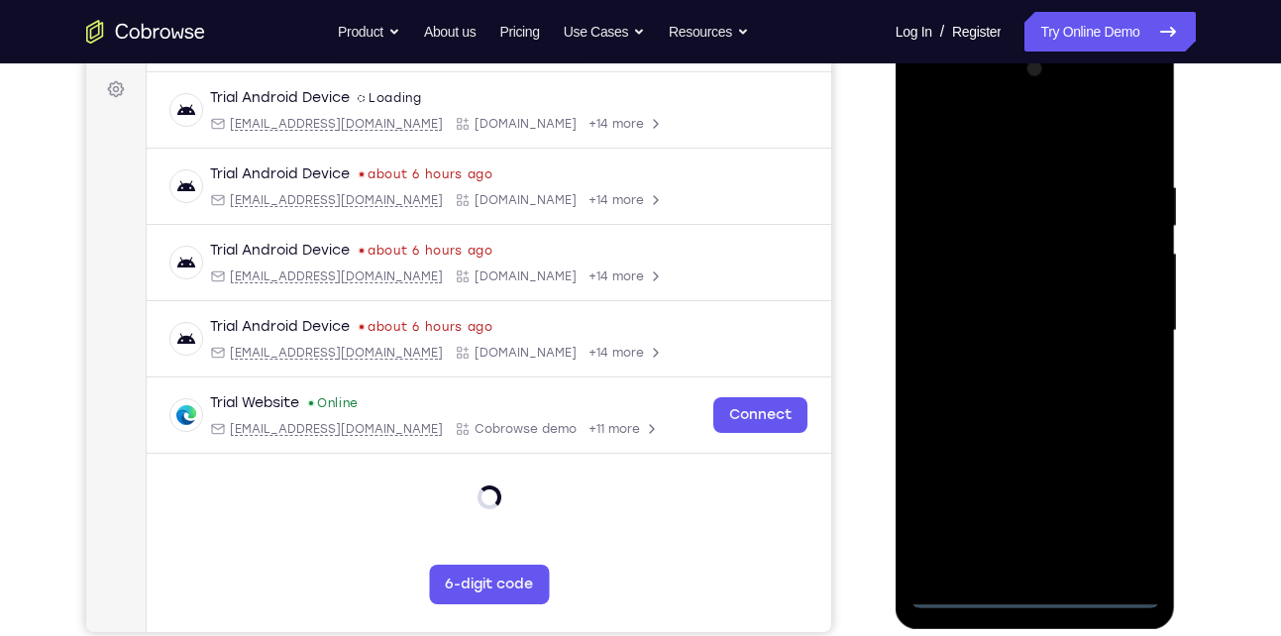
click at [1032, 594] on div at bounding box center [1036, 331] width 250 height 555
click at [1110, 502] on div at bounding box center [1036, 331] width 250 height 555
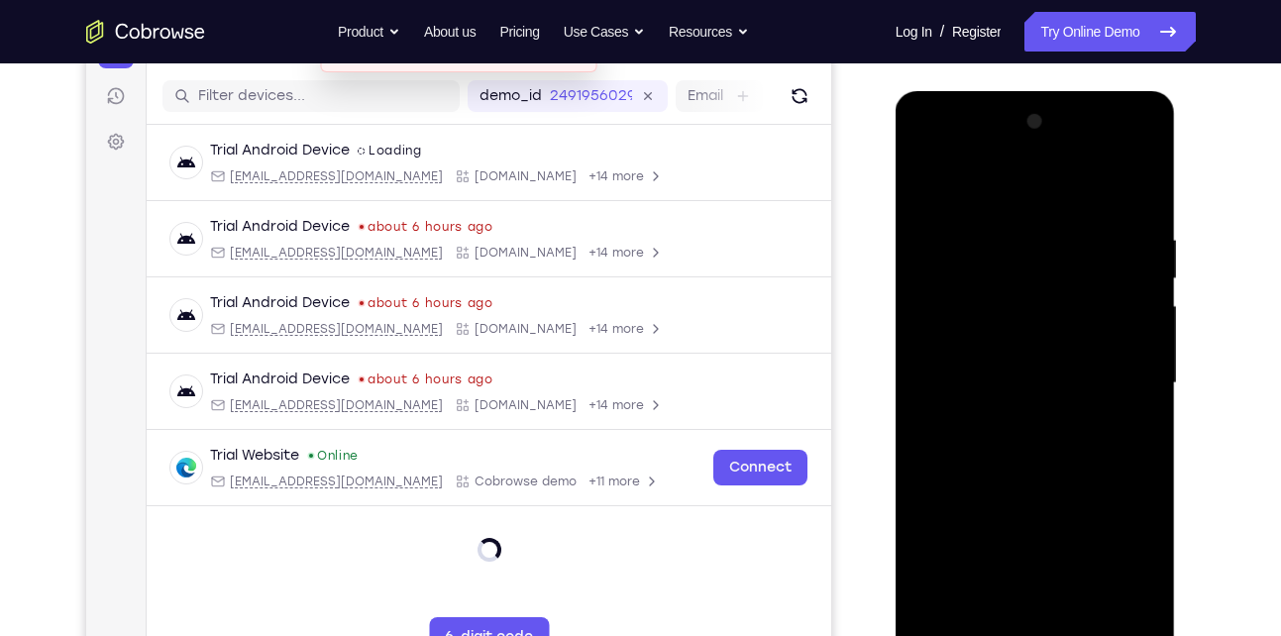
scroll to position [232, 0]
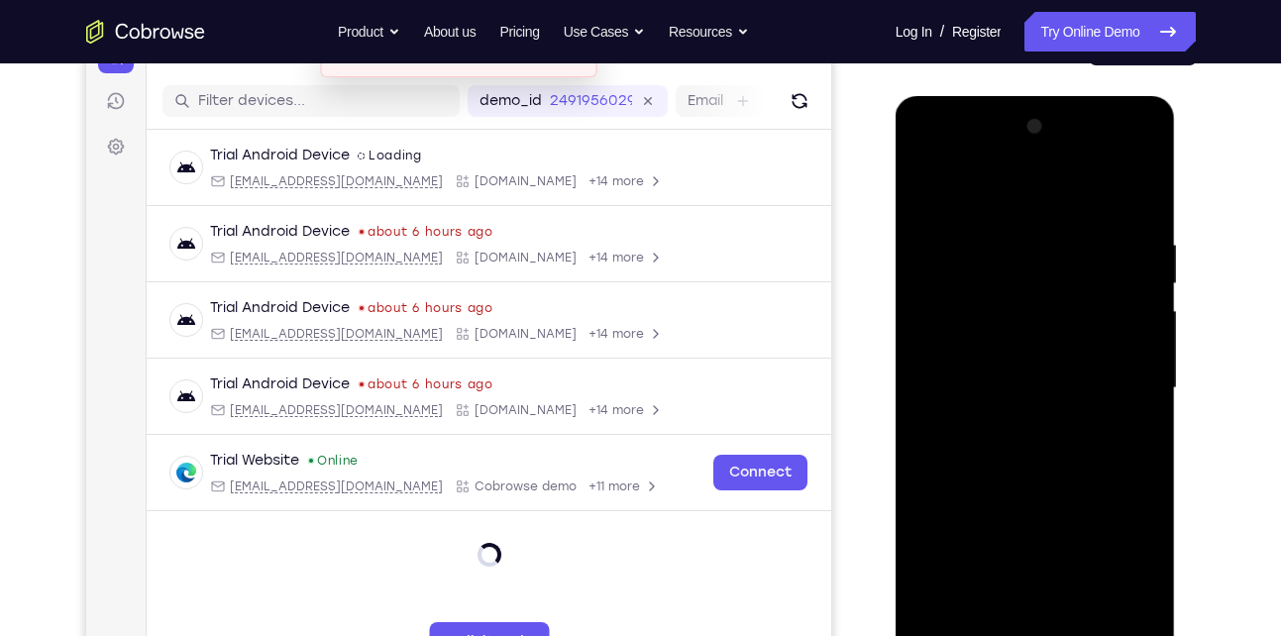
click at [993, 202] on div at bounding box center [1036, 388] width 250 height 555
click at [1116, 377] on div at bounding box center [1036, 388] width 250 height 555
click at [1008, 423] on div at bounding box center [1036, 388] width 250 height 555
click at [1013, 374] on div at bounding box center [1036, 388] width 250 height 555
click at [1015, 386] on div at bounding box center [1036, 388] width 250 height 555
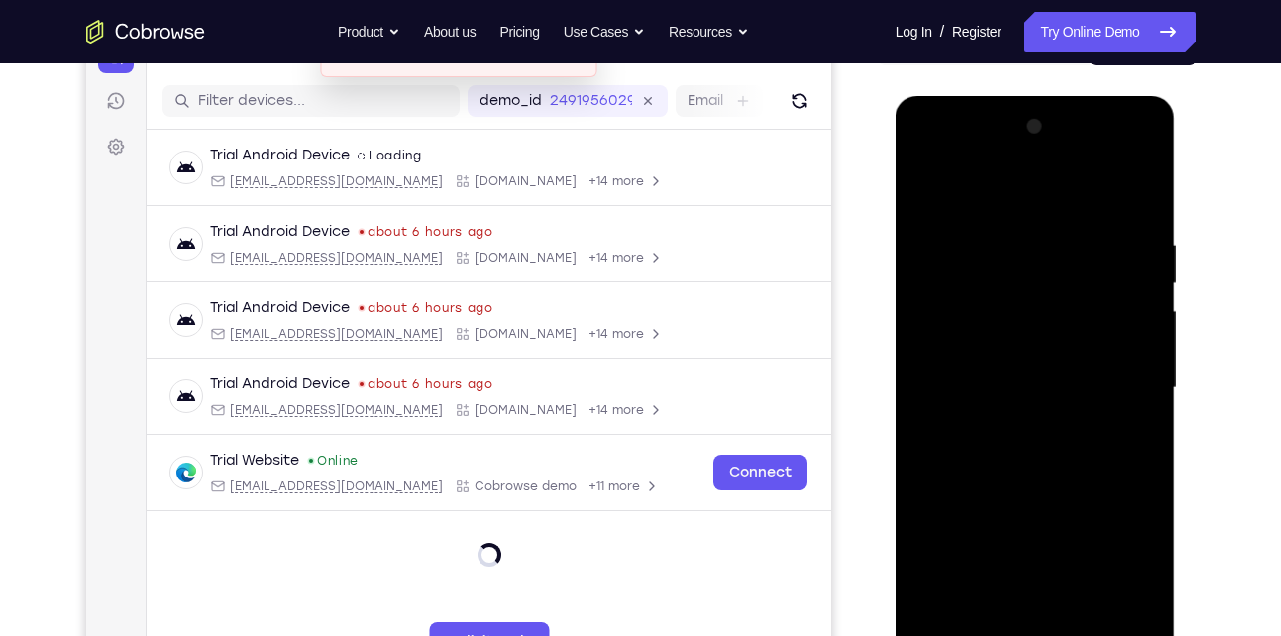
click at [1014, 450] on div at bounding box center [1036, 388] width 250 height 555
click at [1134, 229] on div at bounding box center [1036, 388] width 250 height 555
drag, startPoint x: 968, startPoint y: 192, endPoint x: 959, endPoint y: 107, distance: 85.7
click at [959, 107] on div at bounding box center [1036, 391] width 280 height 591
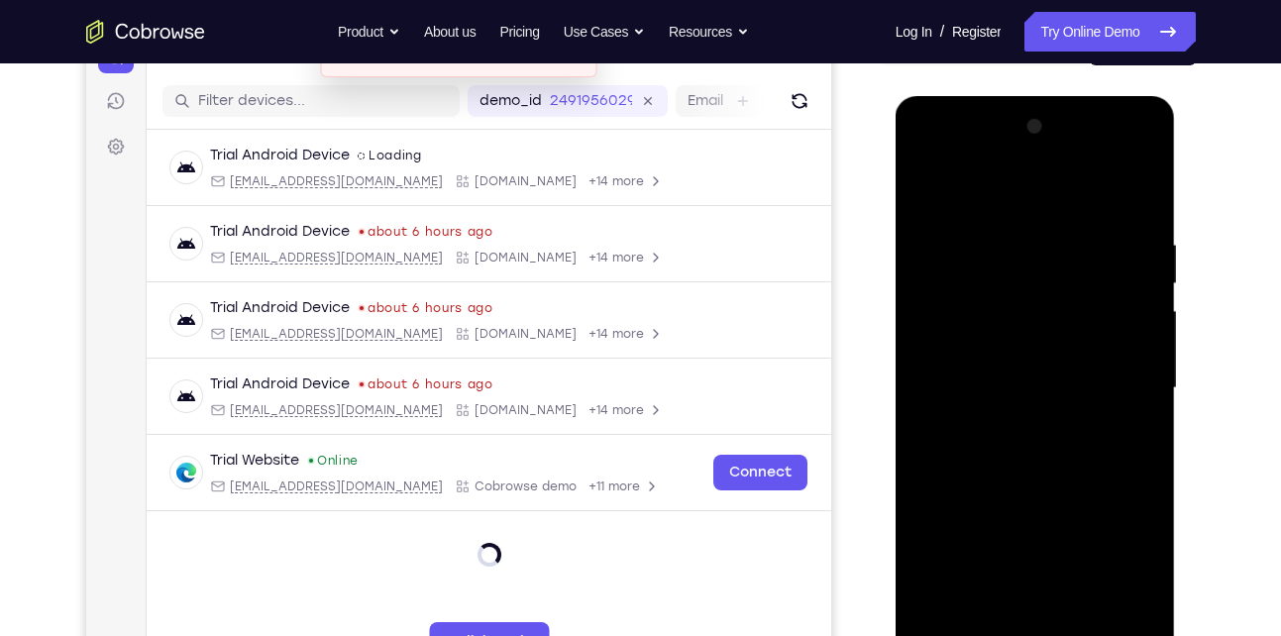
click at [957, 446] on div at bounding box center [1036, 388] width 250 height 555
click at [1138, 221] on div at bounding box center [1036, 388] width 250 height 555
drag, startPoint x: 1047, startPoint y: 232, endPoint x: 1043, endPoint y: 473, distance: 240.8
click at [1043, 473] on div at bounding box center [1036, 388] width 250 height 555
click at [1009, 238] on div at bounding box center [1036, 388] width 250 height 555
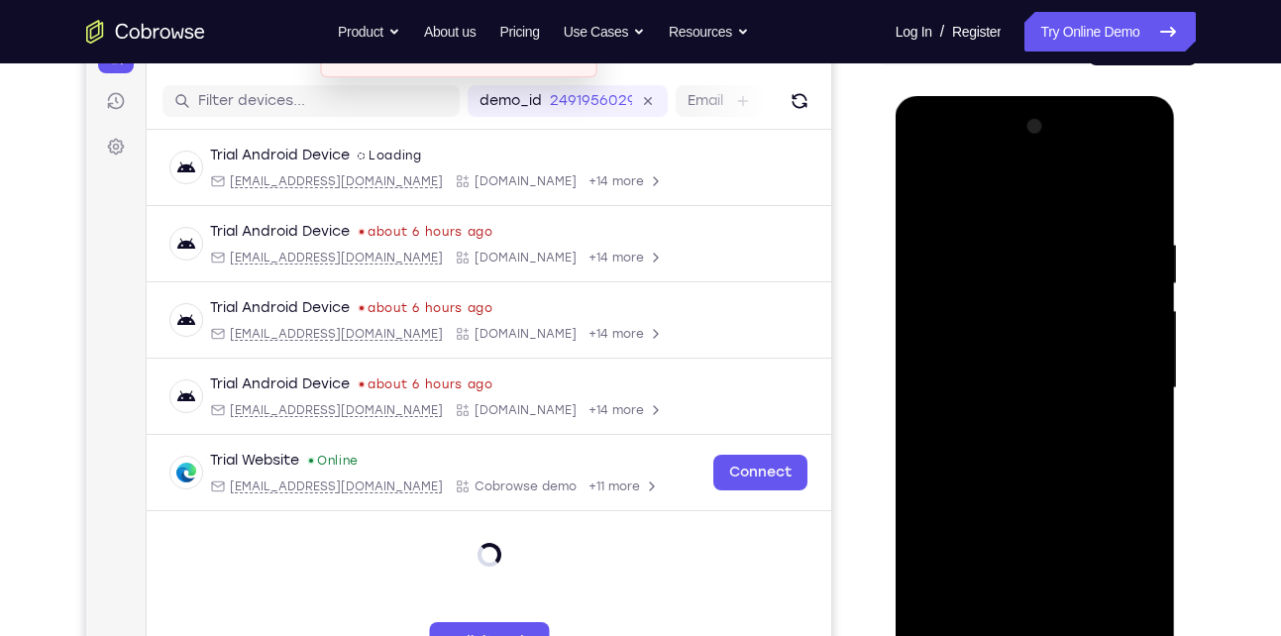
click at [1137, 210] on div at bounding box center [1036, 388] width 250 height 555
click at [1001, 222] on div at bounding box center [1036, 388] width 250 height 555
click at [1123, 287] on div at bounding box center [1036, 388] width 250 height 555
click at [1069, 444] on div at bounding box center [1036, 388] width 250 height 555
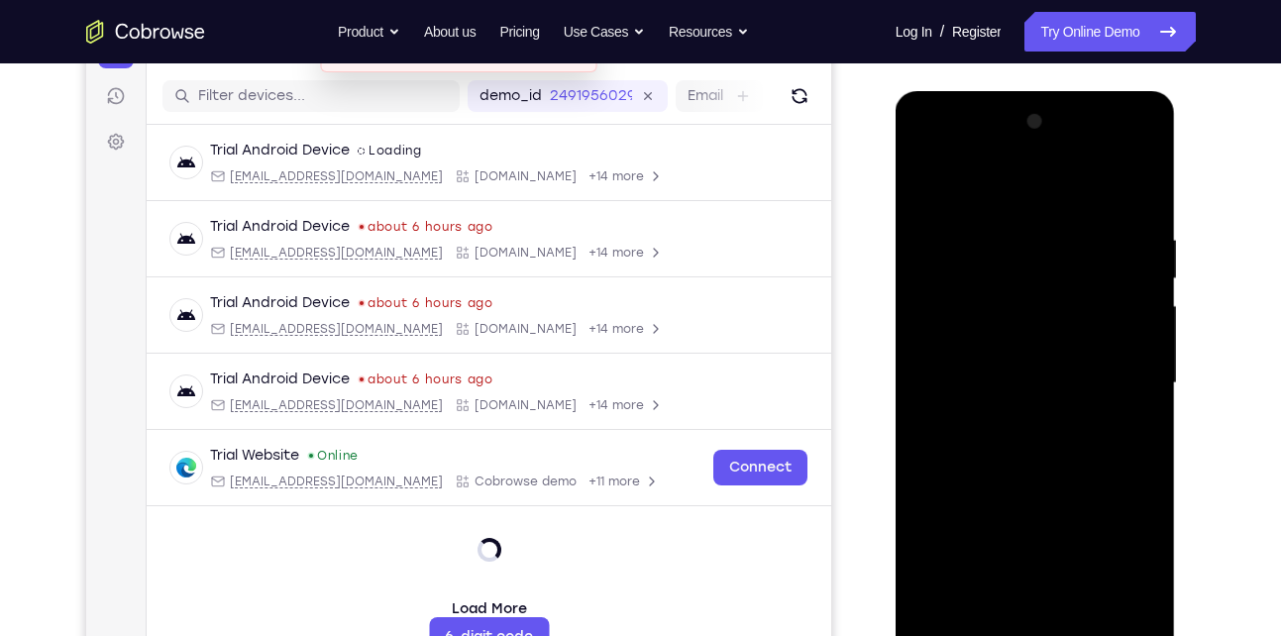
scroll to position [307, 0]
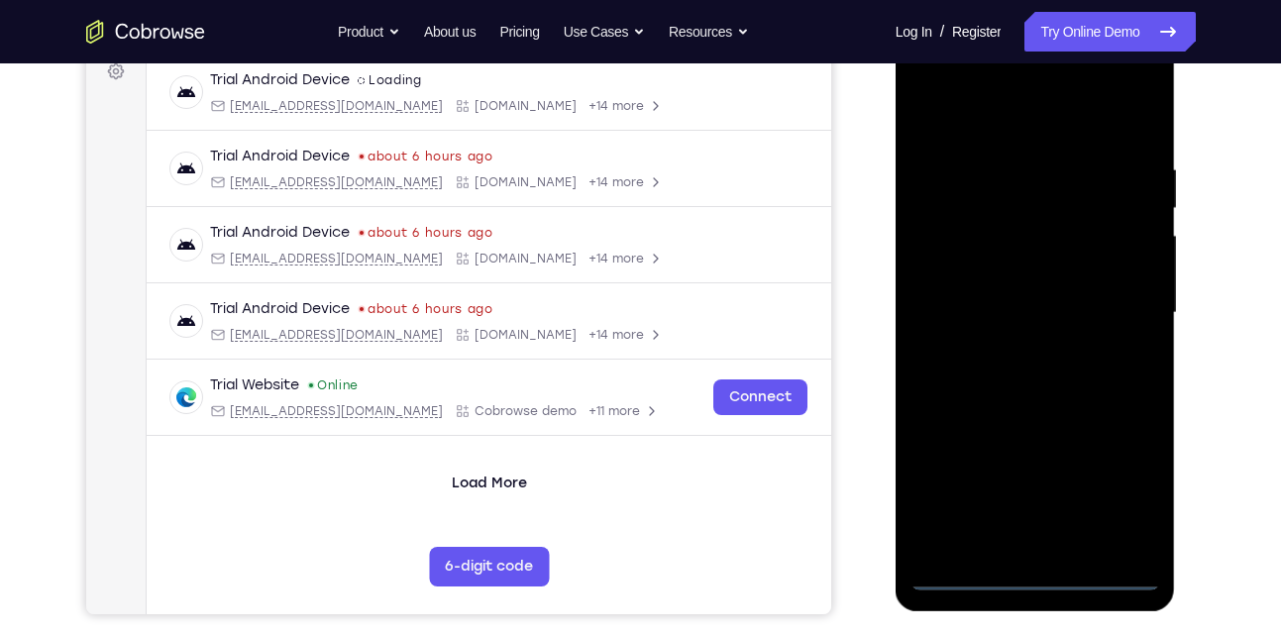
click at [1031, 577] on div at bounding box center [1036, 313] width 250 height 555
click at [1116, 495] on div at bounding box center [1036, 313] width 250 height 555
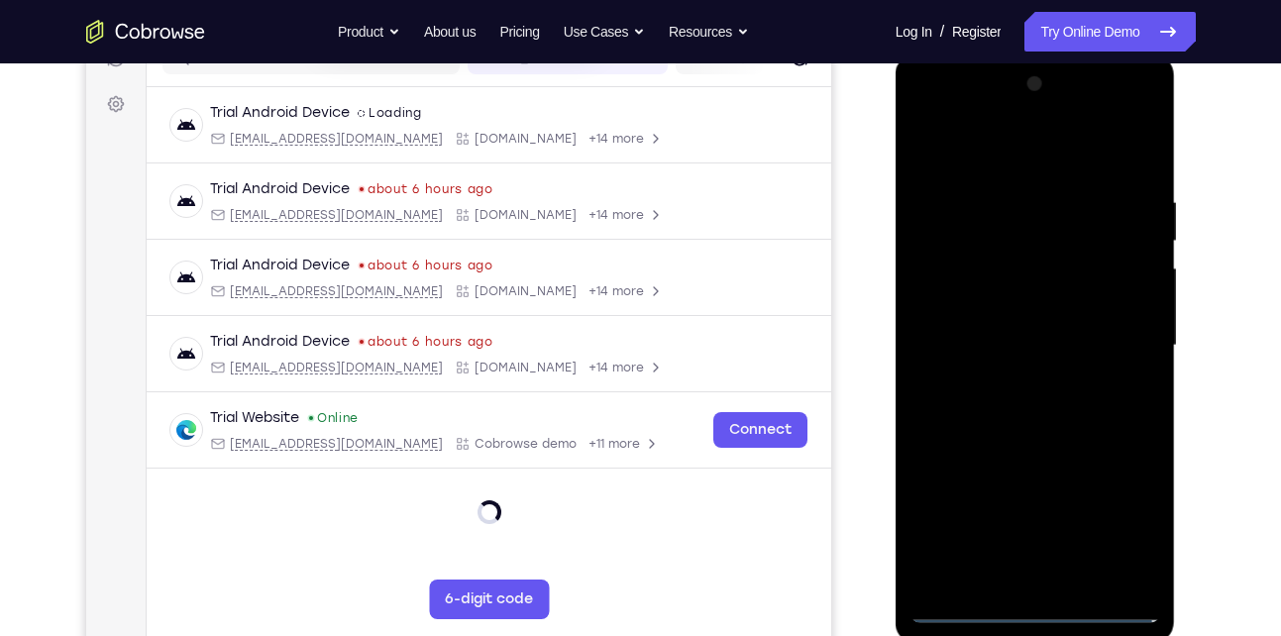
click at [1032, 152] on div at bounding box center [1036, 345] width 250 height 555
click at [1120, 333] on div at bounding box center [1036, 345] width 250 height 555
click at [1010, 379] on div at bounding box center [1036, 345] width 250 height 555
click at [1028, 331] on div at bounding box center [1036, 345] width 250 height 555
click at [1028, 343] on div at bounding box center [1036, 345] width 250 height 555
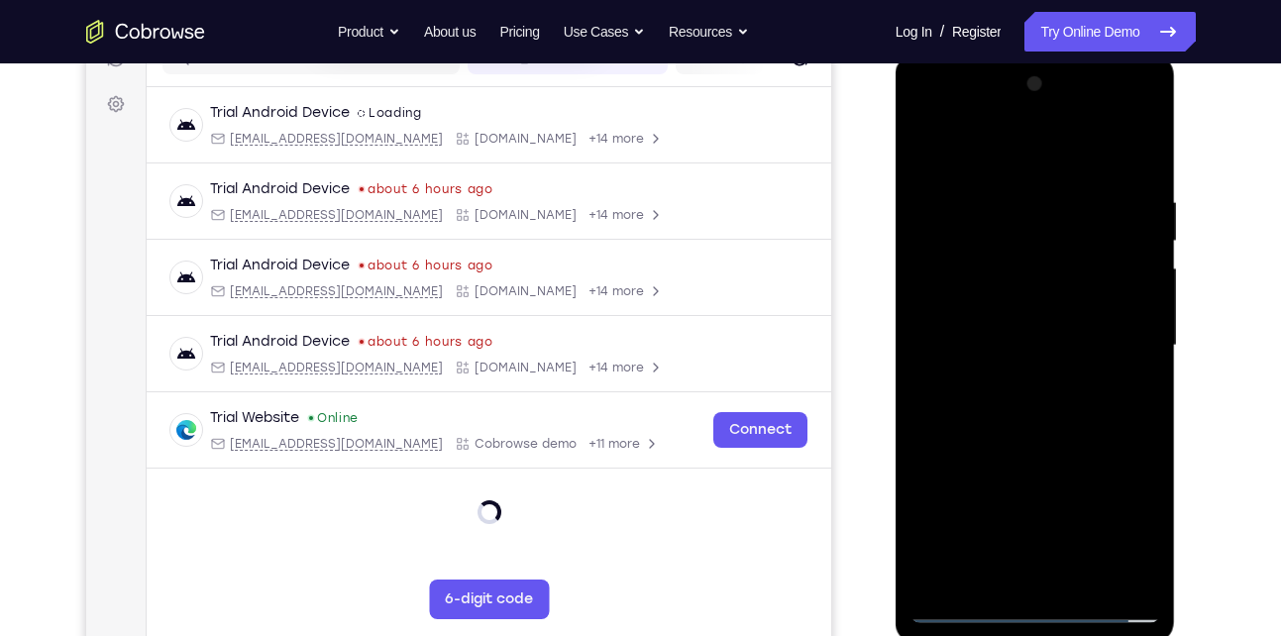
click at [1020, 343] on div at bounding box center [1036, 345] width 250 height 555
click at [1062, 54] on div at bounding box center [1036, 54] width 280 height 0
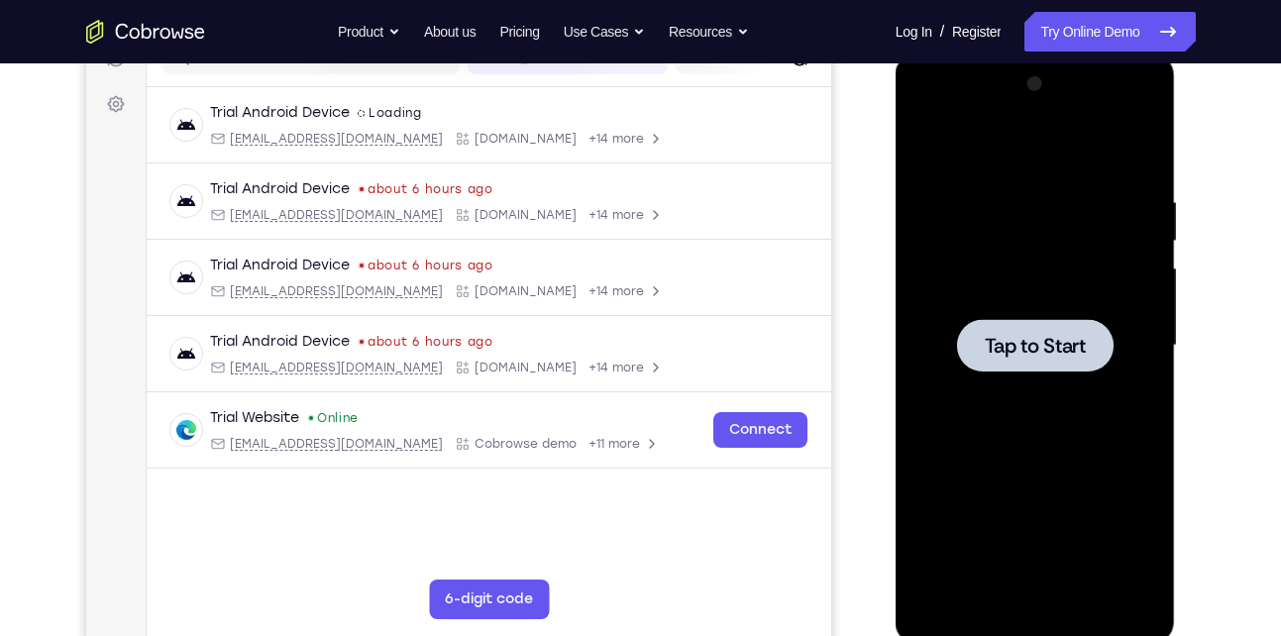
click at [1071, 394] on div at bounding box center [1036, 345] width 250 height 555
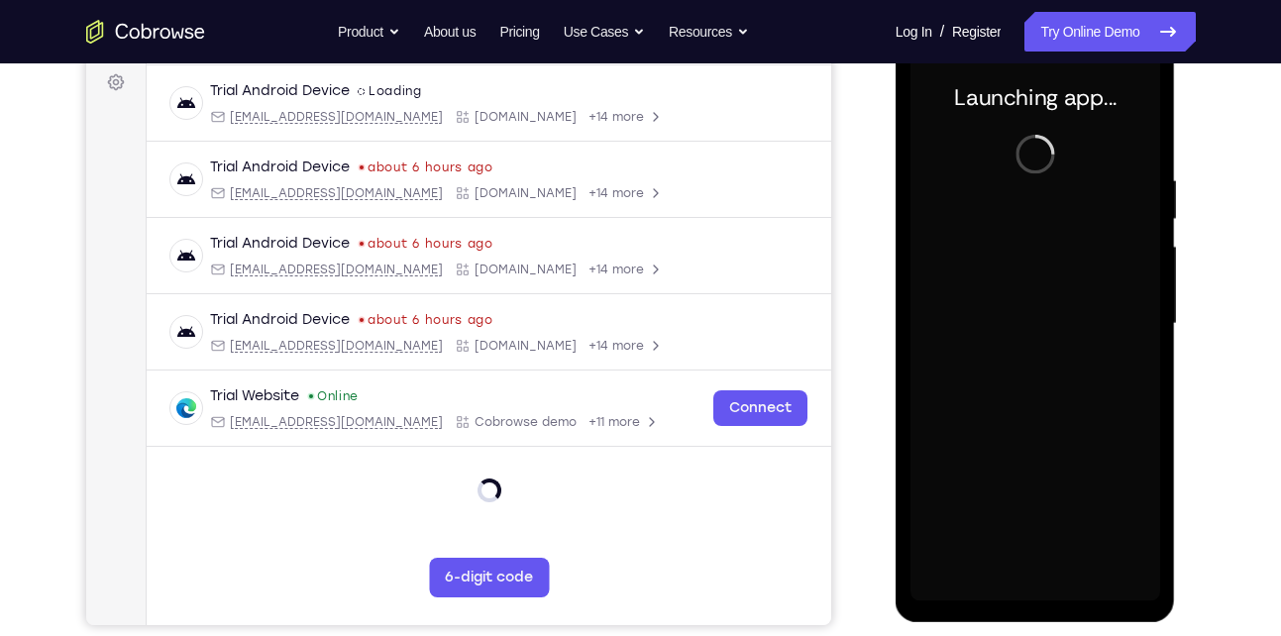
scroll to position [297, 0]
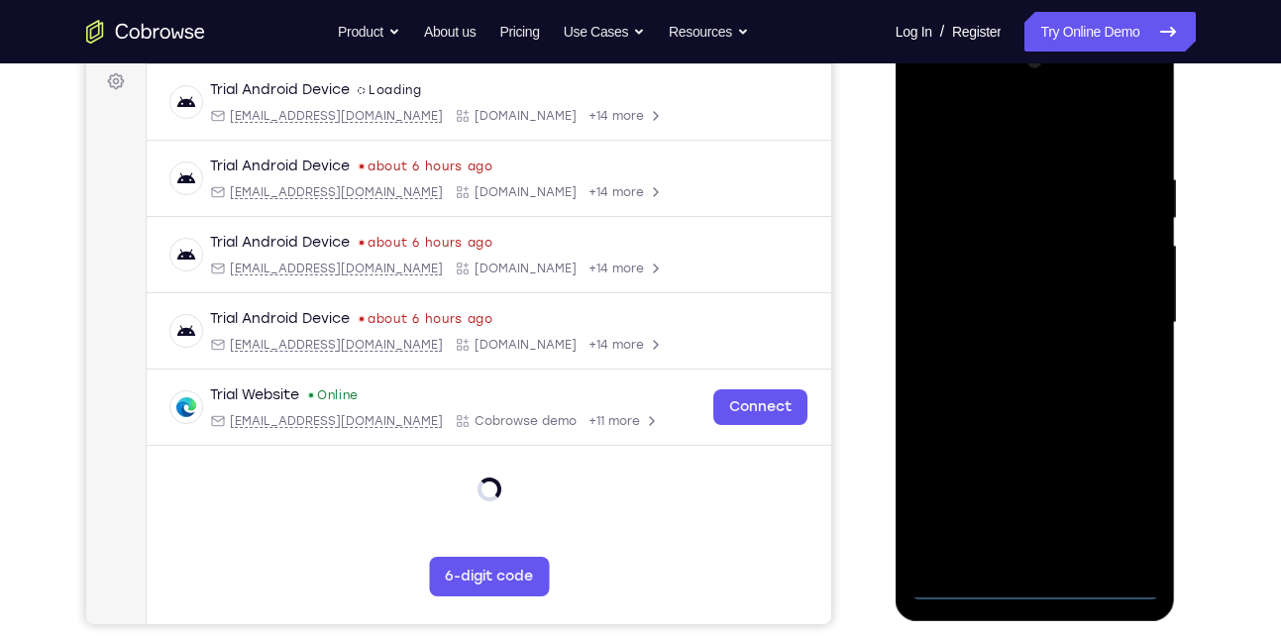
click at [1028, 590] on div at bounding box center [1036, 323] width 250 height 555
click at [1030, 585] on div at bounding box center [1036, 323] width 250 height 555
click at [1115, 503] on div at bounding box center [1036, 323] width 250 height 555
click at [1075, 417] on div at bounding box center [1036, 323] width 250 height 555
click at [1046, 421] on div at bounding box center [1036, 323] width 250 height 555
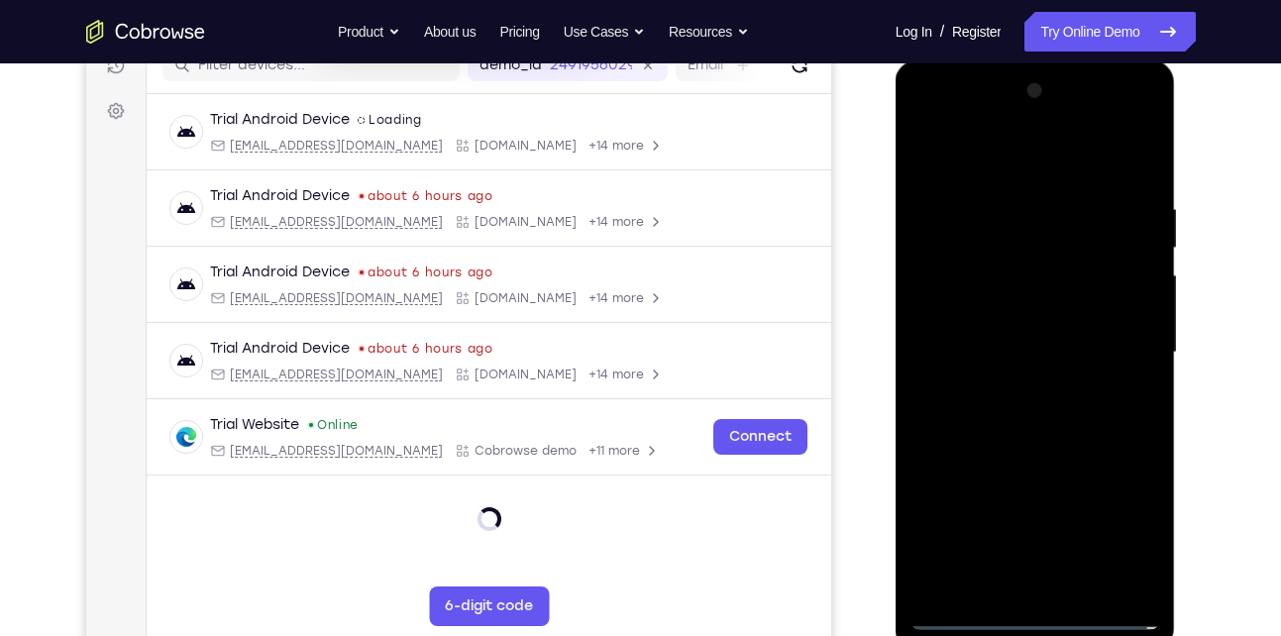
scroll to position [215, 0]
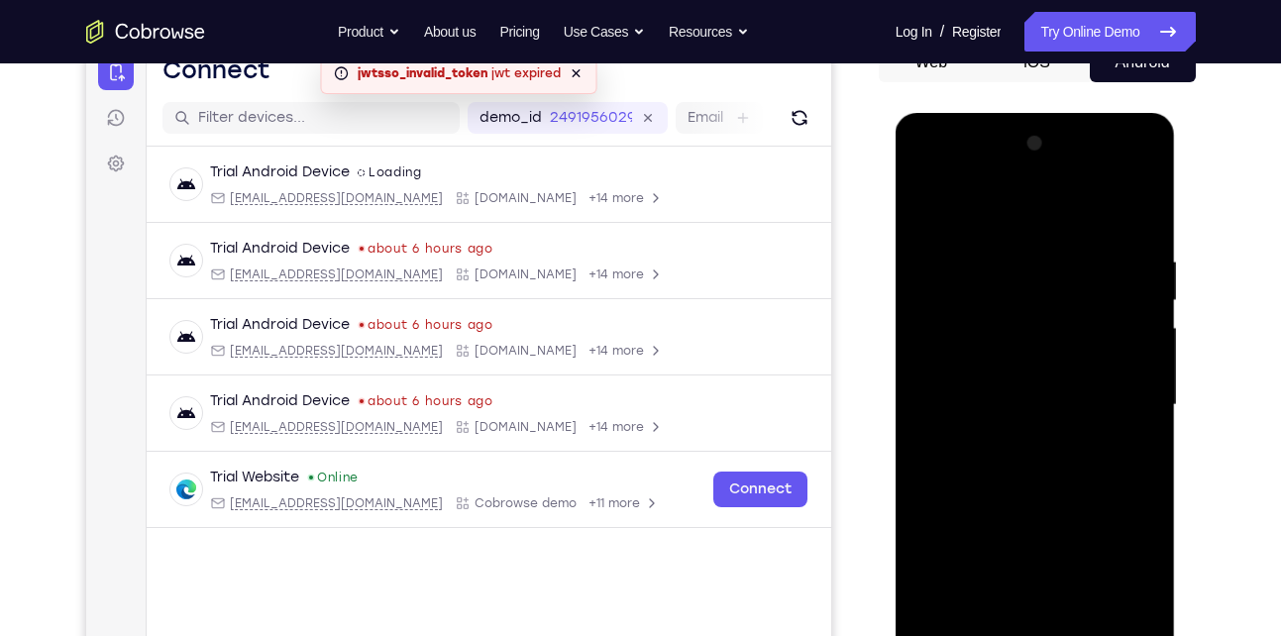
click at [1123, 395] on div at bounding box center [1036, 405] width 250 height 555
click at [1017, 441] on div at bounding box center [1036, 405] width 250 height 555
click at [1035, 382] on div at bounding box center [1036, 405] width 250 height 555
click at [1033, 400] on div at bounding box center [1036, 405] width 250 height 555
click at [1042, 470] on div at bounding box center [1036, 405] width 250 height 555
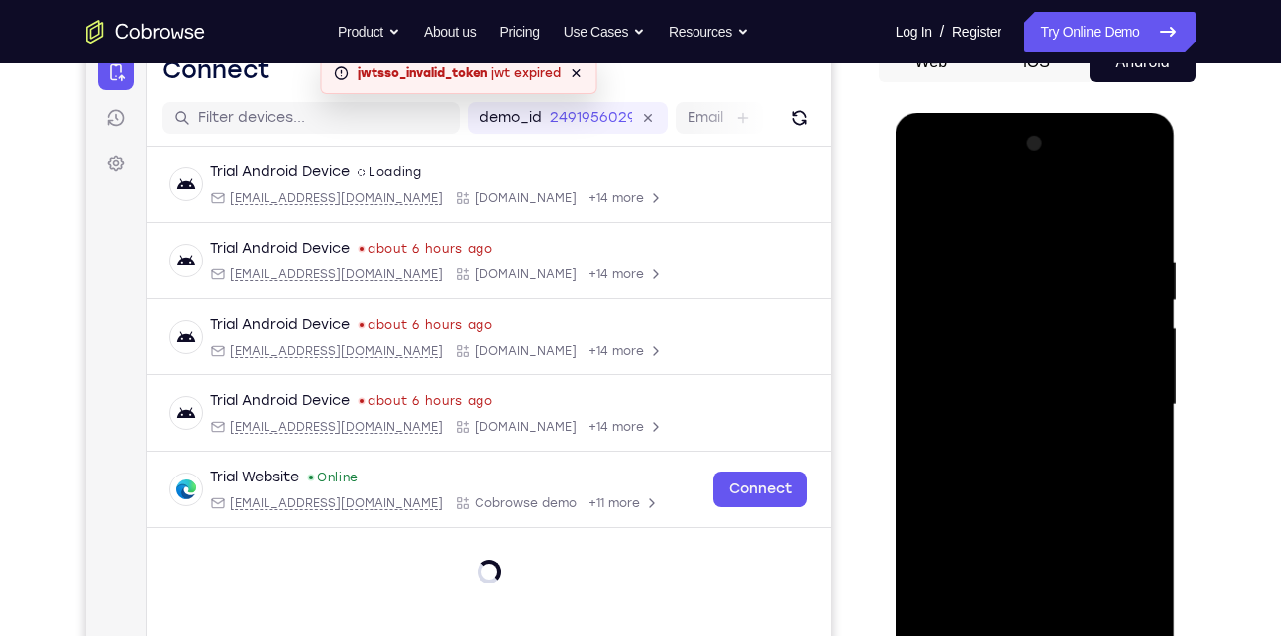
scroll to position [237, 0]
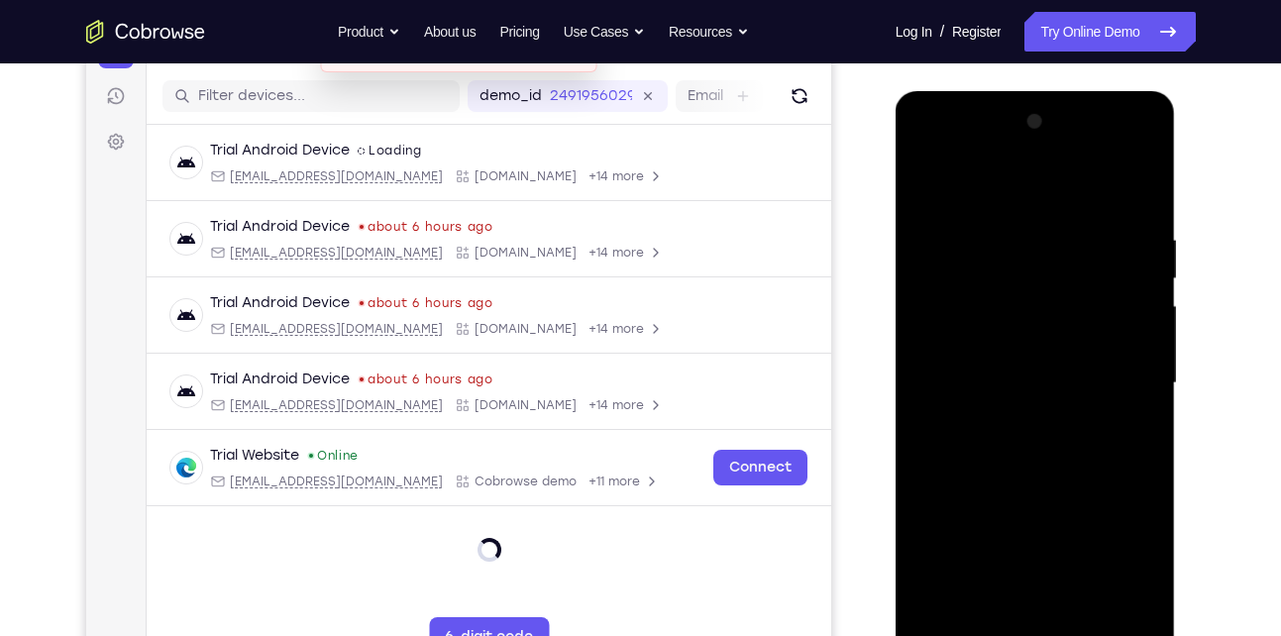
click at [1145, 211] on div at bounding box center [1036, 383] width 250 height 555
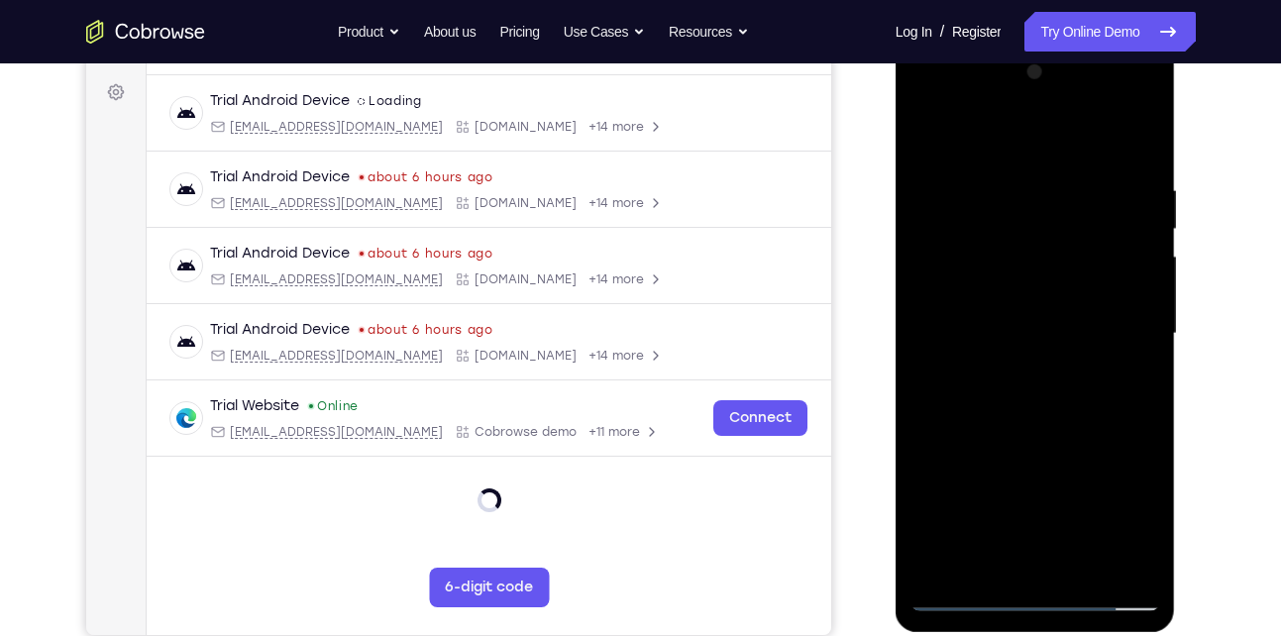
click at [1077, 566] on div at bounding box center [1036, 333] width 250 height 555
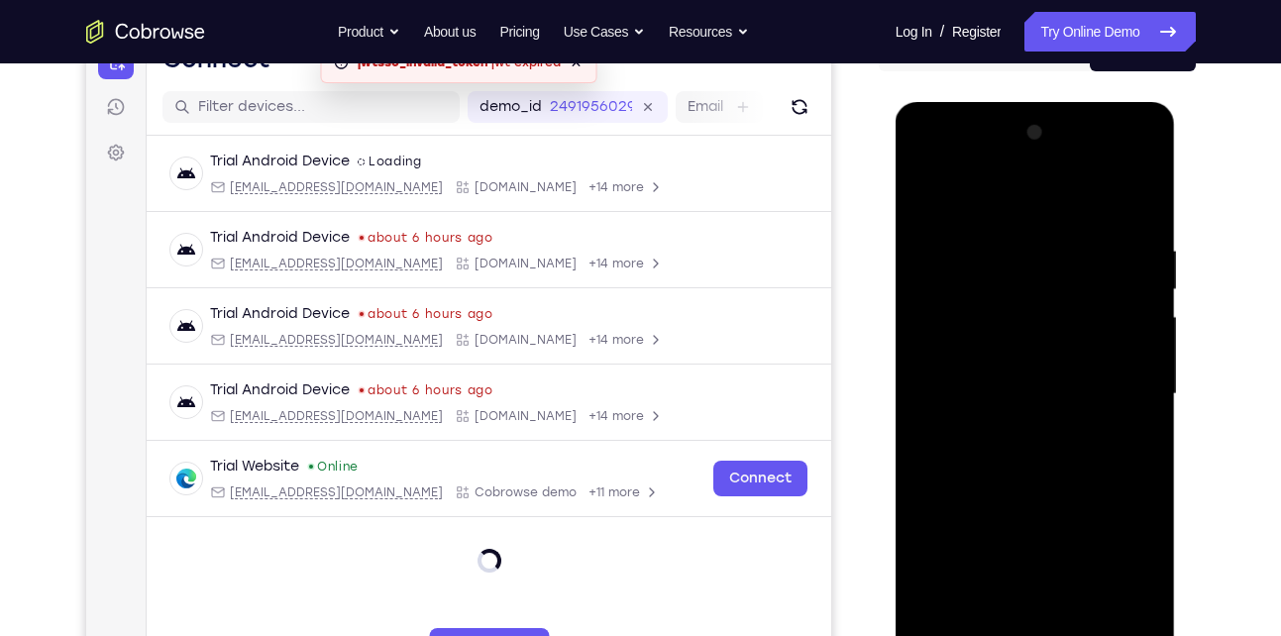
scroll to position [263, 0]
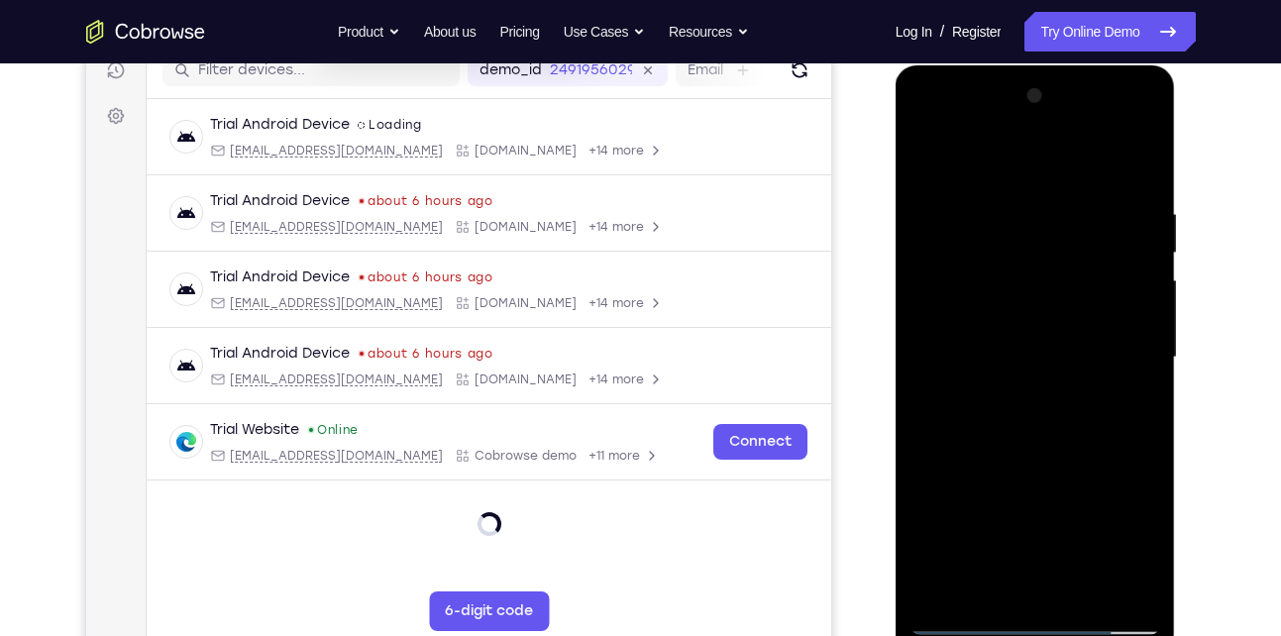
drag, startPoint x: 1042, startPoint y: 404, endPoint x: 1035, endPoint y: 277, distance: 127.0
click at [1035, 277] on div at bounding box center [1036, 357] width 250 height 555
click at [1024, 463] on div at bounding box center [1036, 357] width 250 height 555
click at [1066, 398] on div at bounding box center [1036, 357] width 250 height 555
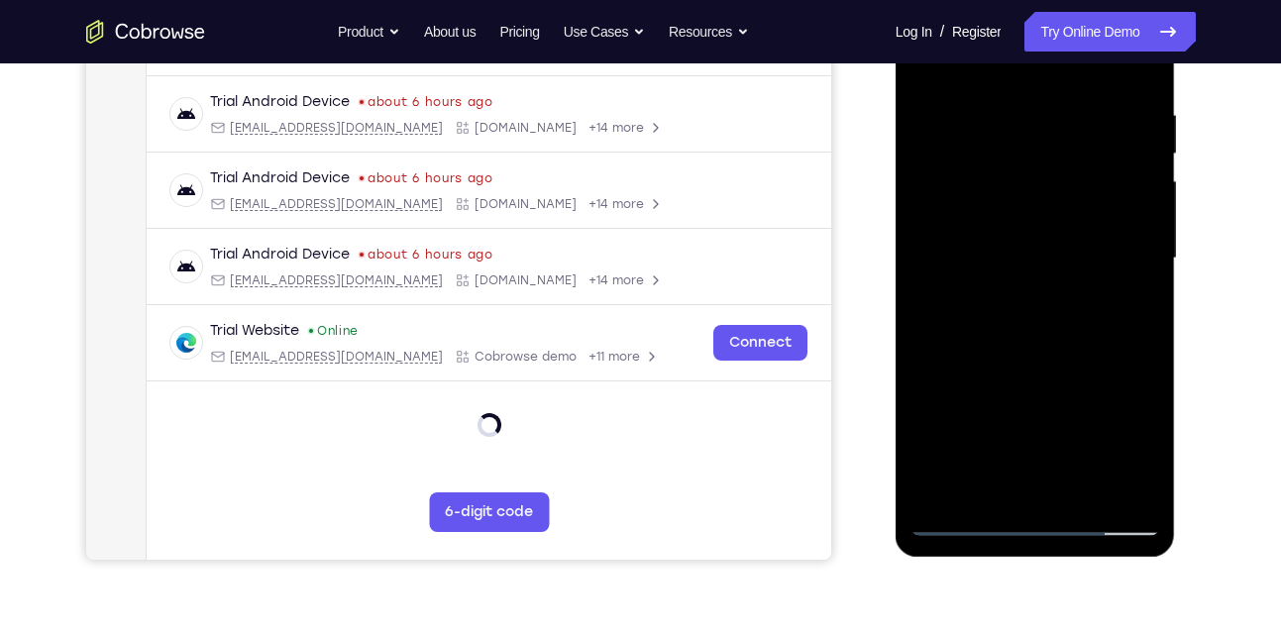
scroll to position [364, 0]
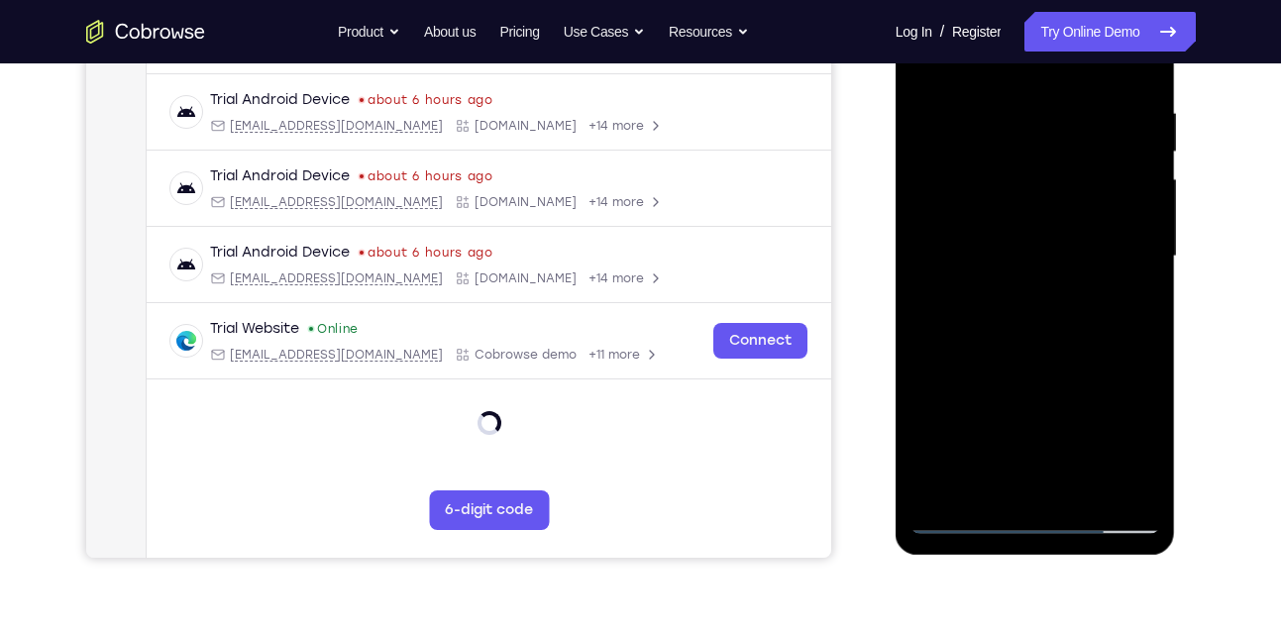
click at [1007, 478] on div at bounding box center [1036, 256] width 250 height 555
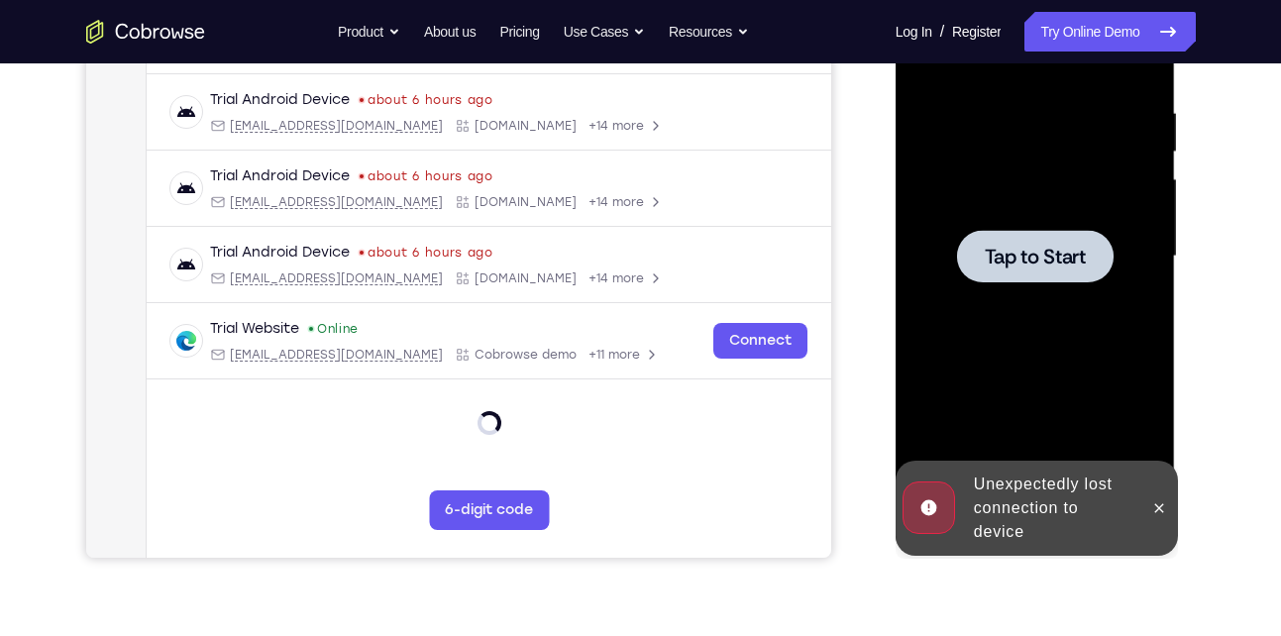
click at [1007, 478] on div at bounding box center [1036, 256] width 250 height 555
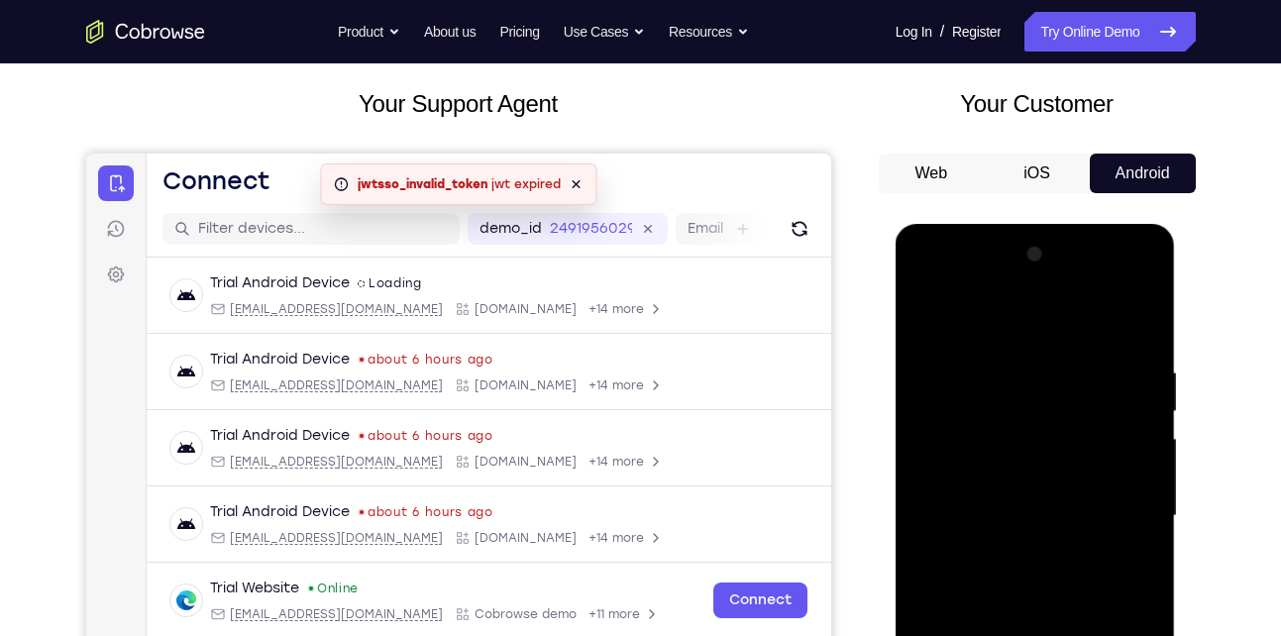
scroll to position [315, 0]
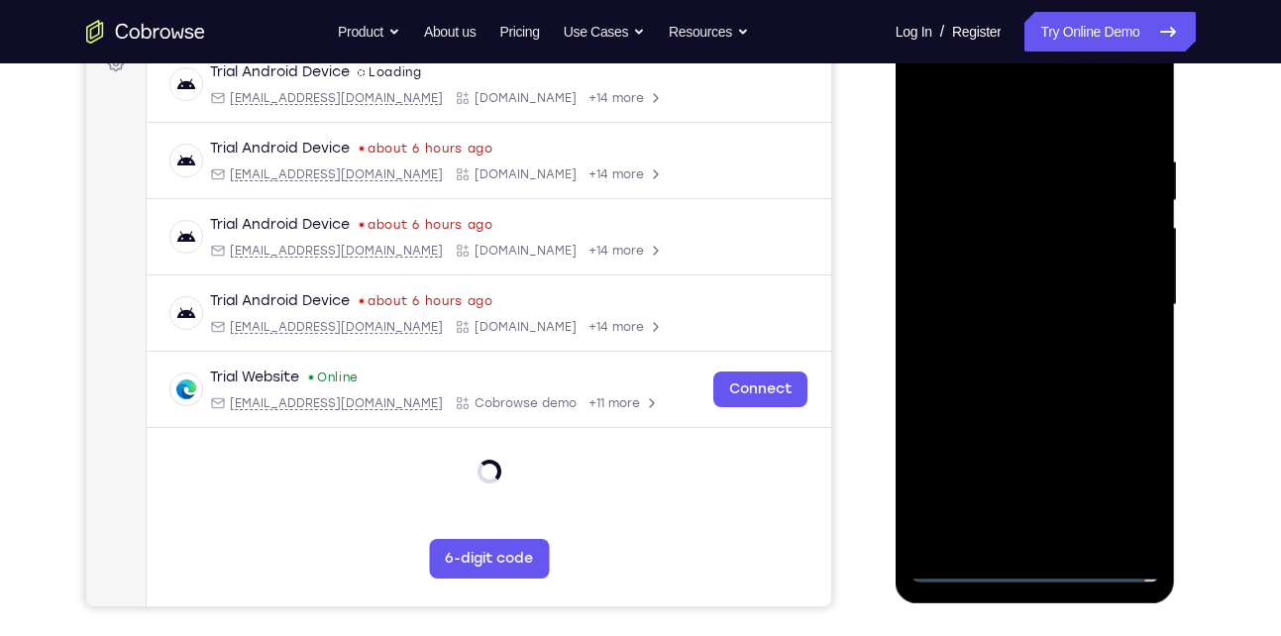
click at [1034, 569] on div at bounding box center [1036, 305] width 250 height 555
click at [1112, 473] on div at bounding box center [1036, 305] width 250 height 555
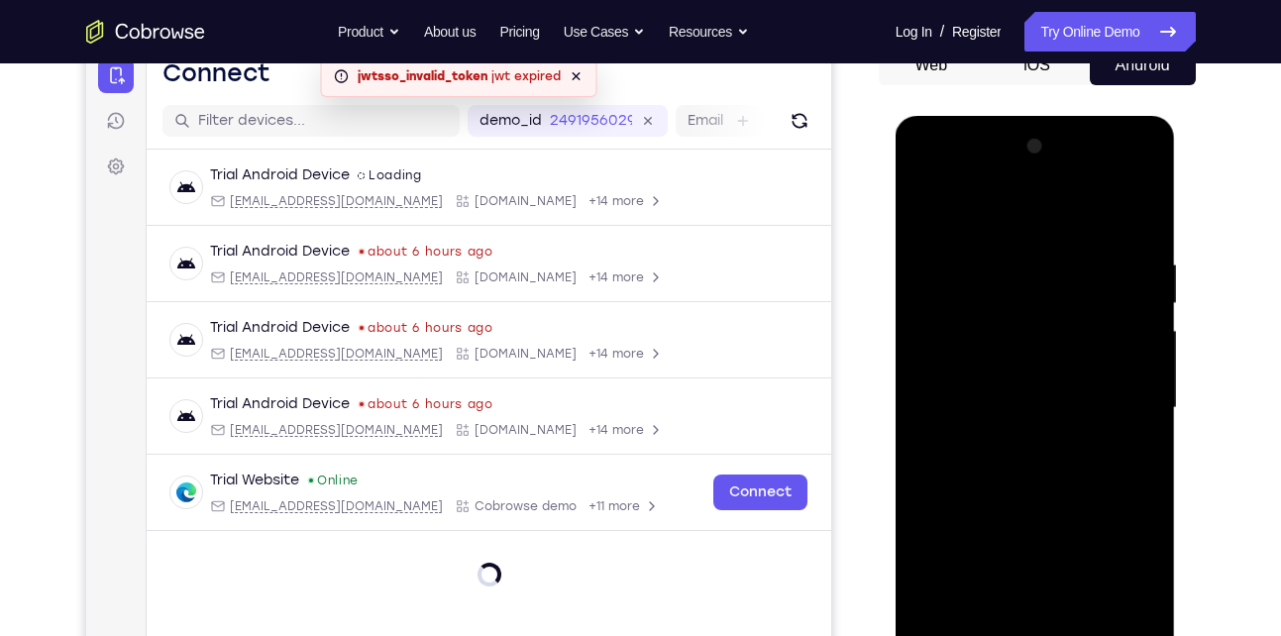
scroll to position [211, 0]
